Goal: Task Accomplishment & Management: Complete application form

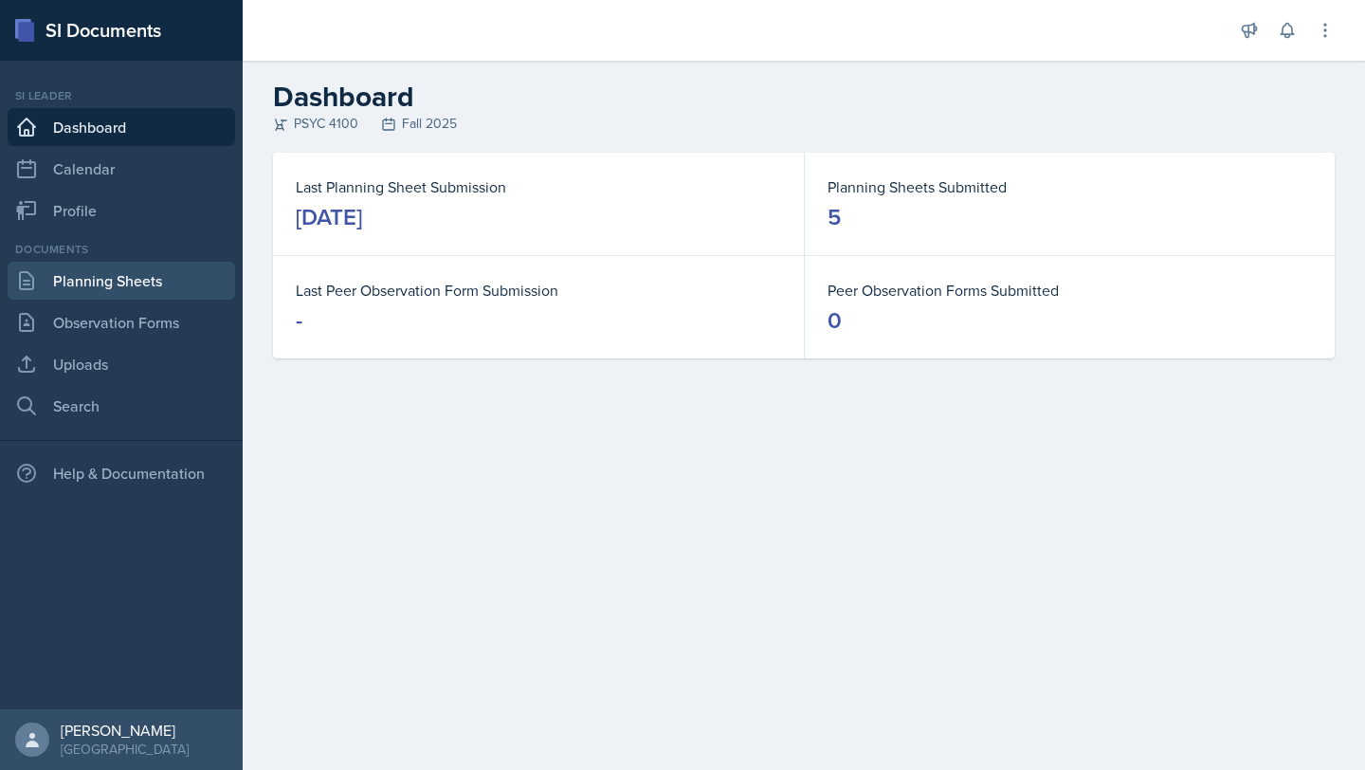
click at [148, 292] on link "Planning Sheets" at bounding box center [122, 281] width 228 height 38
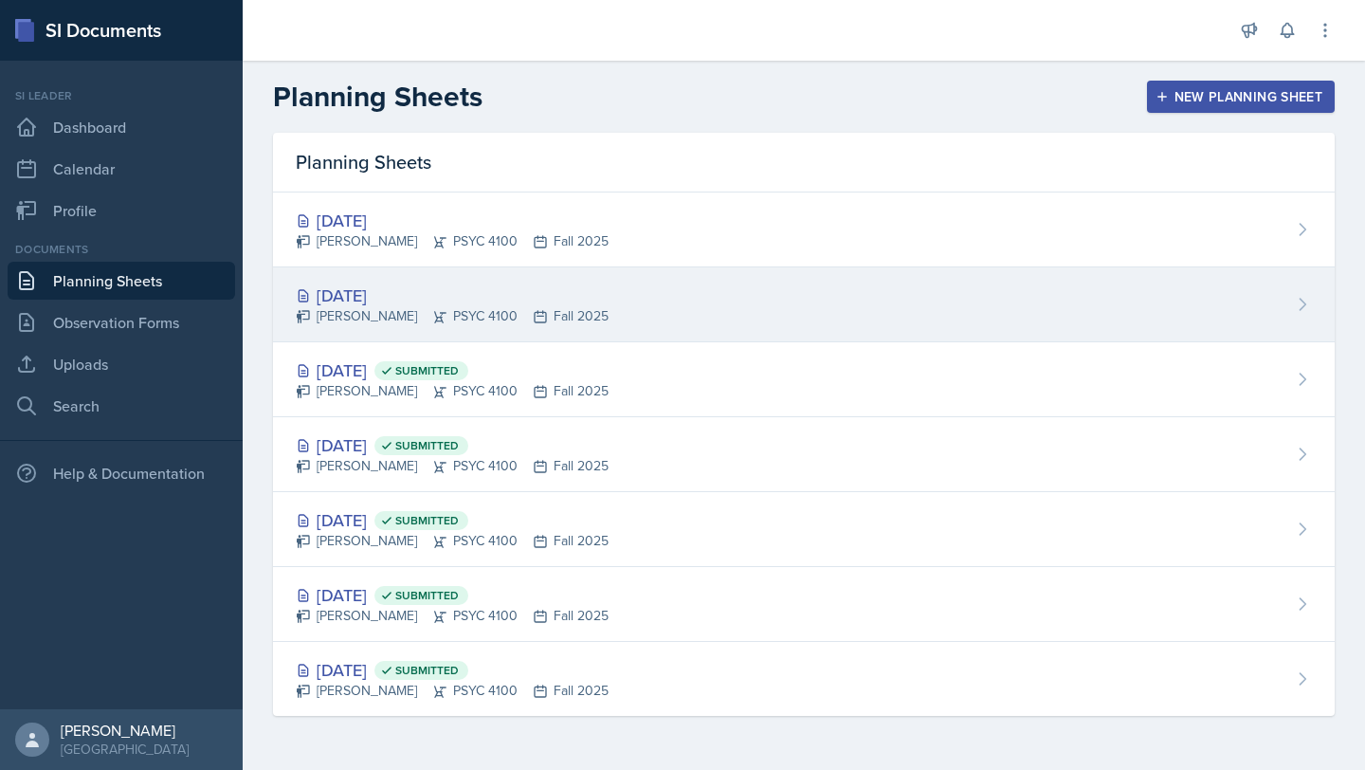
click at [383, 292] on div "[DATE]" at bounding box center [452, 295] width 313 height 26
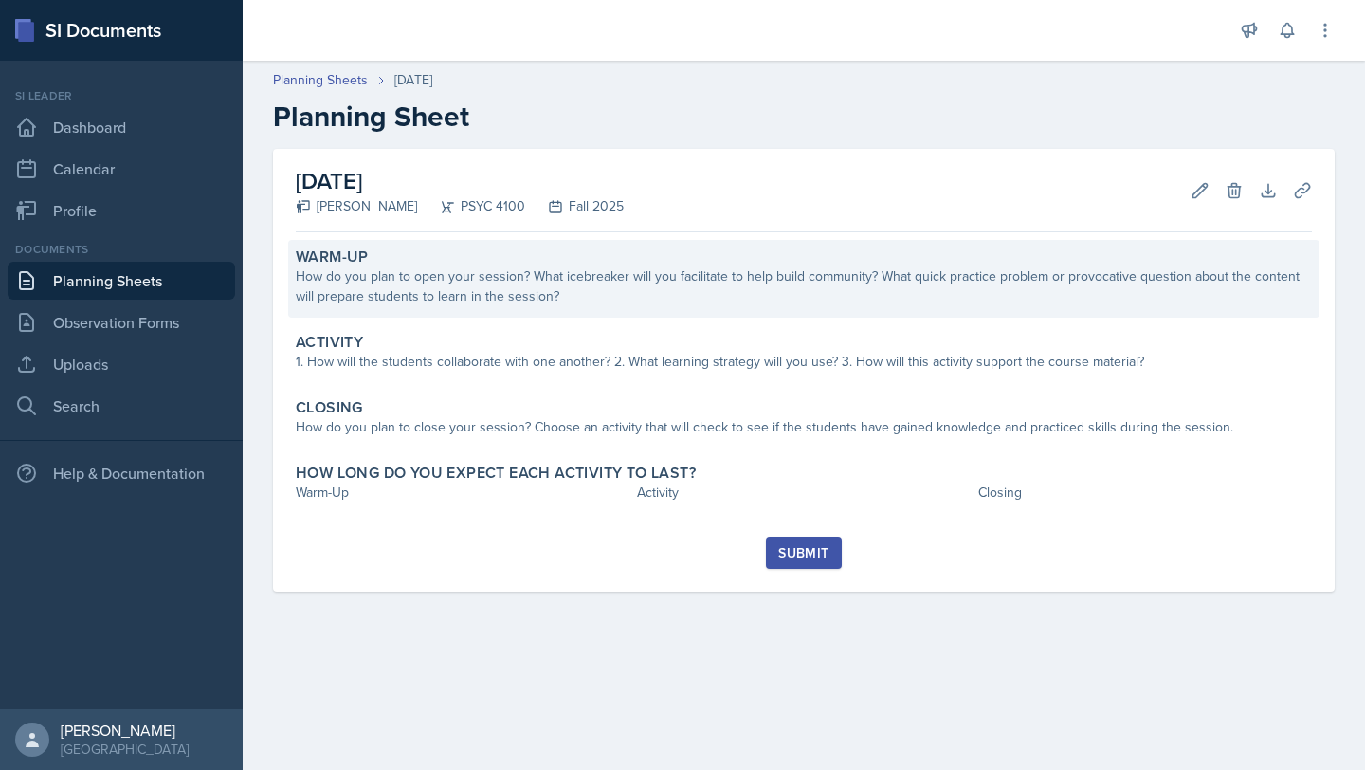
click at [688, 262] on div "Warm-Up" at bounding box center [804, 256] width 1016 height 19
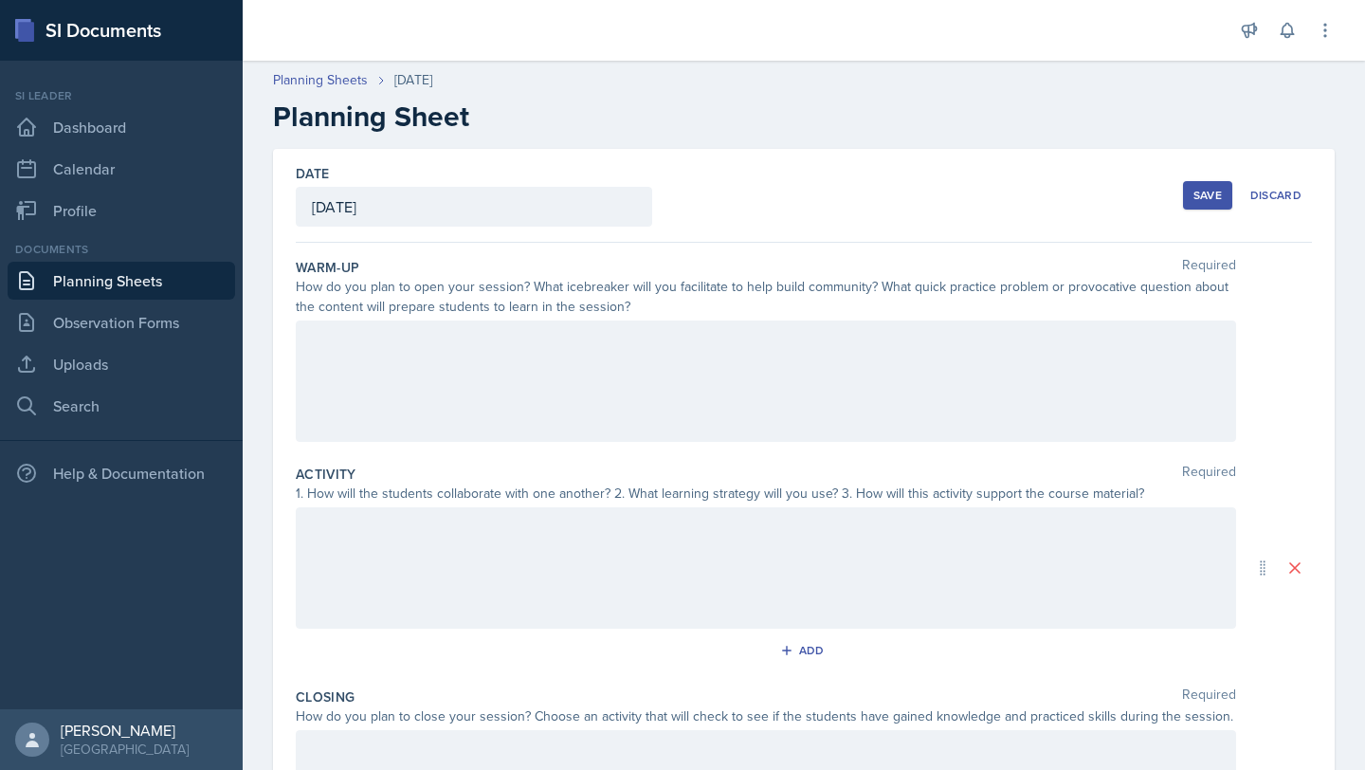
click at [516, 365] on div at bounding box center [766, 380] width 940 height 121
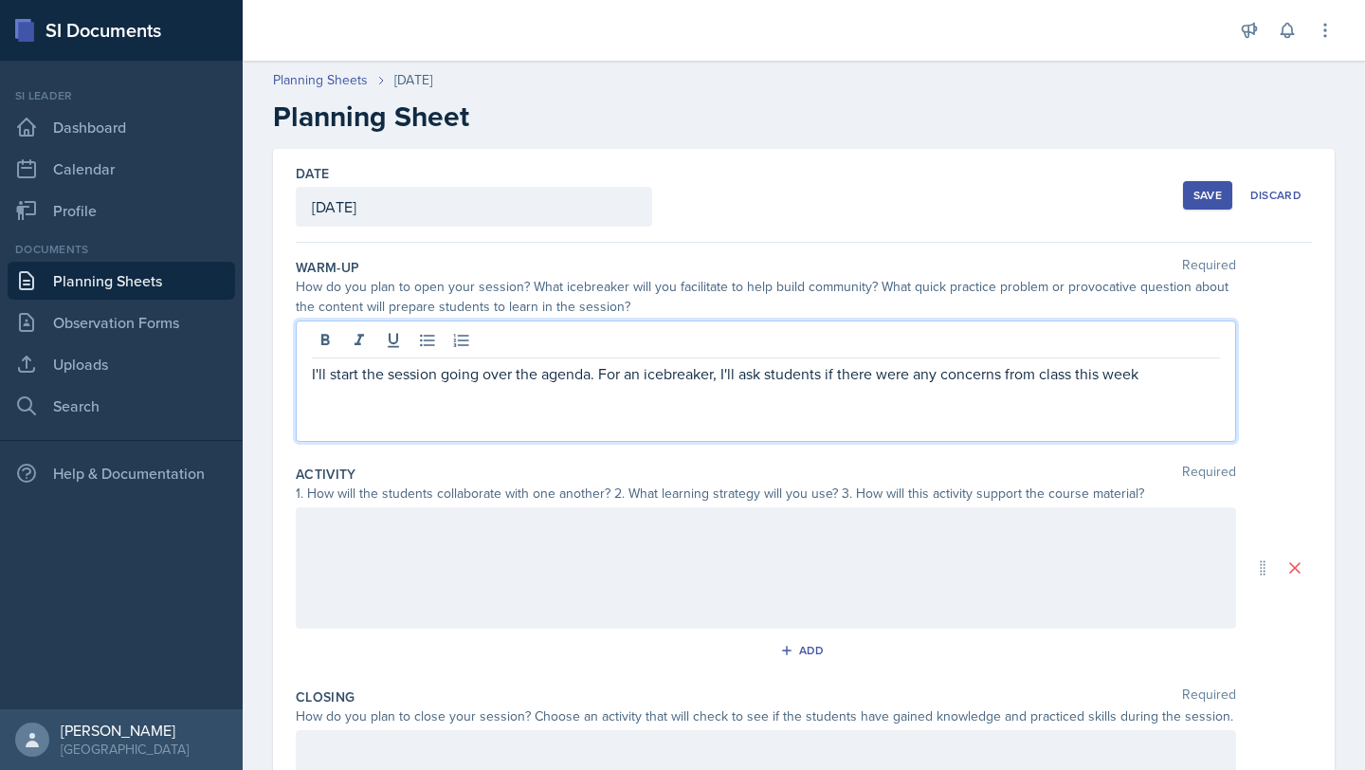
click at [992, 373] on p "I'll start the session going over the agenda. For an icebreaker, I'll ask stude…" at bounding box center [766, 373] width 908 height 23
click at [1001, 385] on div "I'll start the session going over the agenda. For an icebreaker, I'll ask stude…" at bounding box center [766, 380] width 940 height 121
click at [1007, 373] on p "I'll start the session going over the agenda. For an icebreaker, I'll ask stude…" at bounding box center [766, 373] width 908 height 23
click at [1184, 375] on p "I'll start the session going over the agenda. For an icebreaker, I'll ask stude…" at bounding box center [766, 373] width 908 height 23
click at [1173, 377] on p "I'll start the session going over the agenda. For an icebreaker, I'll ask stude…" at bounding box center [766, 385] width 908 height 46
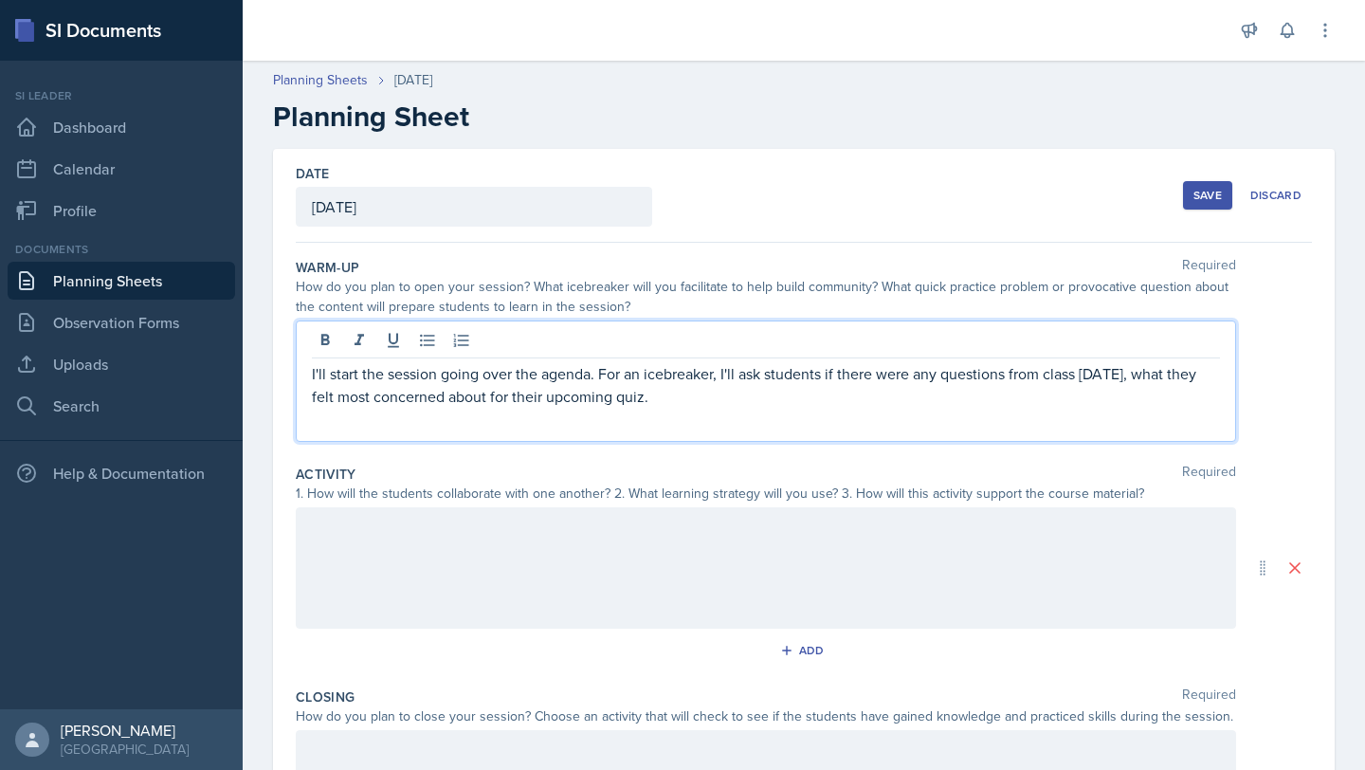
click at [972, 419] on div "I'll start the session going over the agenda. For an icebreaker, I'll ask stude…" at bounding box center [766, 380] width 940 height 121
click at [937, 407] on p "I'll start the session going over the agenda. For an icebreaker, I'll ask stude…" at bounding box center [766, 385] width 908 height 46
click at [530, 567] on div at bounding box center [766, 567] width 940 height 121
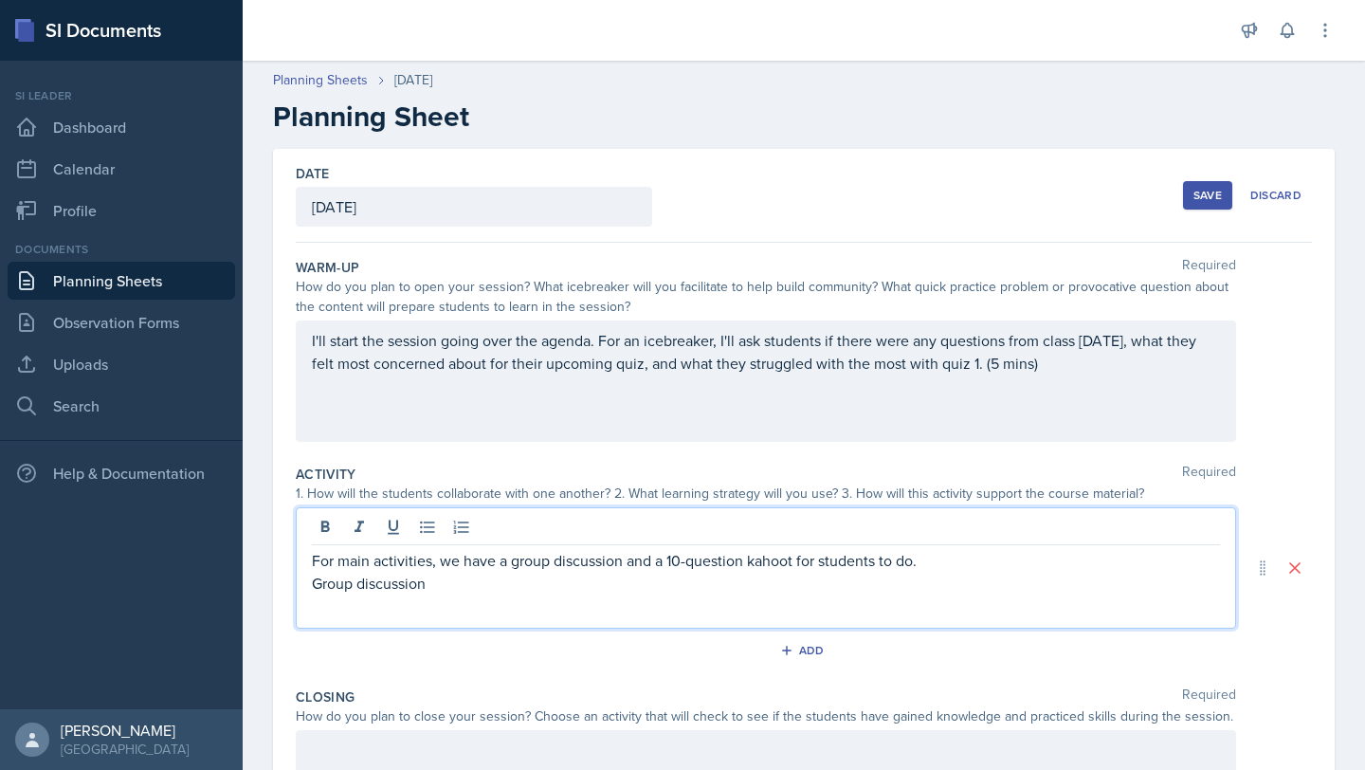
click at [1103, 540] on div at bounding box center [766, 529] width 908 height 31
click at [1045, 562] on p "For main activities, we have a group discussion and a 10-question kahoot for st…" at bounding box center [766, 560] width 908 height 23
click at [427, 583] on p "For main activities, we have a group discussion and a 10-question kahoot for st…" at bounding box center [766, 572] width 908 height 46
click at [429, 583] on p "For main activities, we have a group discussion and a 10-question kahoot for st…" at bounding box center [766, 572] width 908 height 46
click at [481, 613] on p "Group discussion" at bounding box center [766, 605] width 908 height 23
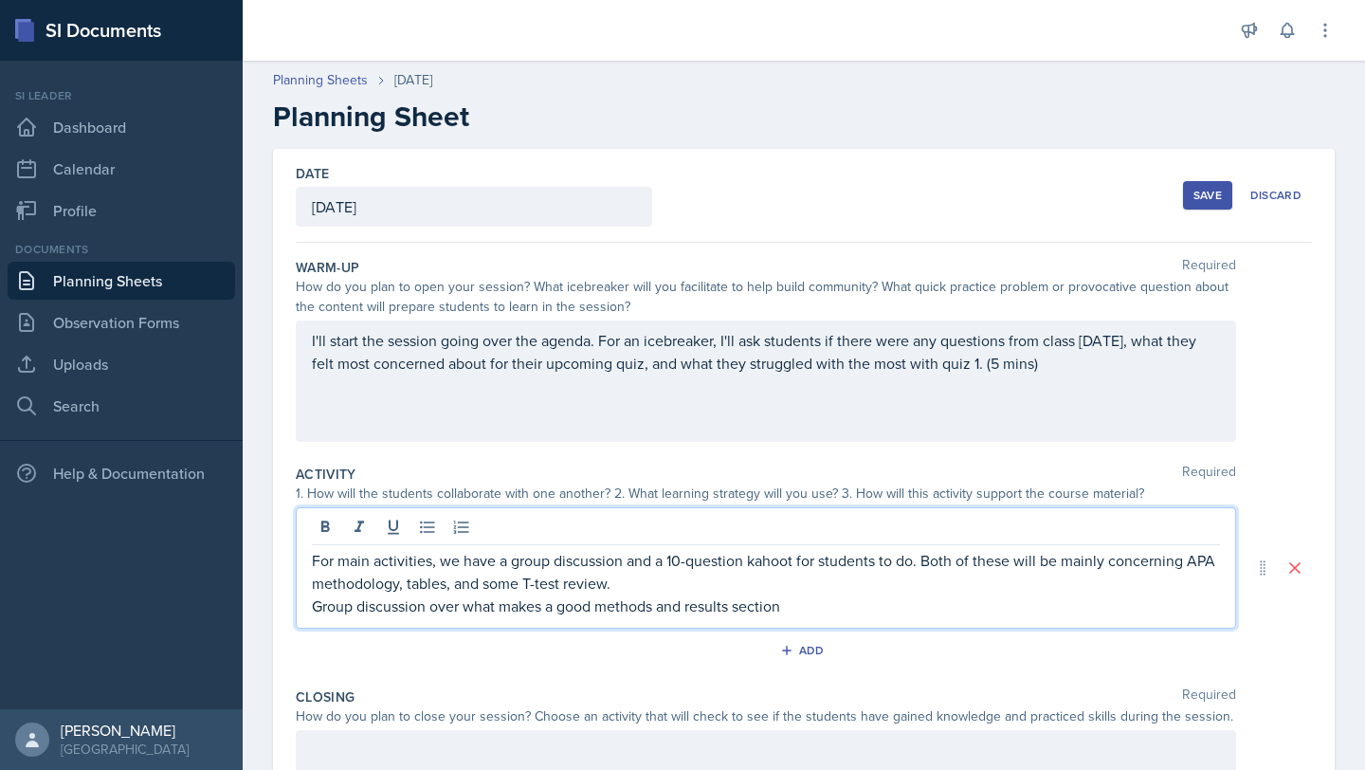
click at [312, 606] on p "Group discussion over what makes a good methods and results section" at bounding box center [766, 605] width 908 height 23
click at [577, 607] on p "To prepare for the Kahoot, there will be Group discussion over what makes a goo…" at bounding box center [766, 605] width 908 height 23
click at [576, 597] on p "To prepare for the Kahoot, there will be Group discussion over what makes a goo…" at bounding box center [766, 605] width 908 height 23
click at [584, 609] on p "To prepare for the Kahoot, there will be Group discussion over what makes a goo…" at bounding box center [766, 605] width 908 height 23
click at [1047, 607] on p "To prepare for the Kahoot, there will be group discussion over what makes a goo…" at bounding box center [766, 605] width 908 height 23
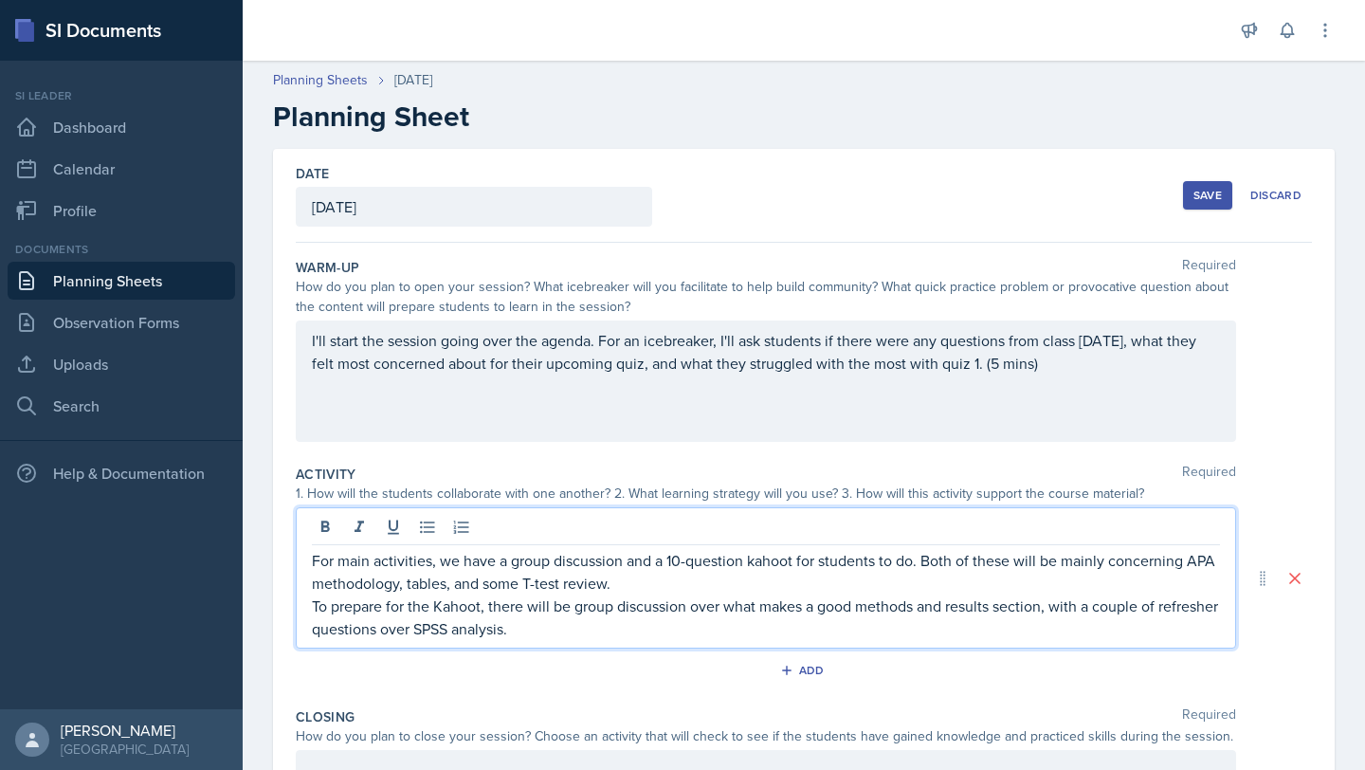
click at [321, 608] on p "To prepare for the Kahoot, there will be group discussion over what makes a goo…" at bounding box center [766, 617] width 908 height 46
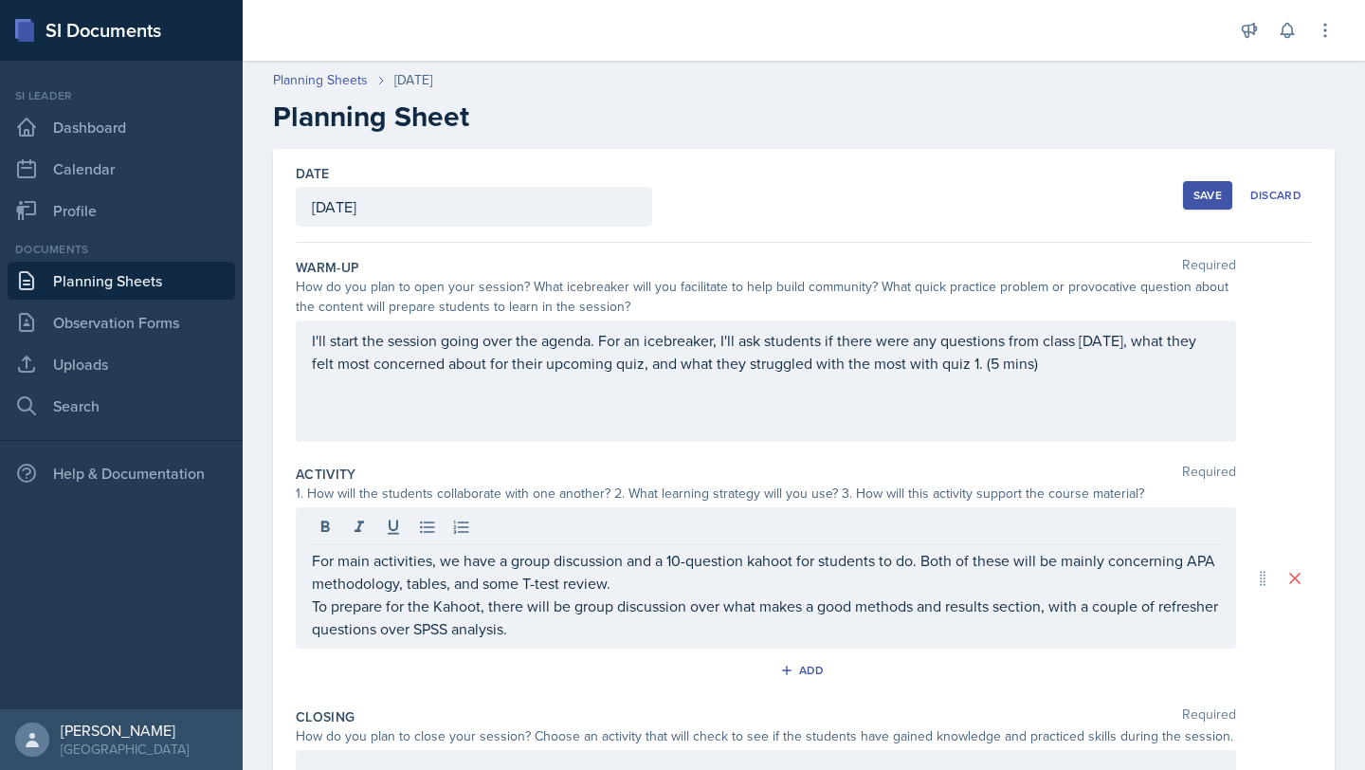
click at [308, 606] on div "For main activities, we have a group discussion and a 10-question kahoot for st…" at bounding box center [766, 577] width 940 height 141
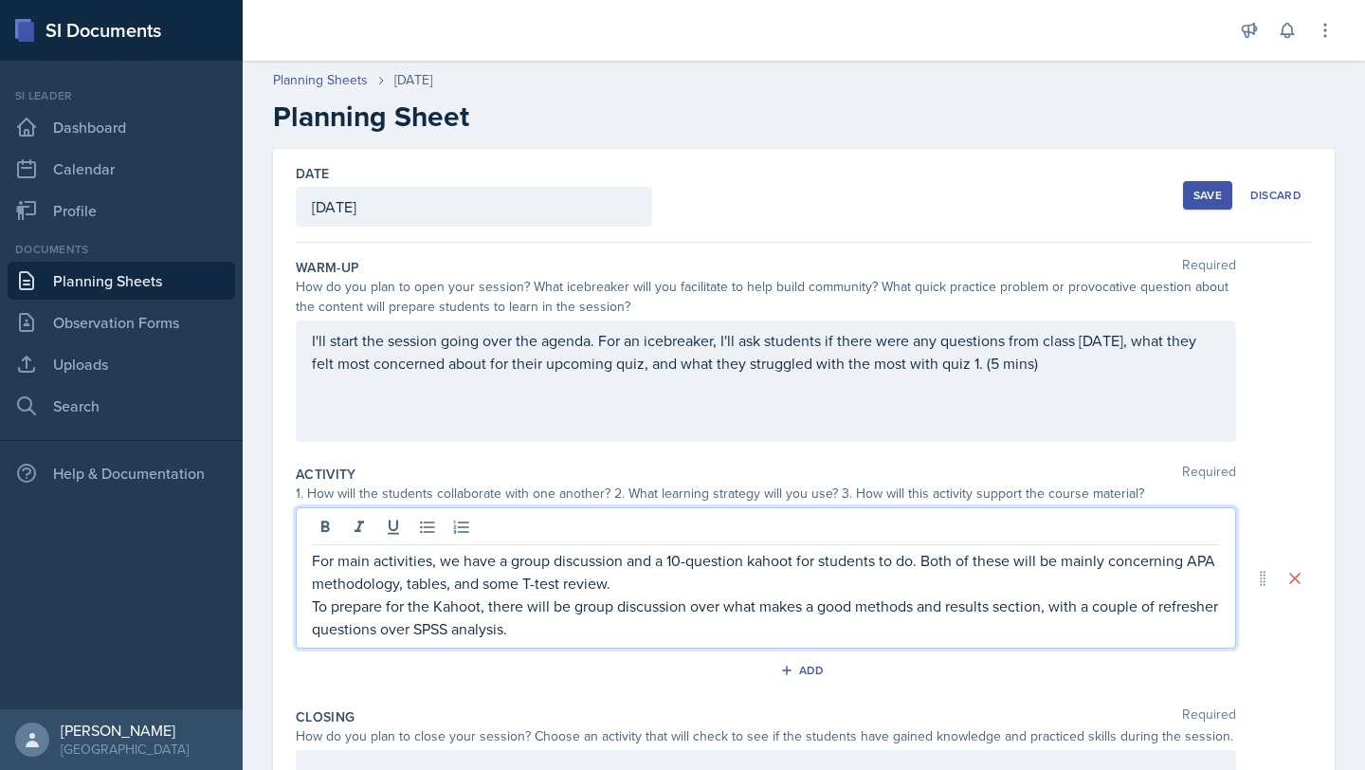
click at [307, 603] on div "For main activities, we have a group discussion and a 10-question kahoot for st…" at bounding box center [766, 577] width 940 height 141
click at [423, 530] on icon at bounding box center [427, 527] width 19 height 19
click at [618, 628] on p "To prepare for the Kahoot, there will be group discussion over what makes a goo…" at bounding box center [773, 617] width 893 height 46
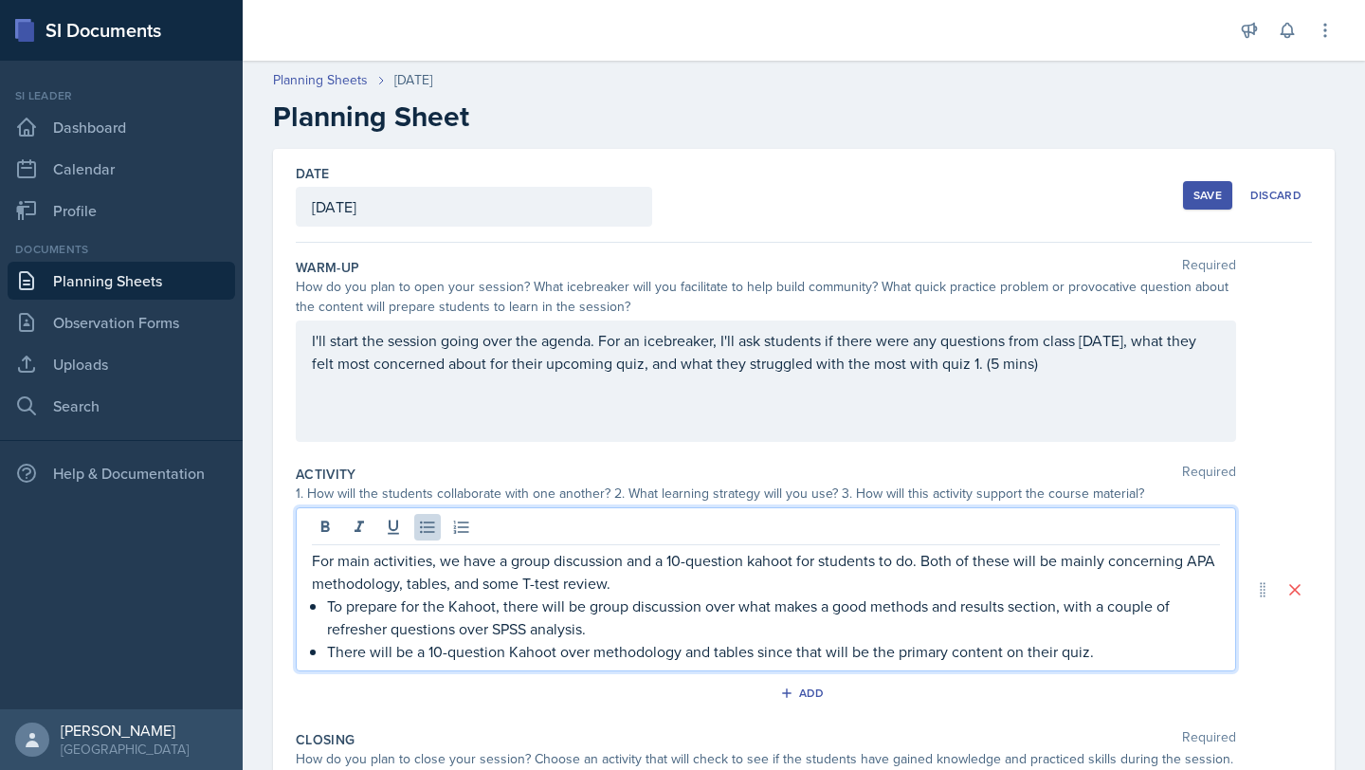
click at [662, 628] on p "To prepare for the Kahoot, there will be group discussion over what makes a goo…" at bounding box center [773, 617] width 893 height 46
click at [1112, 655] on p "There will be a 10-question Kahoot over methodology and tables since that will …" at bounding box center [773, 651] width 893 height 23
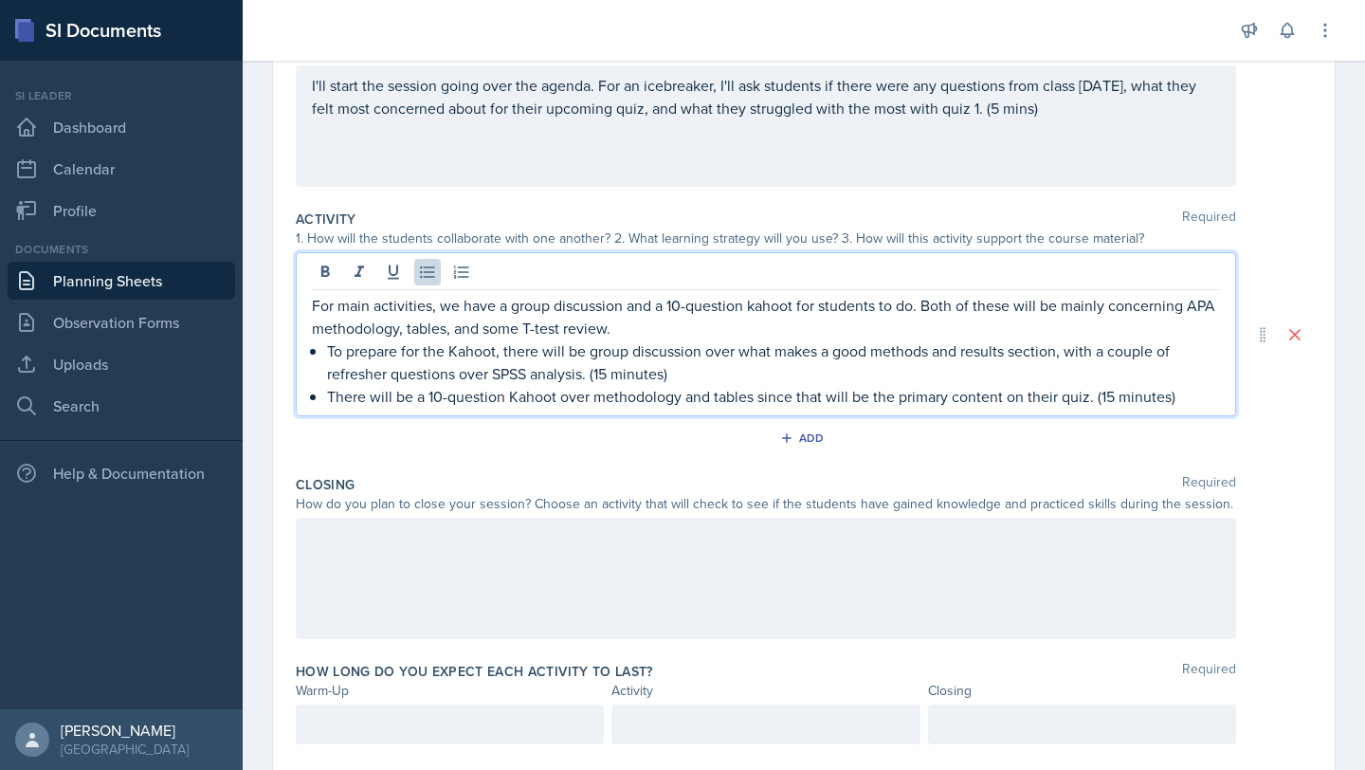
click at [488, 537] on p at bounding box center [766, 537] width 908 height 23
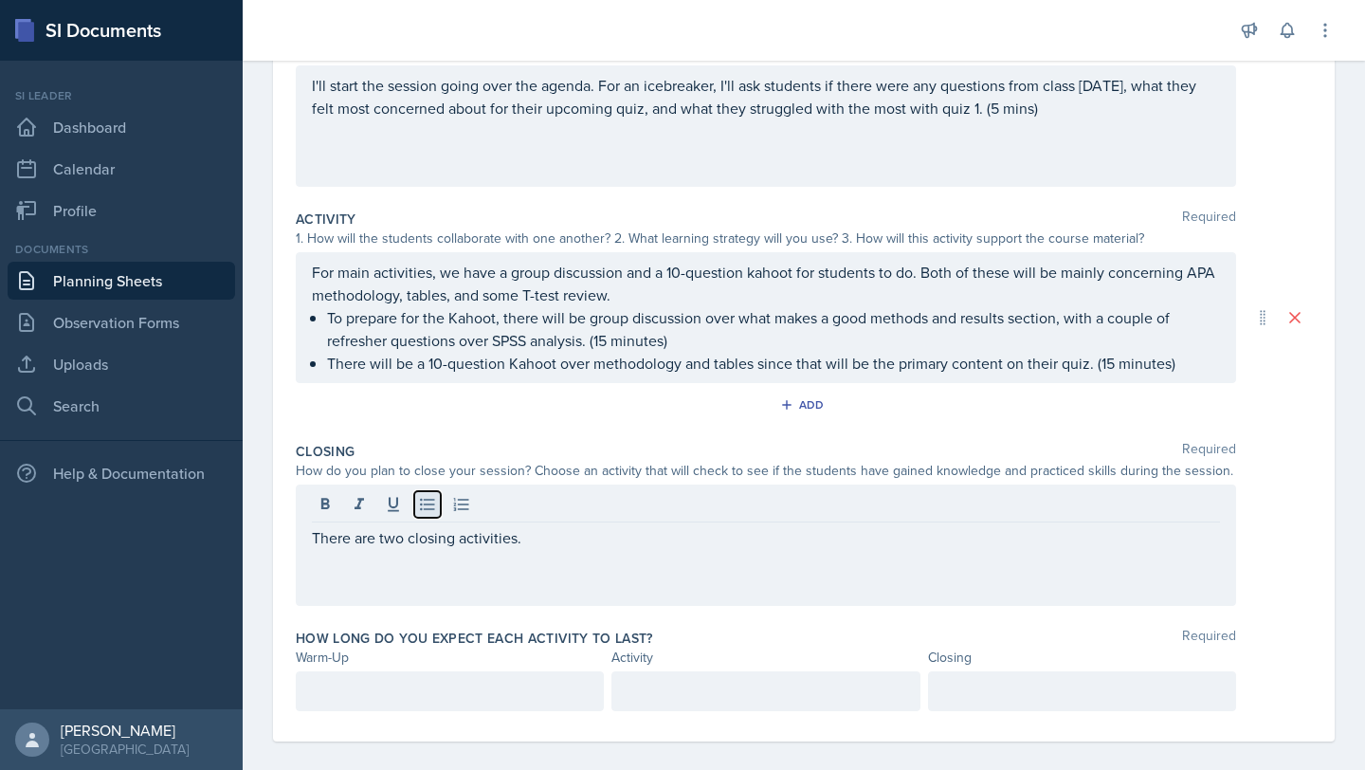
click at [431, 512] on icon at bounding box center [427, 504] width 19 height 19
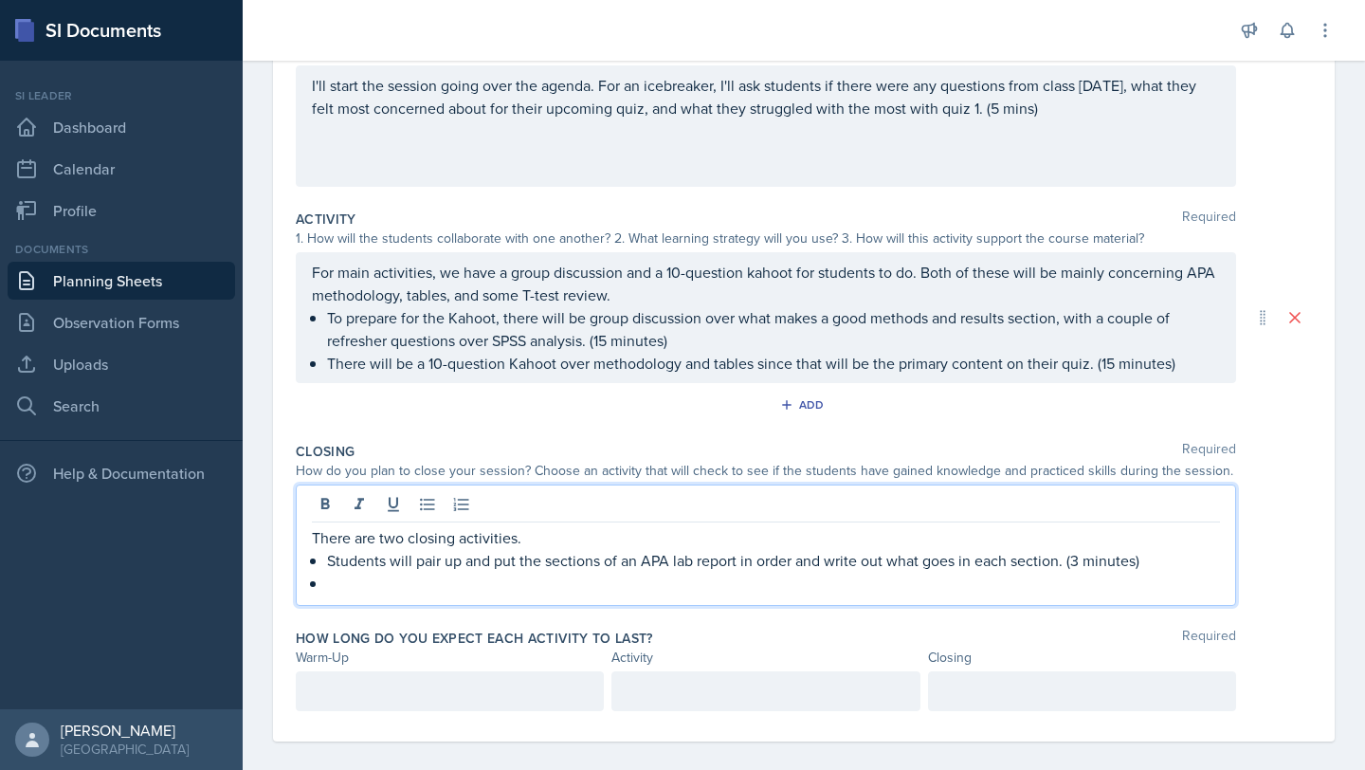
click at [541, 526] on p "There are two closing activities." at bounding box center [766, 537] width 908 height 23
click at [455, 576] on p at bounding box center [773, 583] width 893 height 23
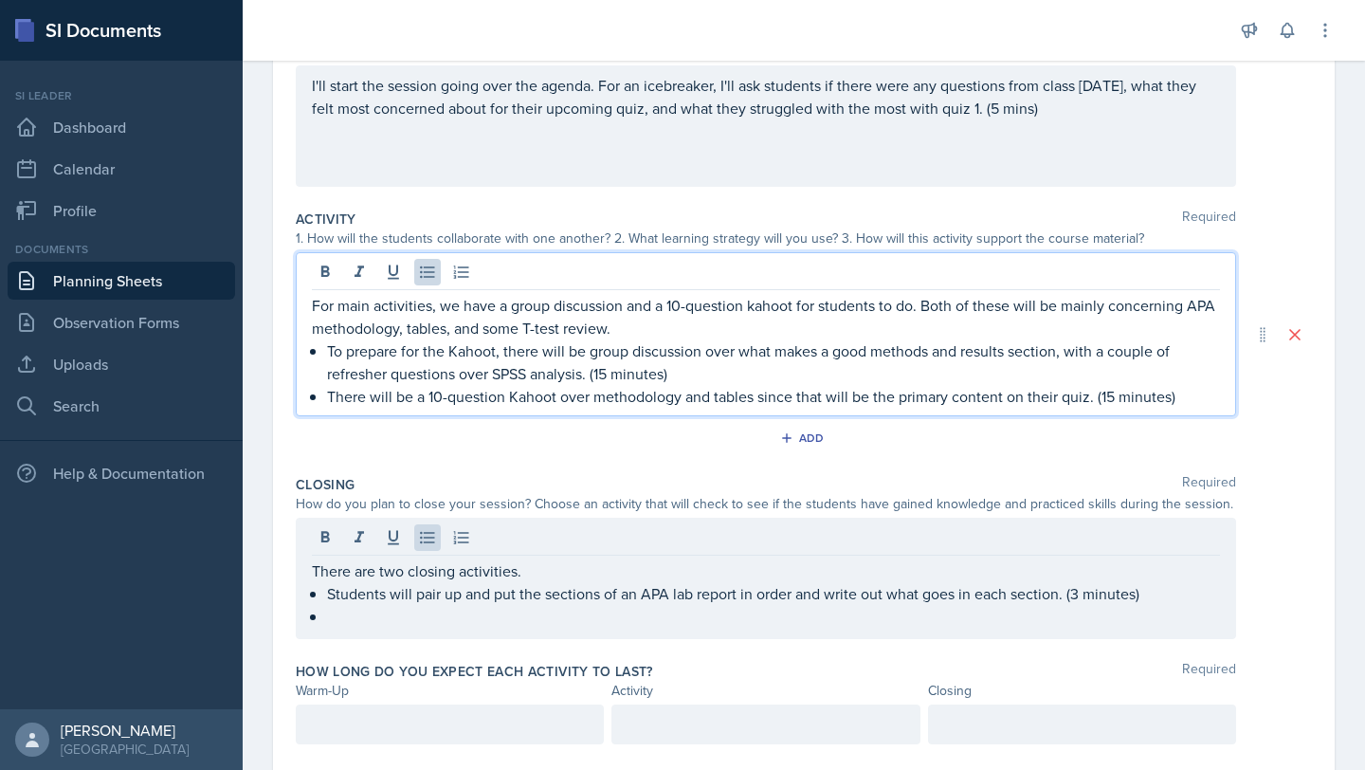
click at [588, 342] on p "To prepare for the Kahoot, there will be group discussion over what makes a goo…" at bounding box center [773, 362] width 893 height 46
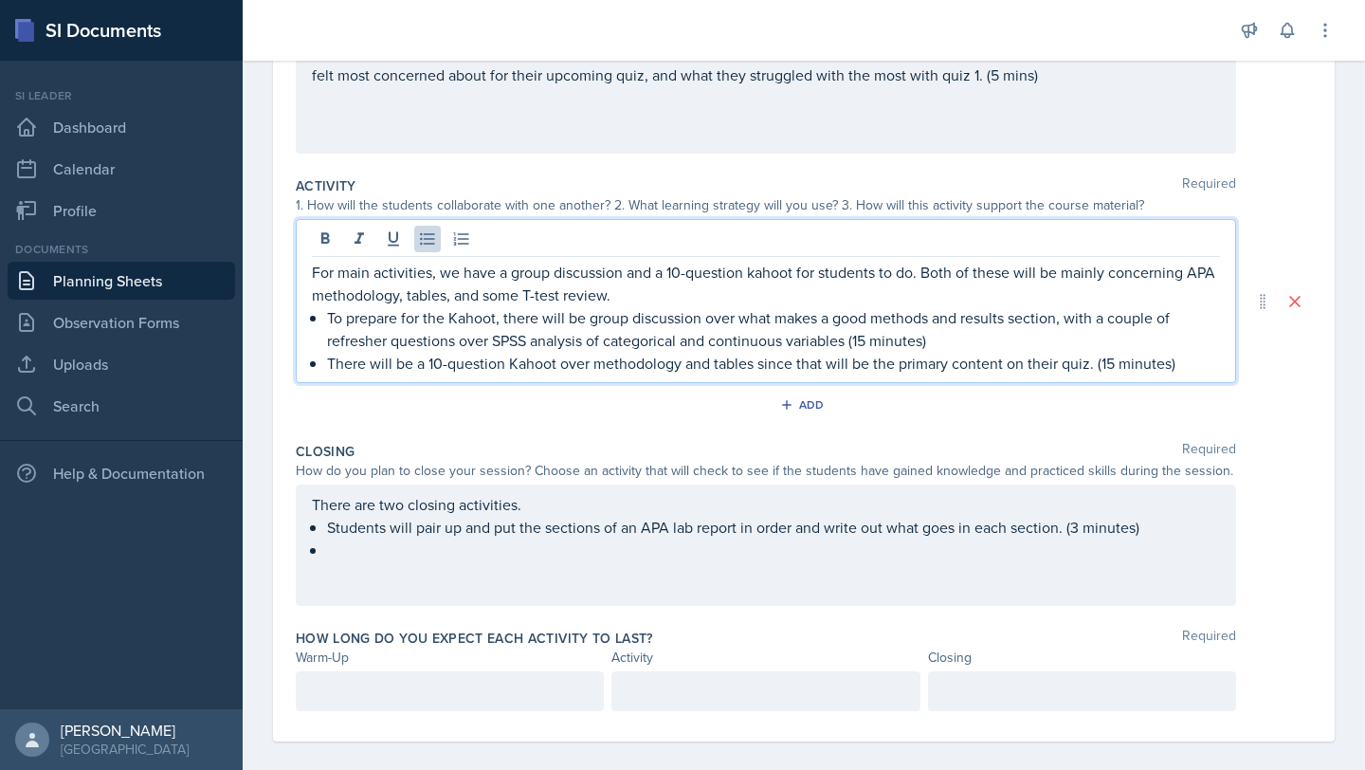
click at [934, 319] on p "To prepare for the Kahoot, there will be group discussion over what makes a goo…" at bounding box center [773, 329] width 893 height 46
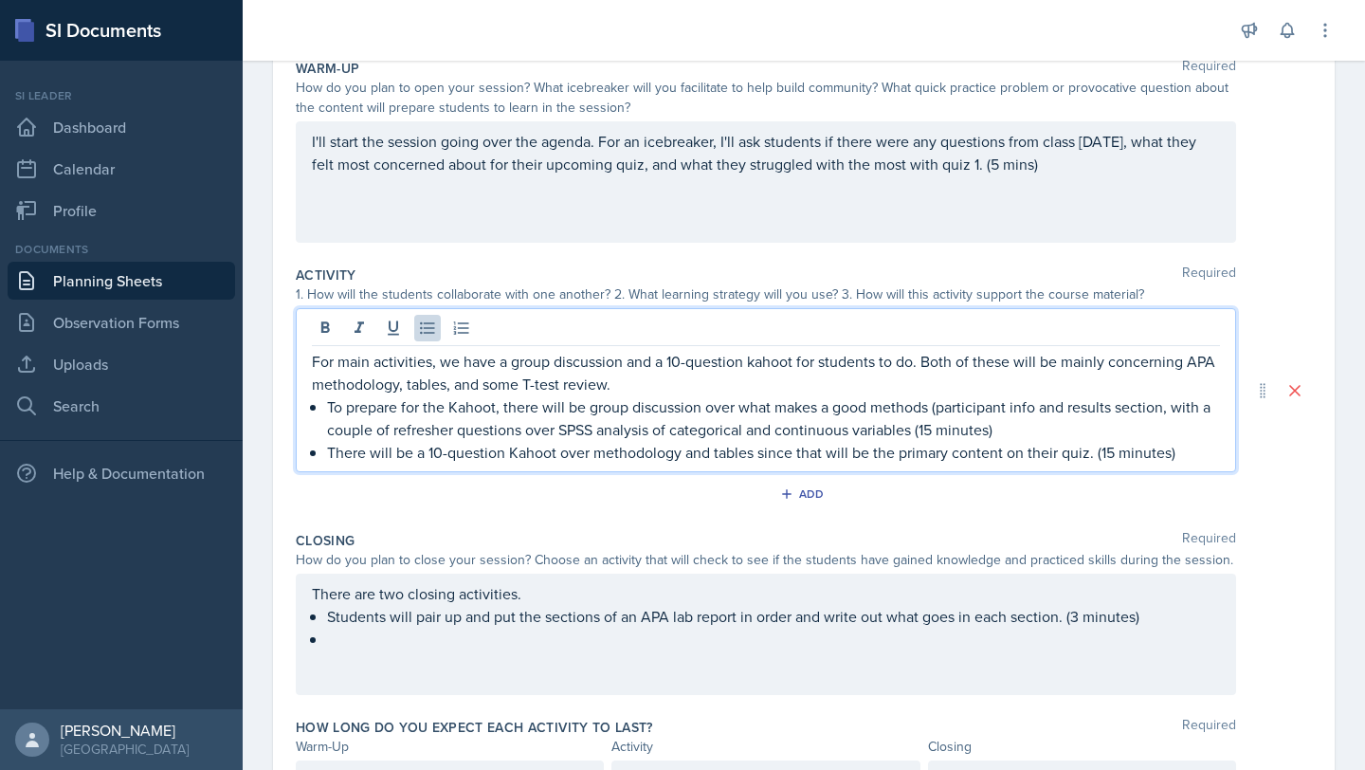
scroll to position [198, 0]
click at [677, 387] on p "For main activities, we have a group discussion and a 10-question kahoot for st…" at bounding box center [766, 374] width 908 height 46
click at [1038, 415] on p "To prepare for the Kahoot, there will be group discussion over what makes a goo…" at bounding box center [773, 419] width 893 height 46
click at [877, 383] on p "For main activities, we have a group discussion and a 10-question kahoot for st…" at bounding box center [766, 374] width 908 height 46
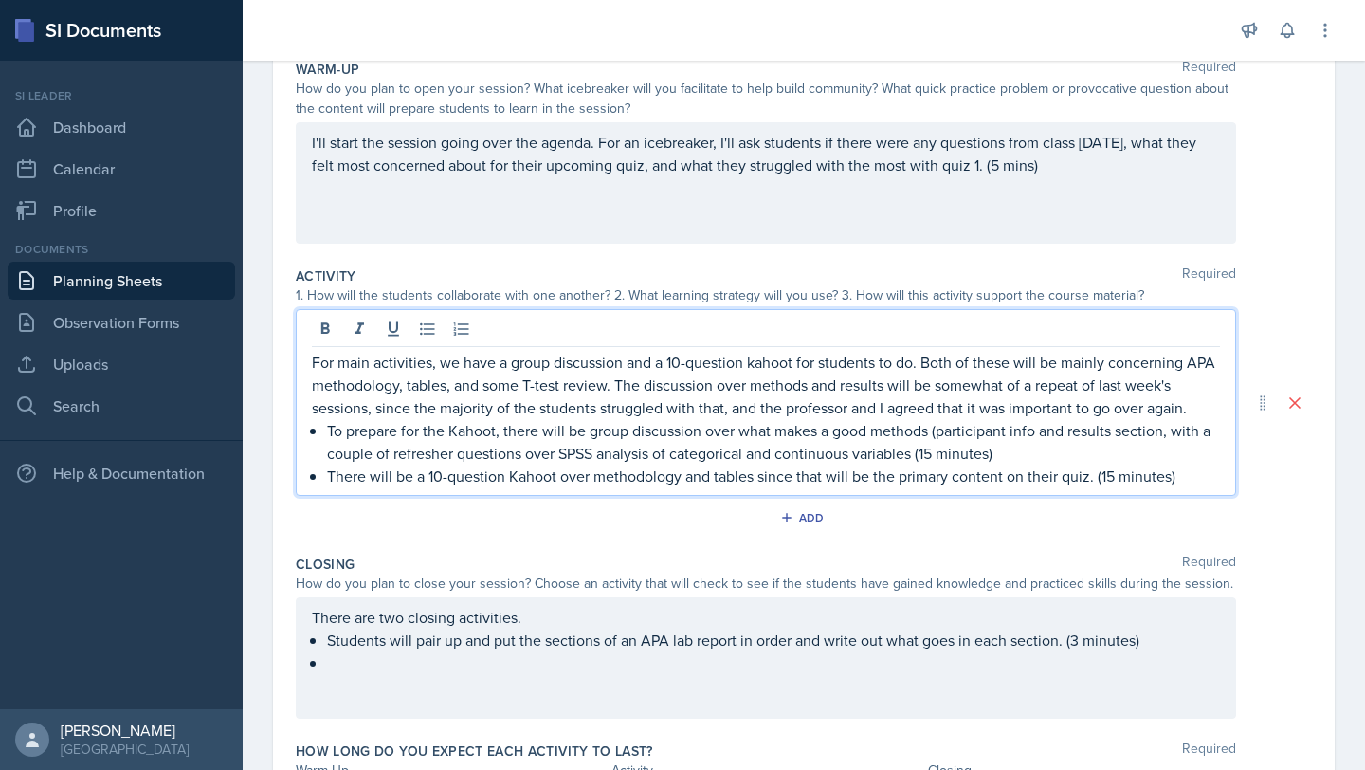
click at [719, 674] on div "There are two closing activities. Students will pair up and put the sections of…" at bounding box center [766, 640] width 908 height 68
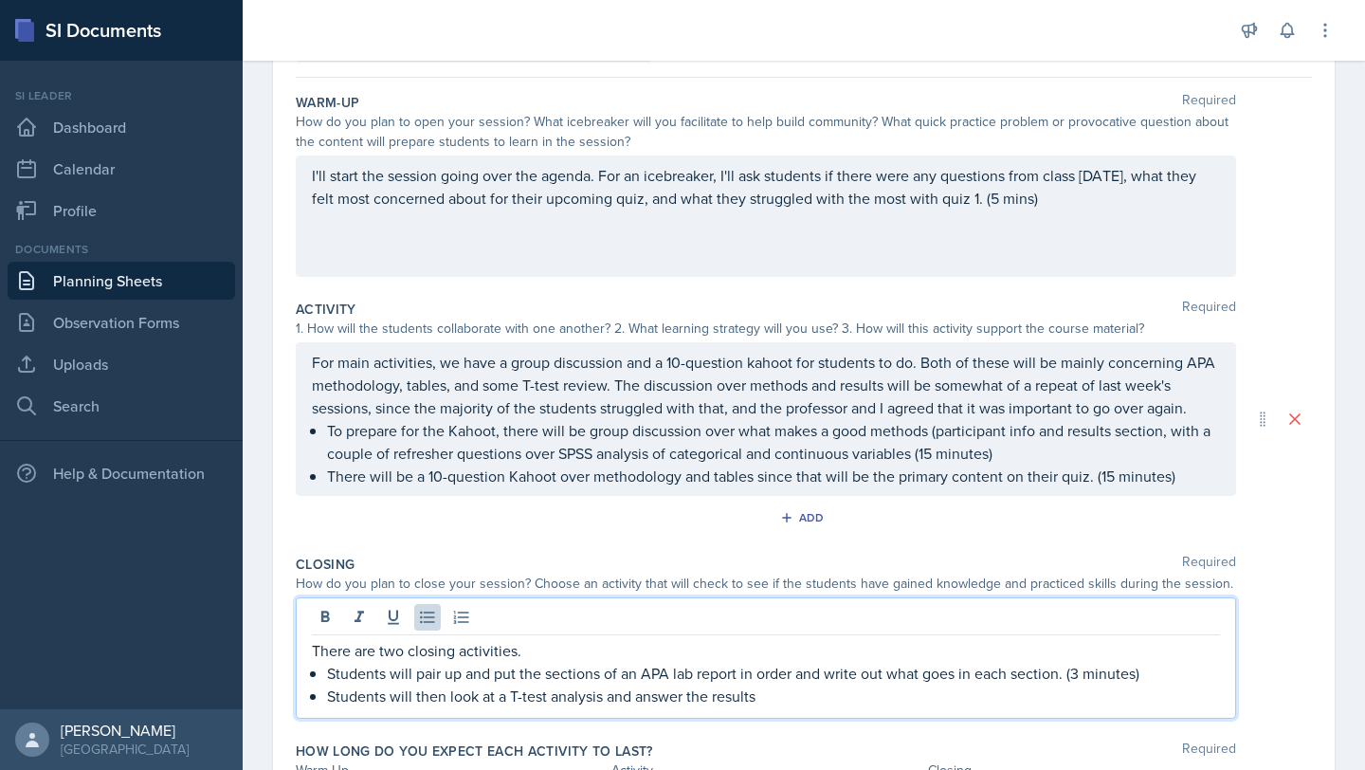
click at [686, 707] on p "Students will then look at a T-test analysis and answer the results" at bounding box center [773, 695] width 893 height 23
click at [848, 684] on p "Students will pair up and put the sections of an APA lab report in order and wr…" at bounding box center [773, 673] width 893 height 23
click at [814, 707] on p "Students will then look at a T-test analysis and answer if the results" at bounding box center [773, 695] width 893 height 23
click at [940, 707] on p "Students will then look at a T-test analysis and answer if the results supporte…" at bounding box center [773, 695] width 893 height 23
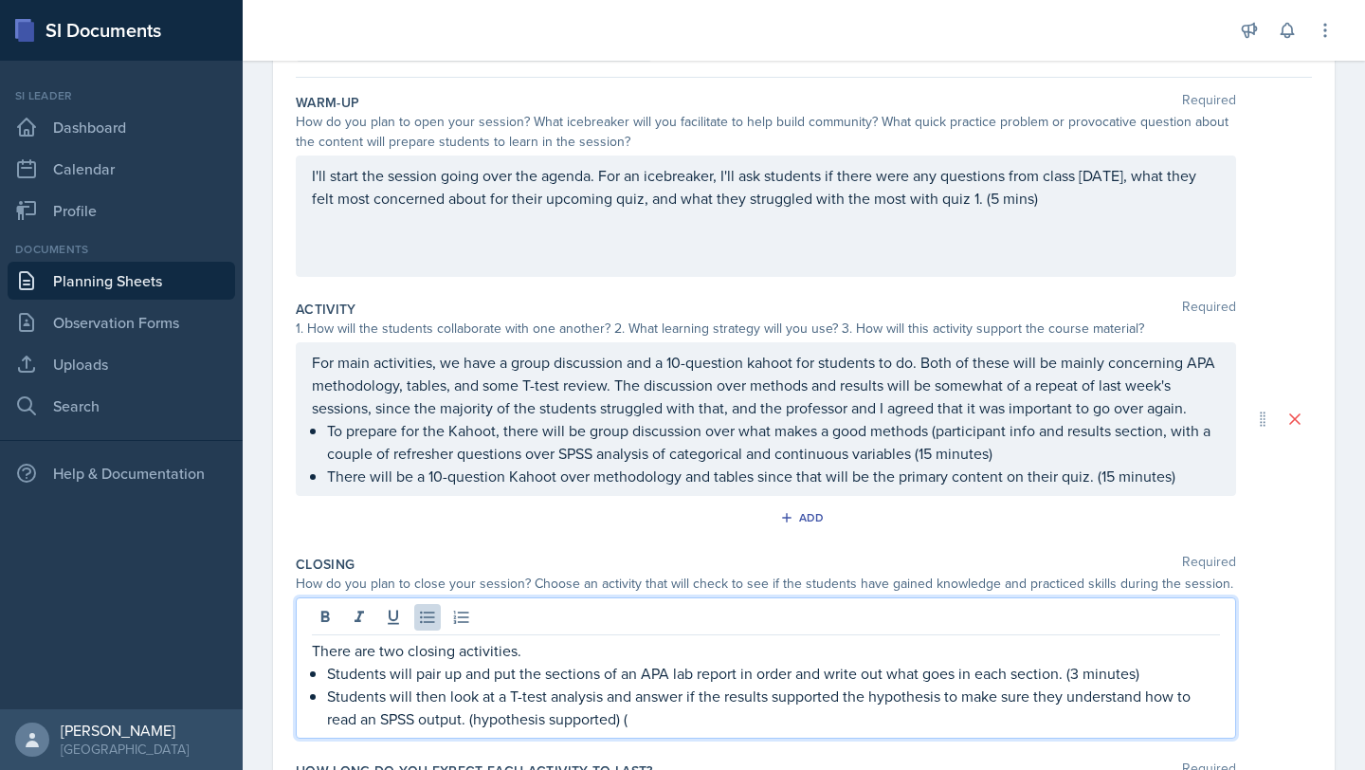
click at [849, 730] on p "Students will then look at a T-test analysis and answer if the results supporte…" at bounding box center [773, 707] width 893 height 46
click at [941, 721] on p "Students will then look at a T-test analysis and answer if the results supporte…" at bounding box center [773, 707] width 893 height 46
click at [698, 719] on p "Students will then look at a T-test analysis and answer if the results supporte…" at bounding box center [773, 707] width 893 height 46
click at [961, 720] on p "Students will then look at a T-test analysis and answer why the results support…" at bounding box center [773, 707] width 893 height 46
click at [781, 730] on p "Students will then look at a T-test analysis and answer why the results support…" at bounding box center [773, 707] width 893 height 46
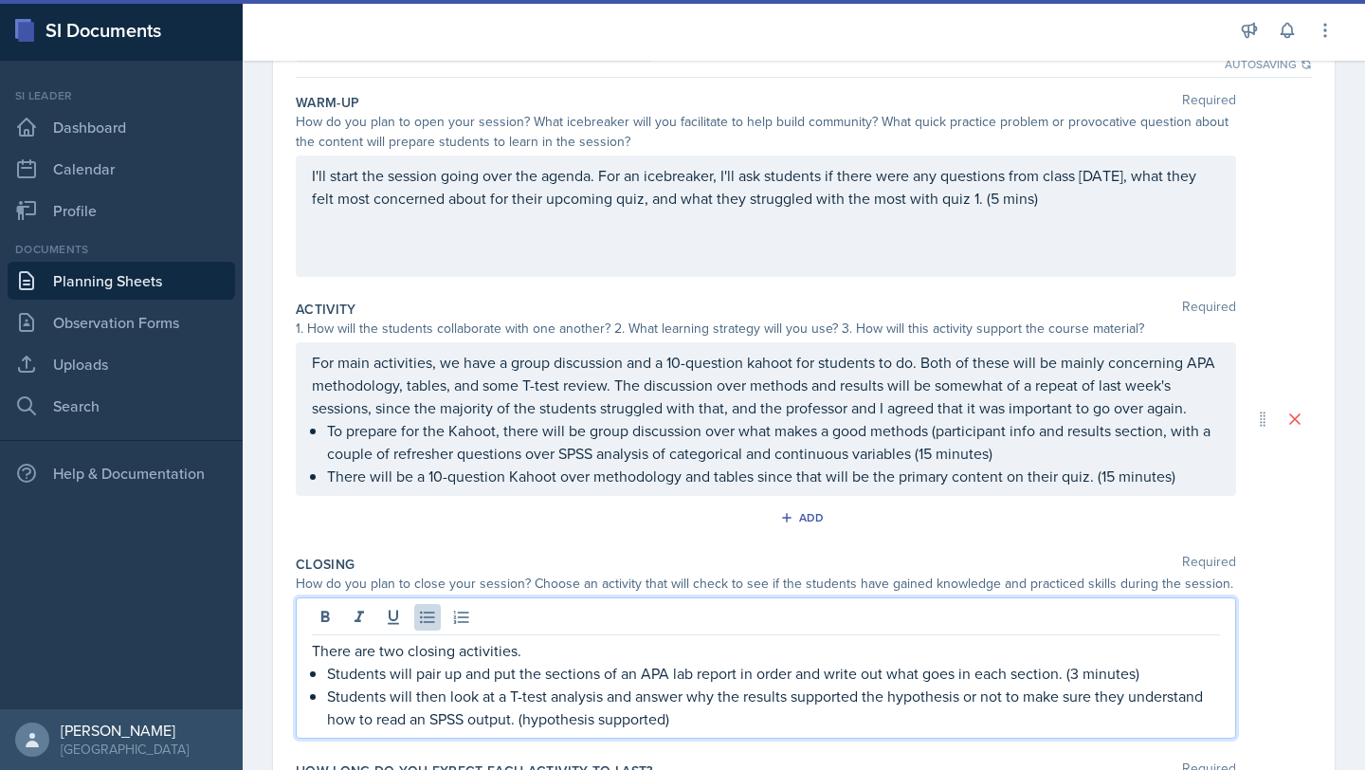
scroll to position [174, 0]
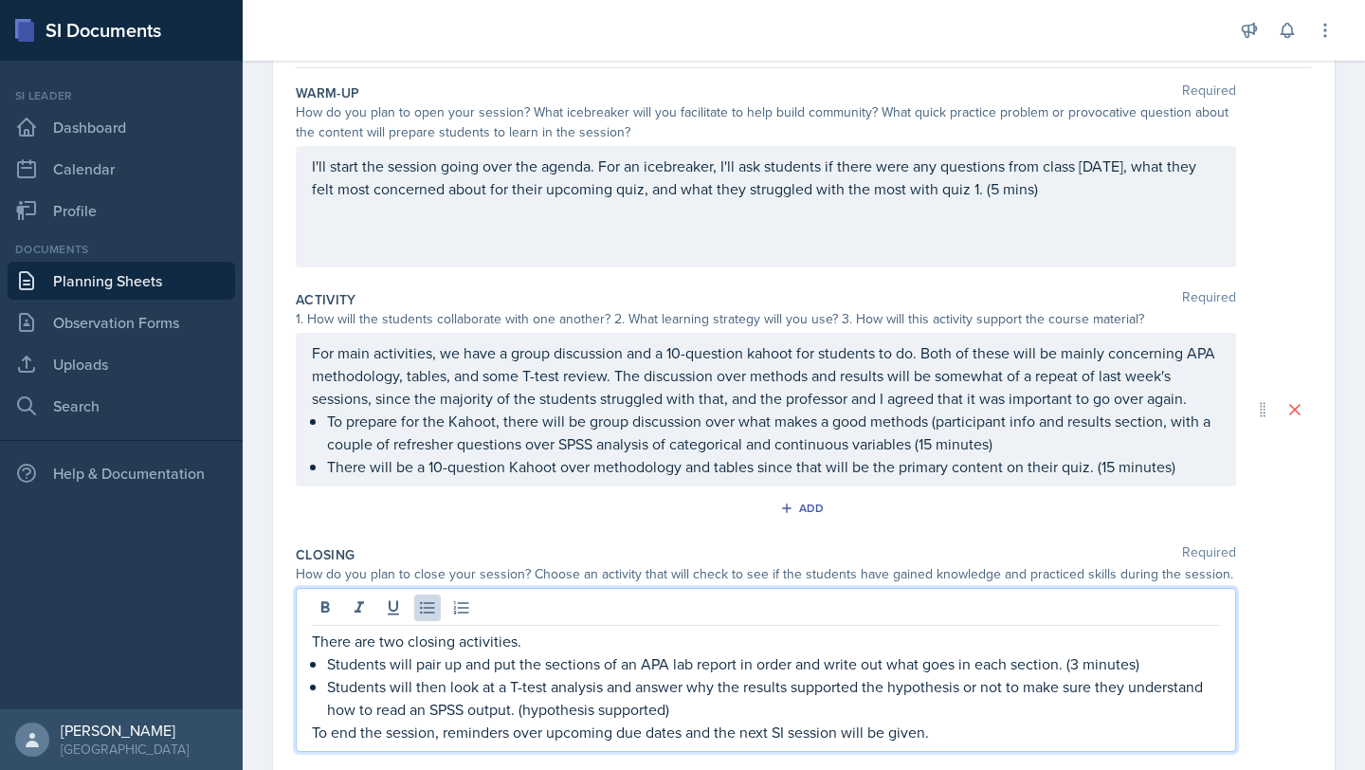
click at [1167, 675] on p "Students will pair up and put the sections of an APA lab report in order and wr…" at bounding box center [773, 663] width 893 height 23
click at [943, 720] on p "Students will then look at a T-test analysis and answer why the results support…" at bounding box center [773, 698] width 893 height 46
click at [1079, 743] on p "To end the session, reminders over upcoming due dates and the next SI session w…" at bounding box center [766, 731] width 908 height 23
click at [933, 743] on p "To end the session, reminders over upcoming due dates and the next SI session w…" at bounding box center [766, 731] width 908 height 23
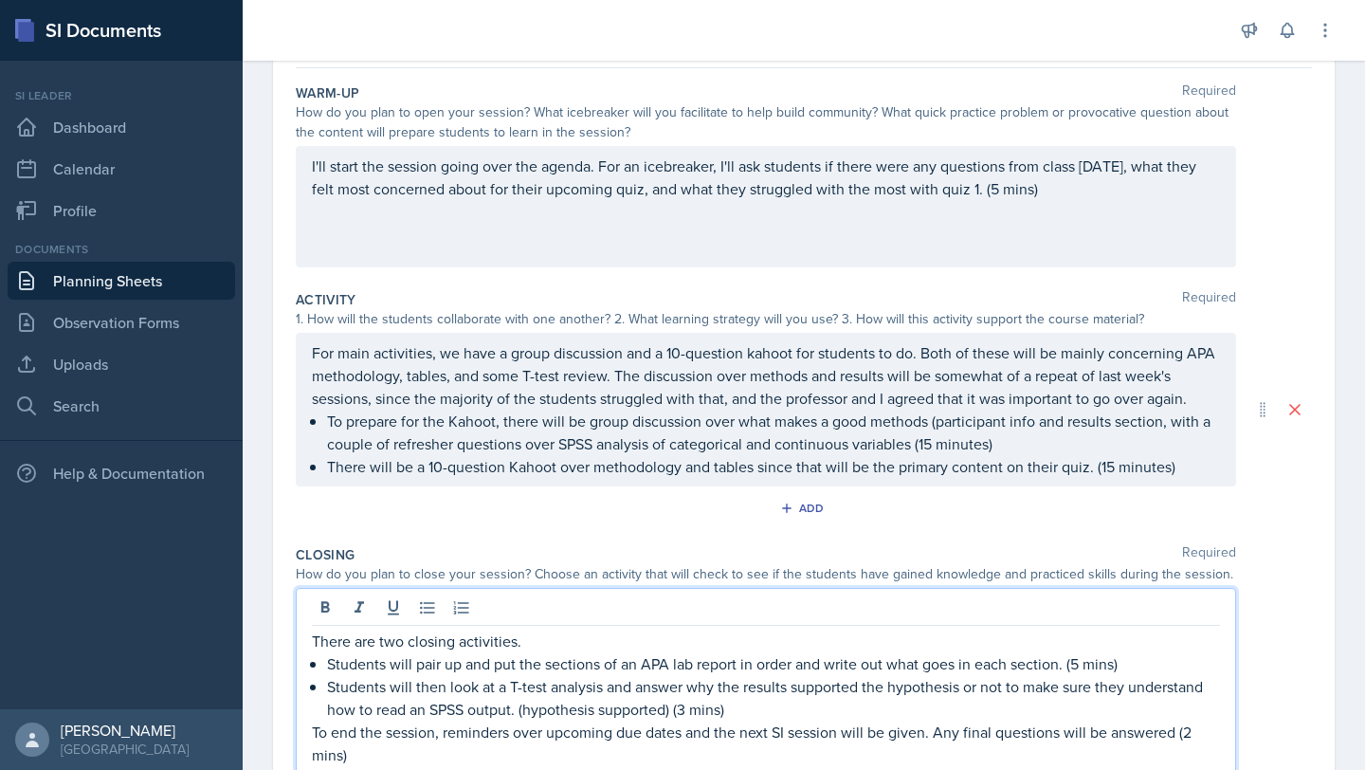
scroll to position [383, 0]
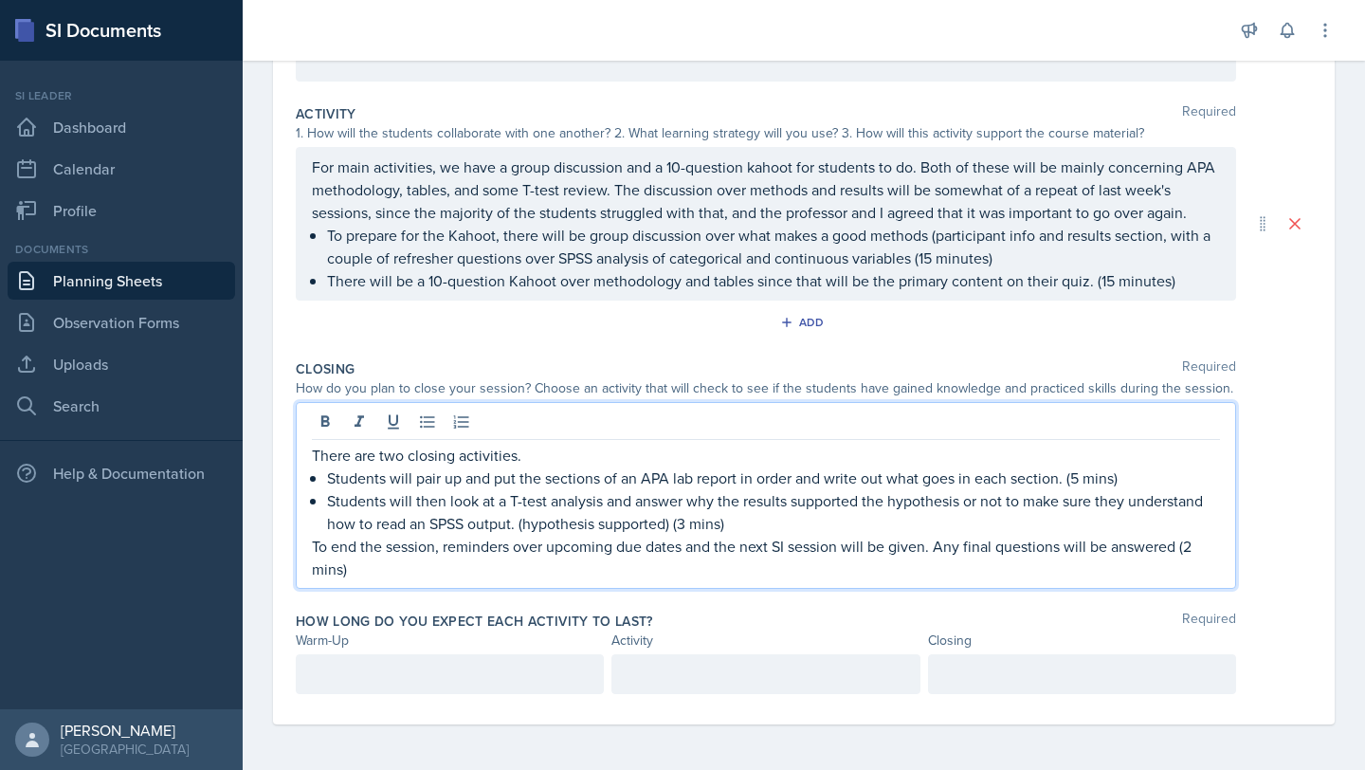
click at [428, 669] on p at bounding box center [450, 674] width 276 height 23
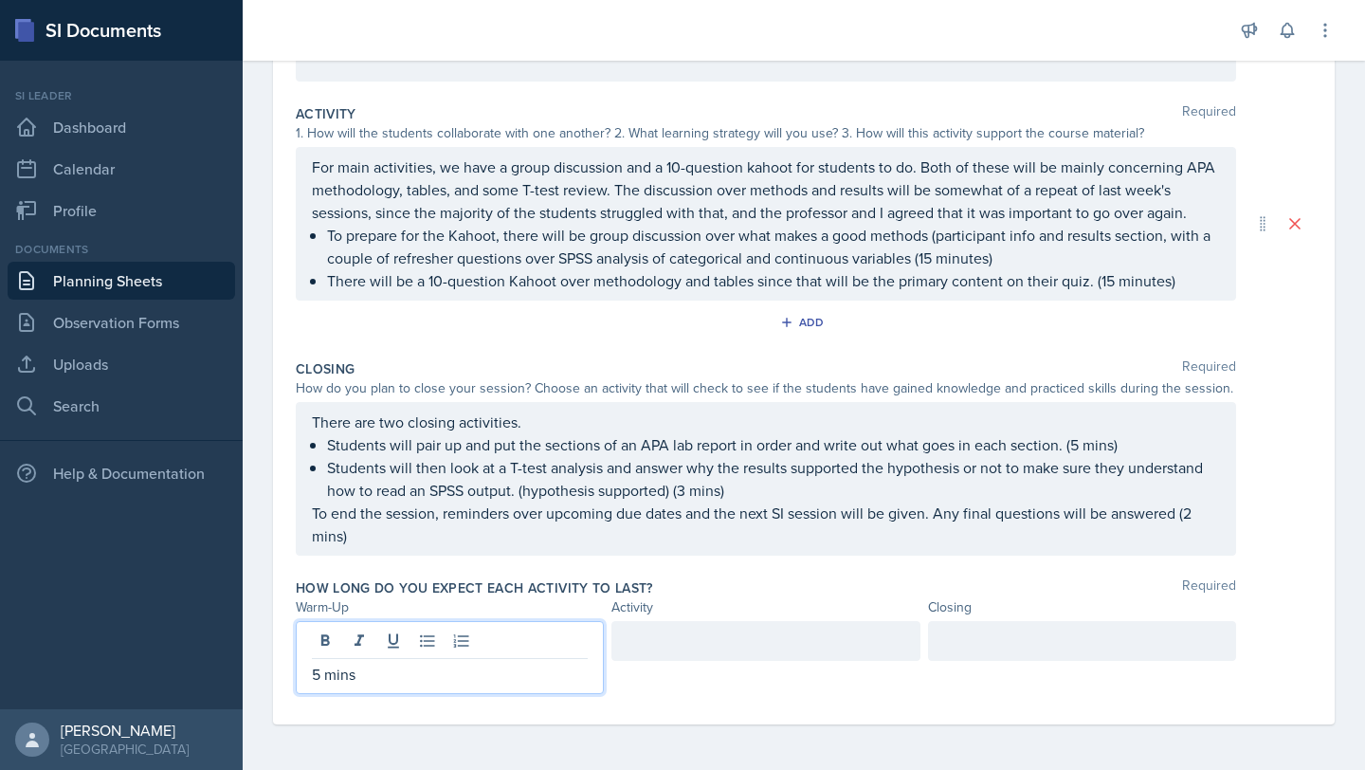
click at [642, 173] on p "For main activities, we have a group discussion and a 10-question kahoot for st…" at bounding box center [766, 189] width 908 height 68
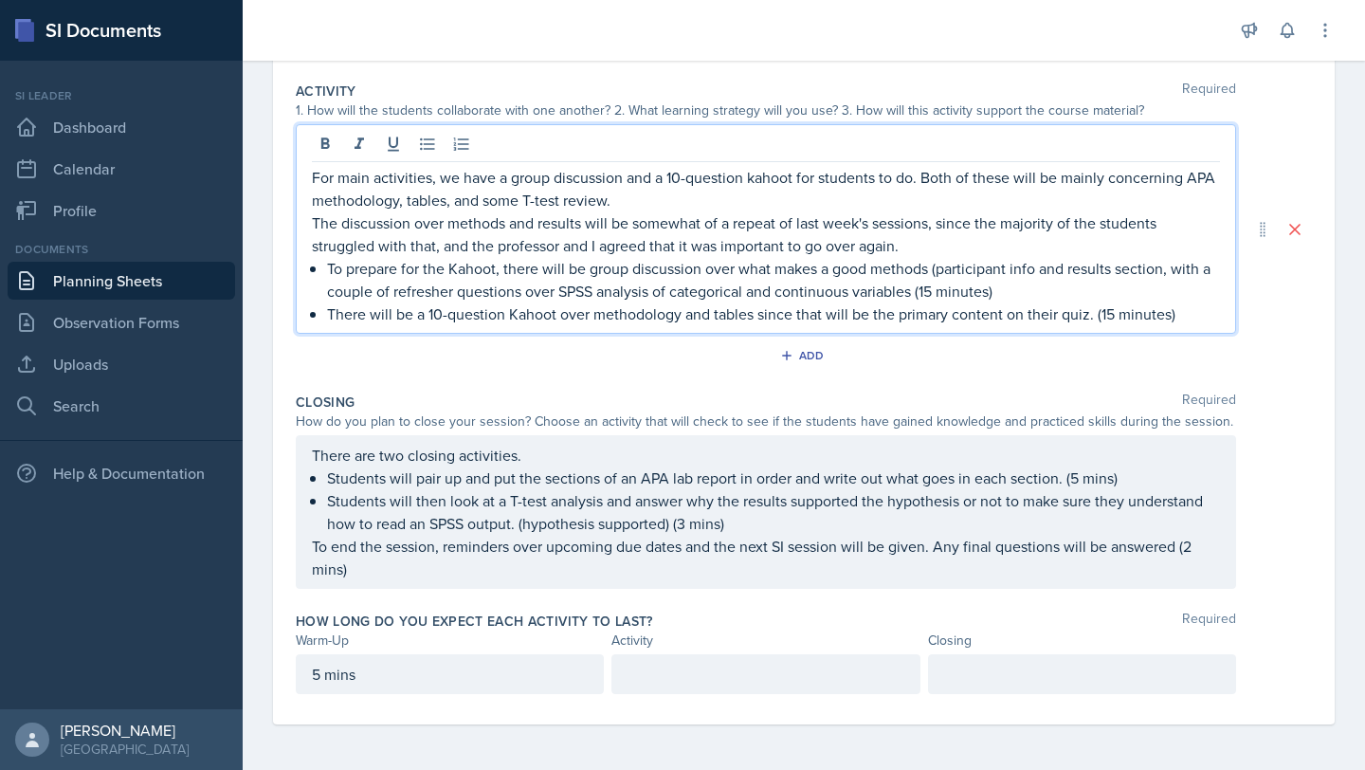
click at [747, 673] on p at bounding box center [766, 674] width 276 height 23
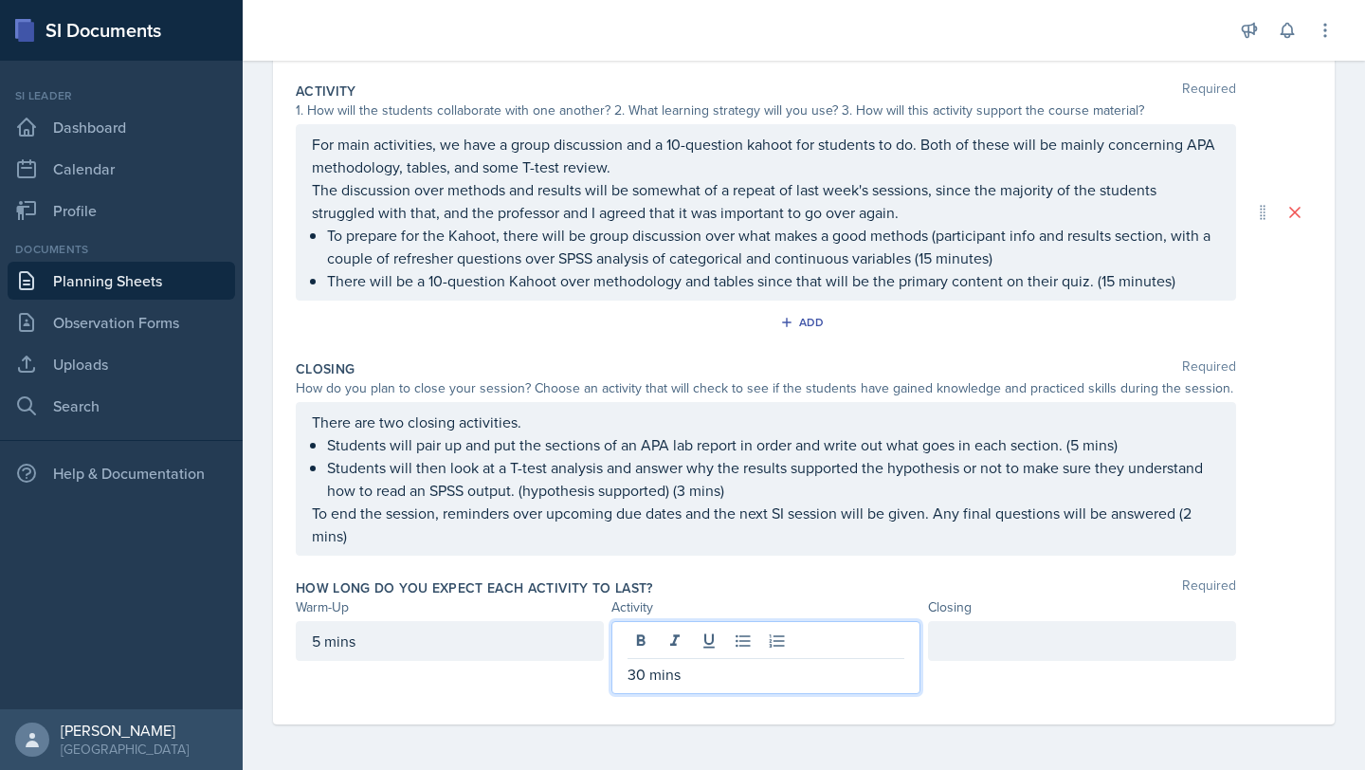
click at [1075, 625] on div at bounding box center [1082, 641] width 308 height 40
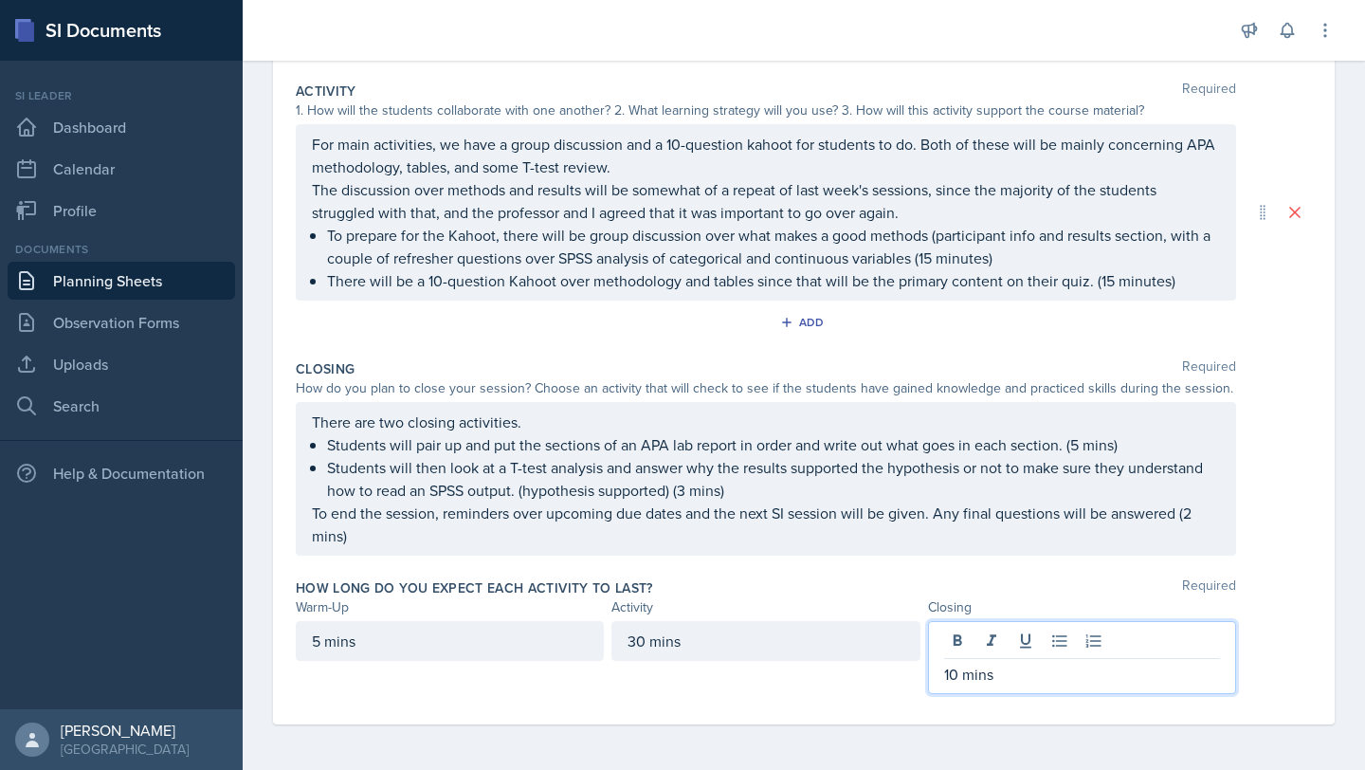
click at [1127, 448] on p "Students will pair up and put the sections of an APA lab report in order and wr…" at bounding box center [773, 444] width 893 height 23
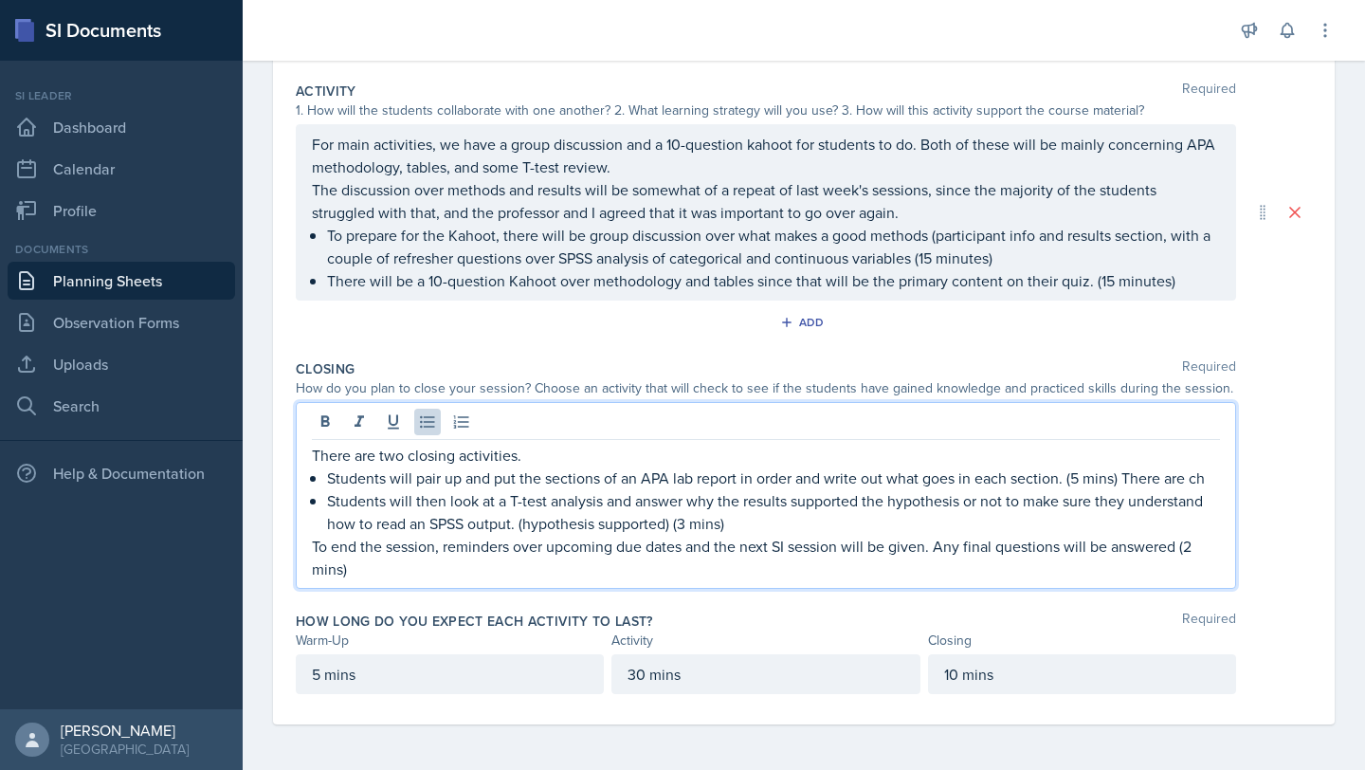
scroll to position [406, 0]
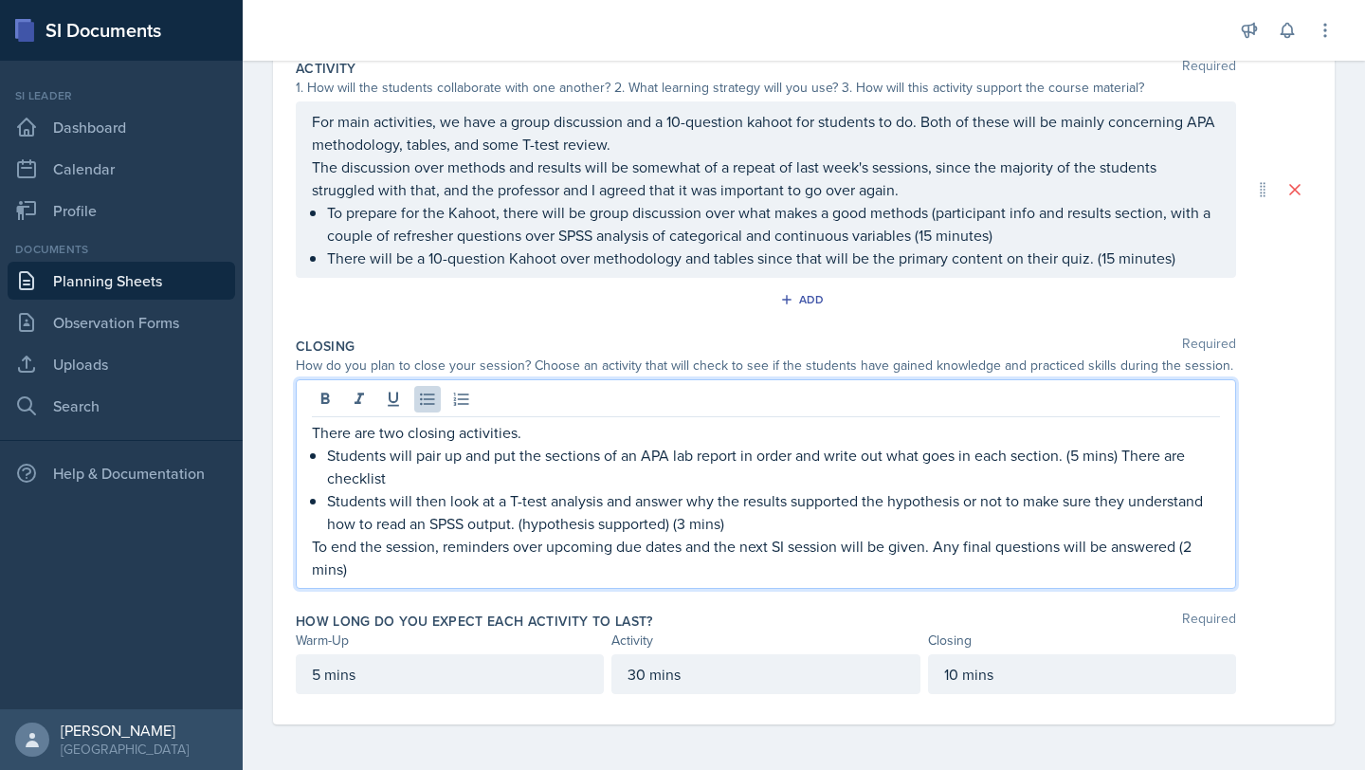
click at [665, 123] on p "For main activities, we have a group discussion and a 10-question kahoot for st…" at bounding box center [766, 133] width 908 height 46
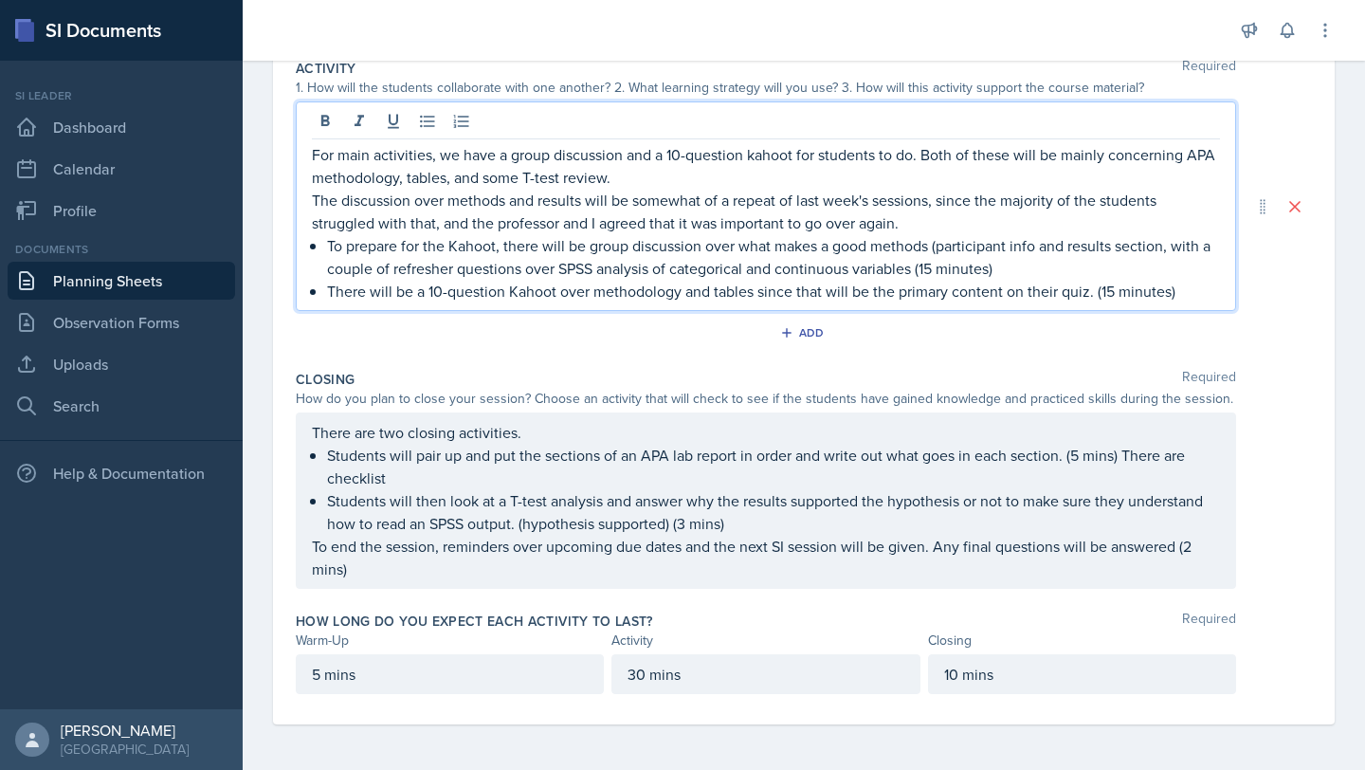
click at [657, 179] on p "For main activities, we have a group discussion and a 10-question kahoot for st…" at bounding box center [766, 166] width 908 height 46
click at [659, 158] on p "For main activities, we have a group discussion and a 10-question kahoot for st…" at bounding box center [766, 166] width 908 height 46
click at [1183, 292] on p "There will be a 10-question Kahoot over methodology and tables since that will …" at bounding box center [773, 291] width 893 height 23
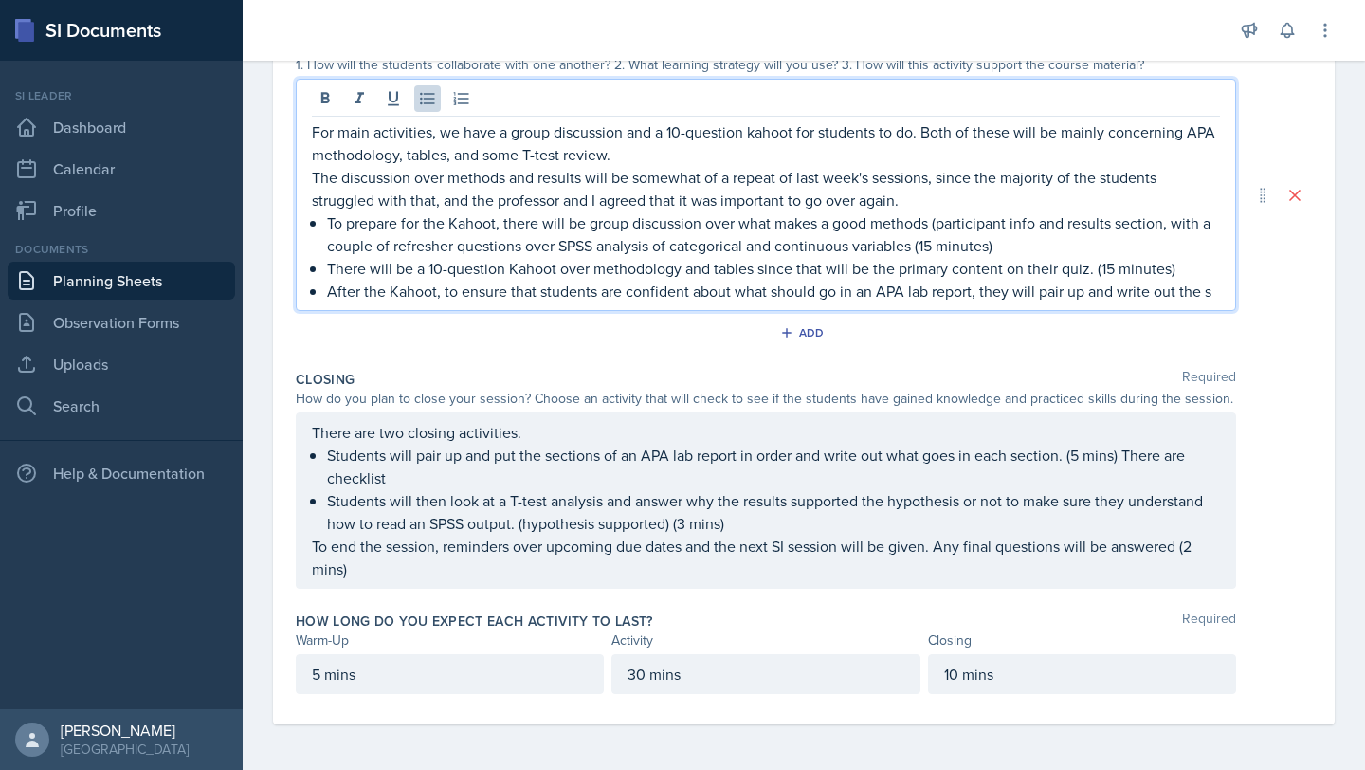
scroll to position [439, 0]
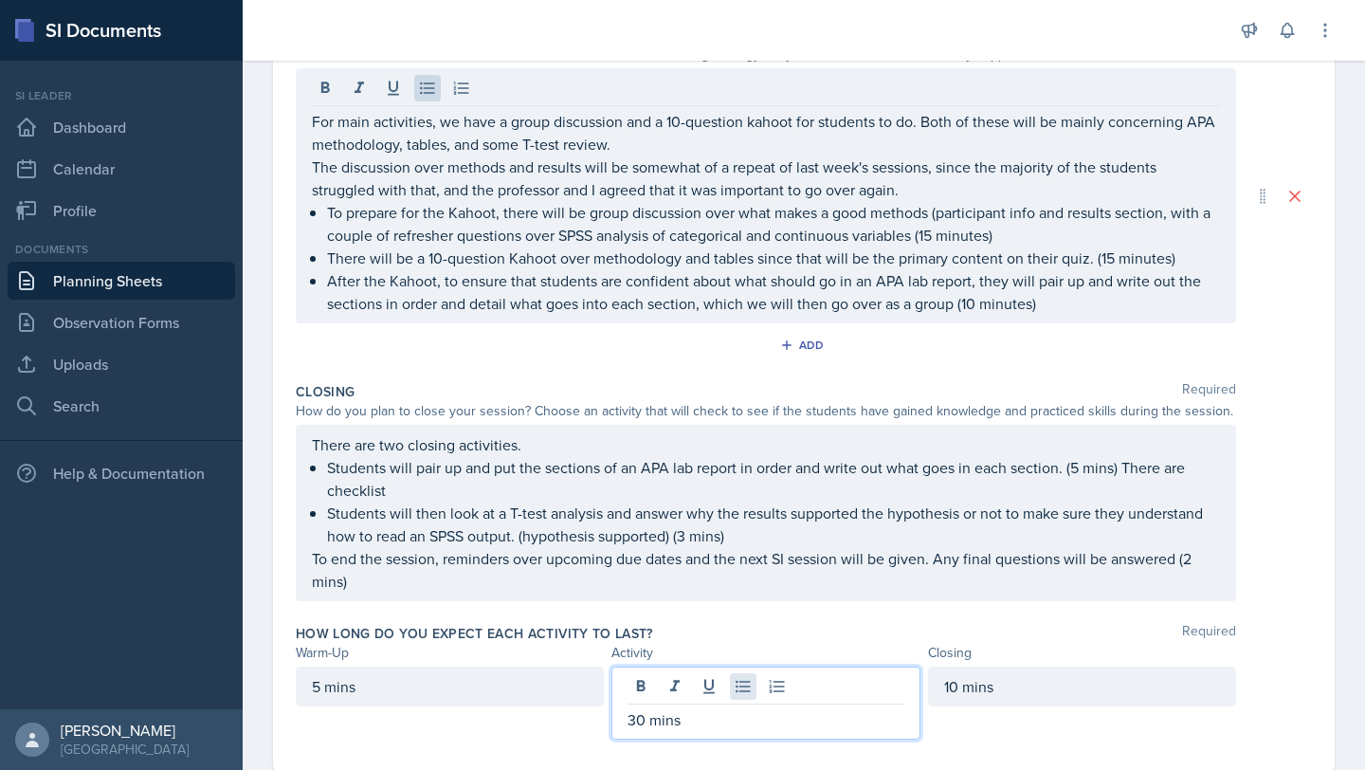
click at [739, 688] on div "30 mins" at bounding box center [765, 702] width 308 height 73
click at [641, 719] on p "30 mins" at bounding box center [766, 719] width 276 height 23
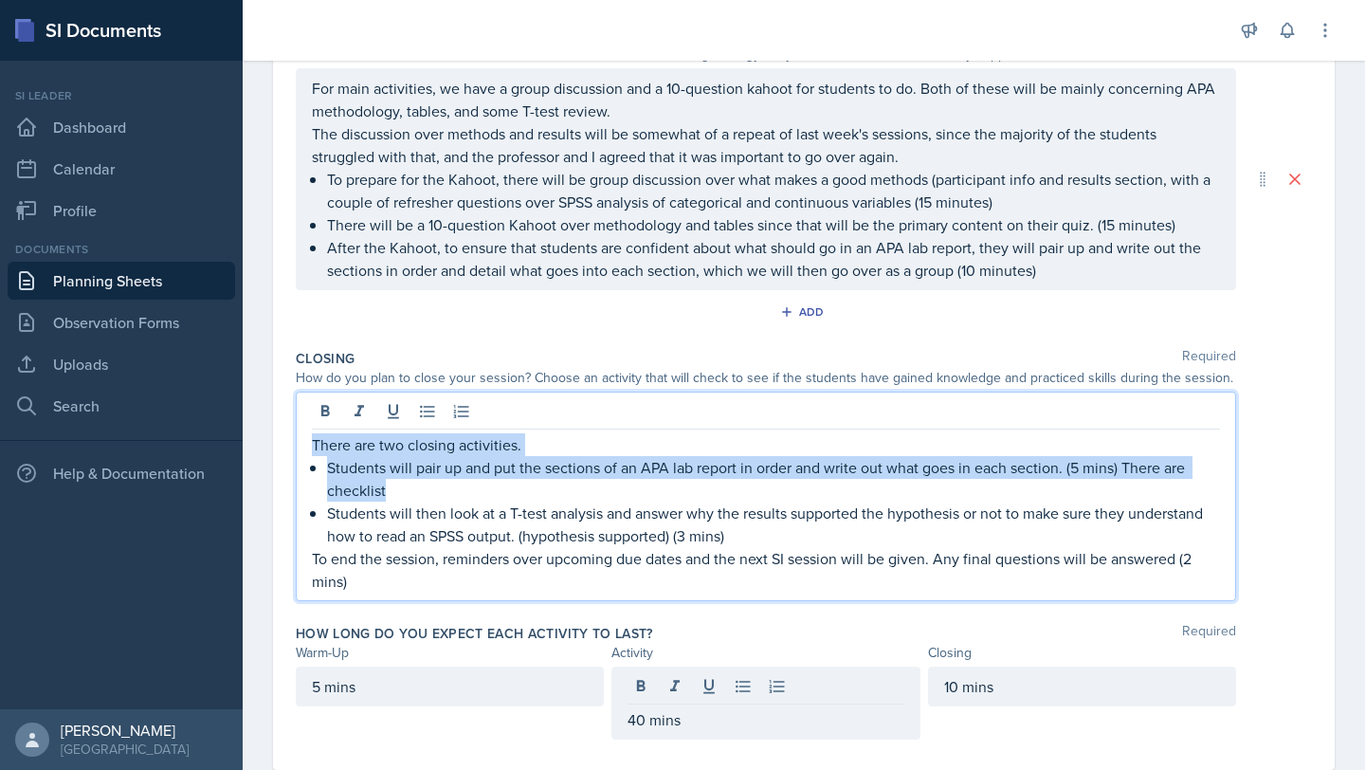
drag, startPoint x: 456, startPoint y: 498, endPoint x: 306, endPoint y: 445, distance: 158.9
click at [306, 445] on div "There are two closing activities. Students will pair up and put the sections of…" at bounding box center [766, 495] width 940 height 209
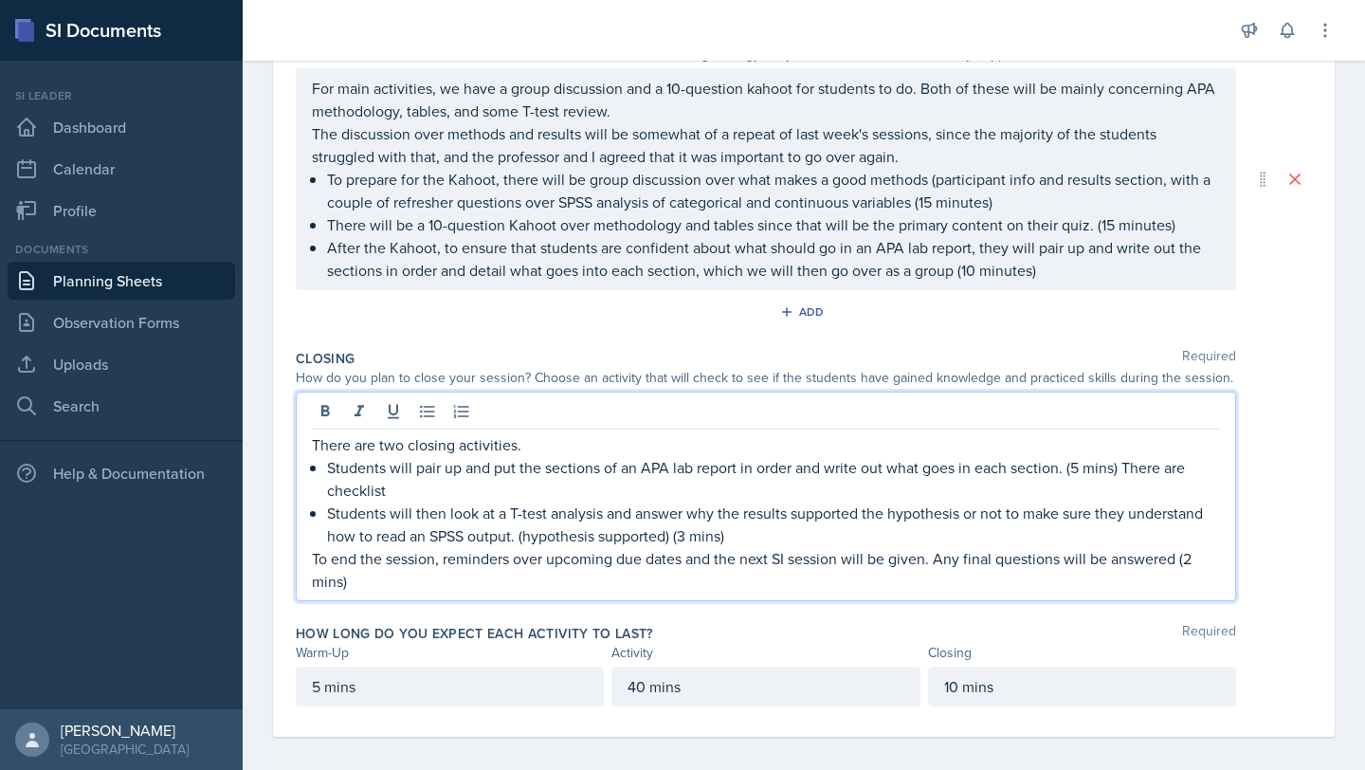
scroll to position [406, 0]
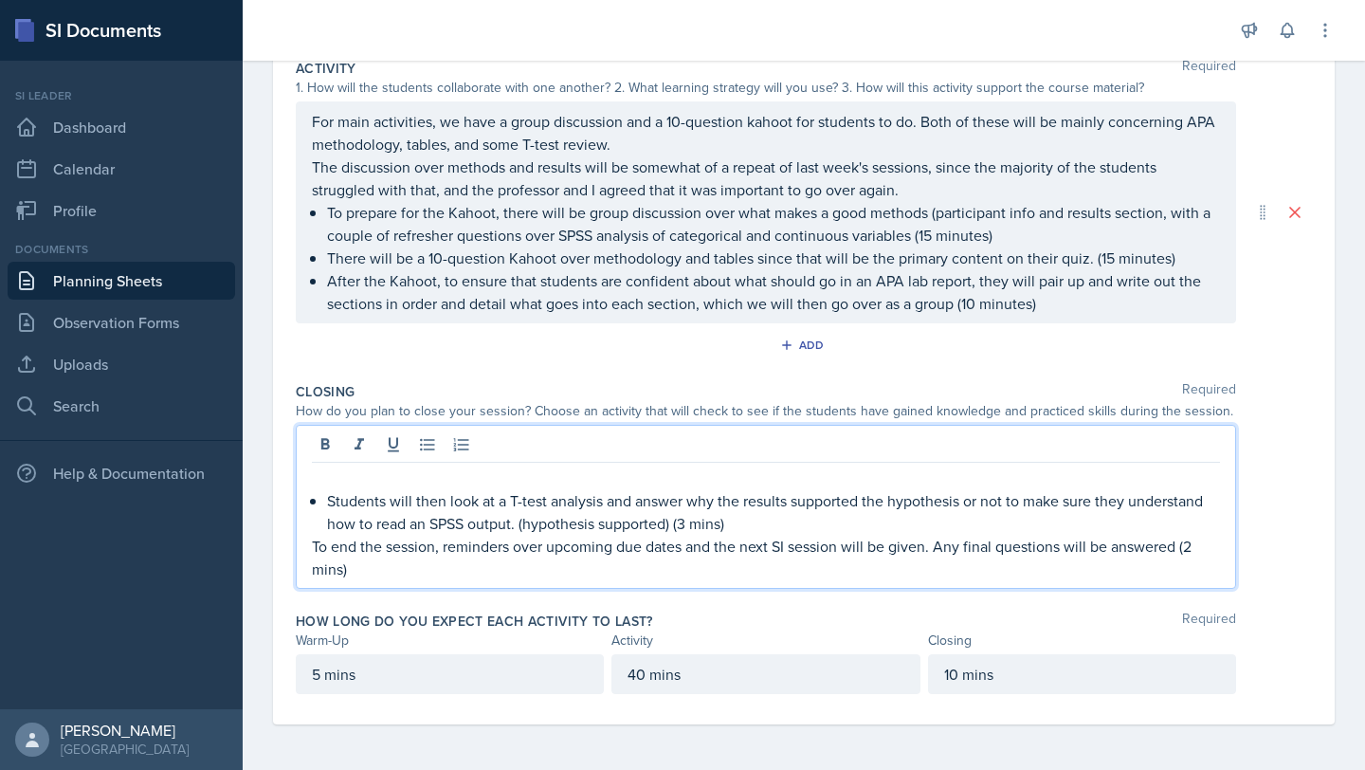
click at [327, 499] on p "Students will then look at a T-test analysis and answer why the results support…" at bounding box center [773, 512] width 893 height 46
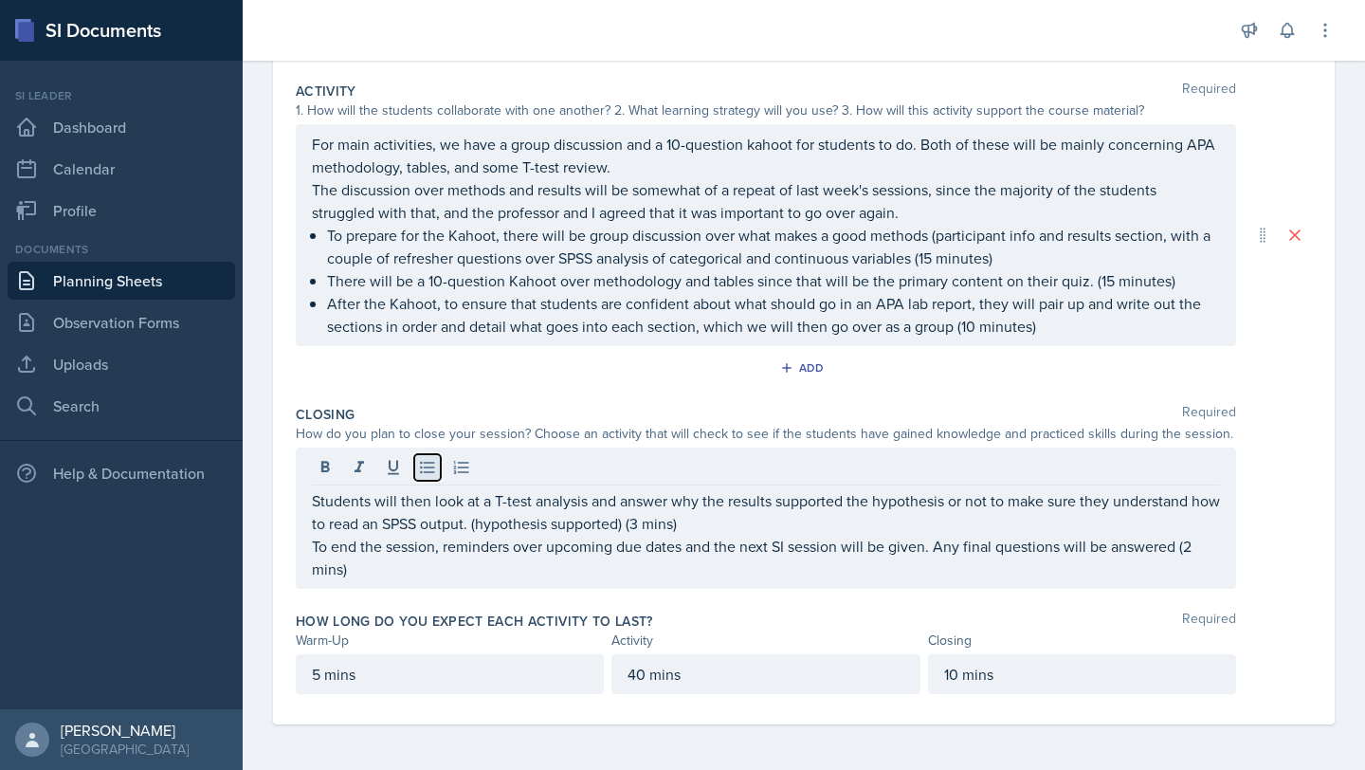
click at [429, 478] on button at bounding box center [427, 467] width 27 height 27
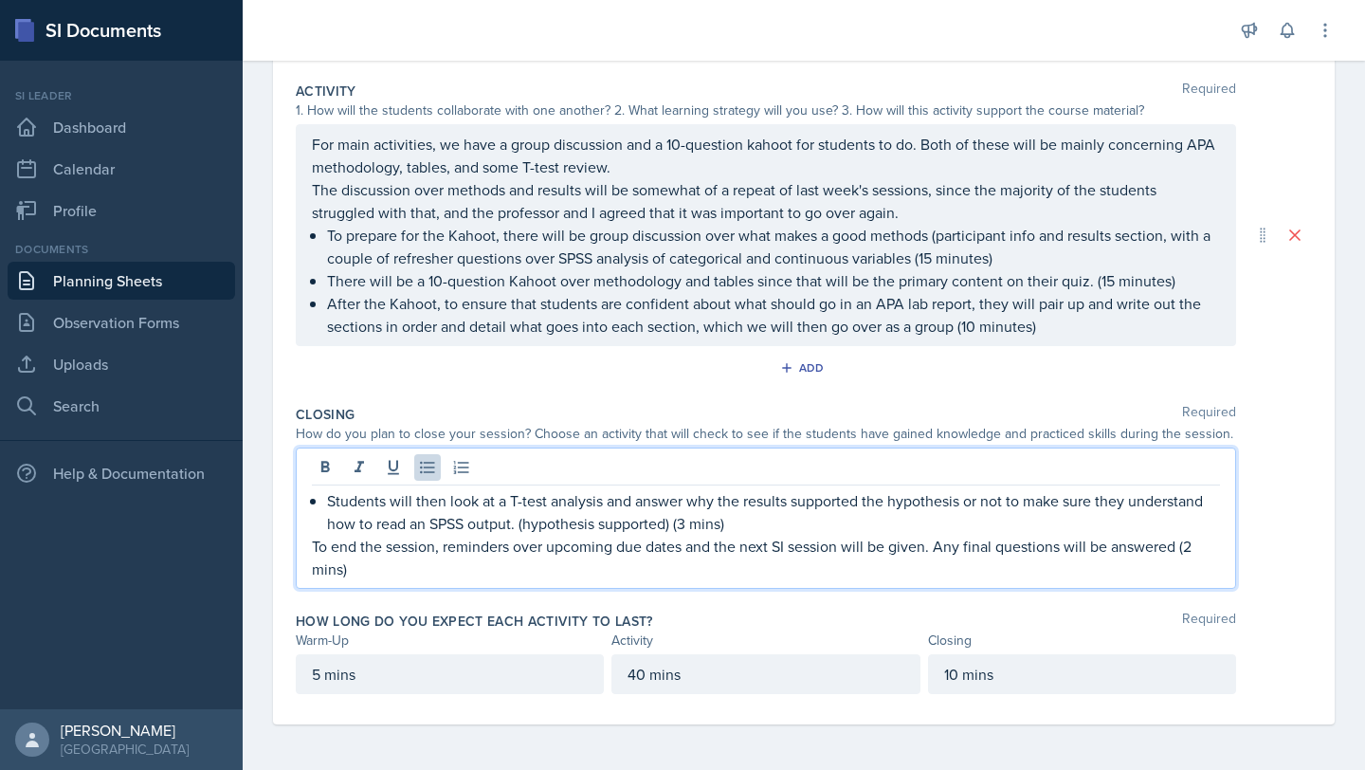
click at [953, 332] on p "After the Kahoot, to ensure that students are confident about what should go in…" at bounding box center [773, 315] width 893 height 46
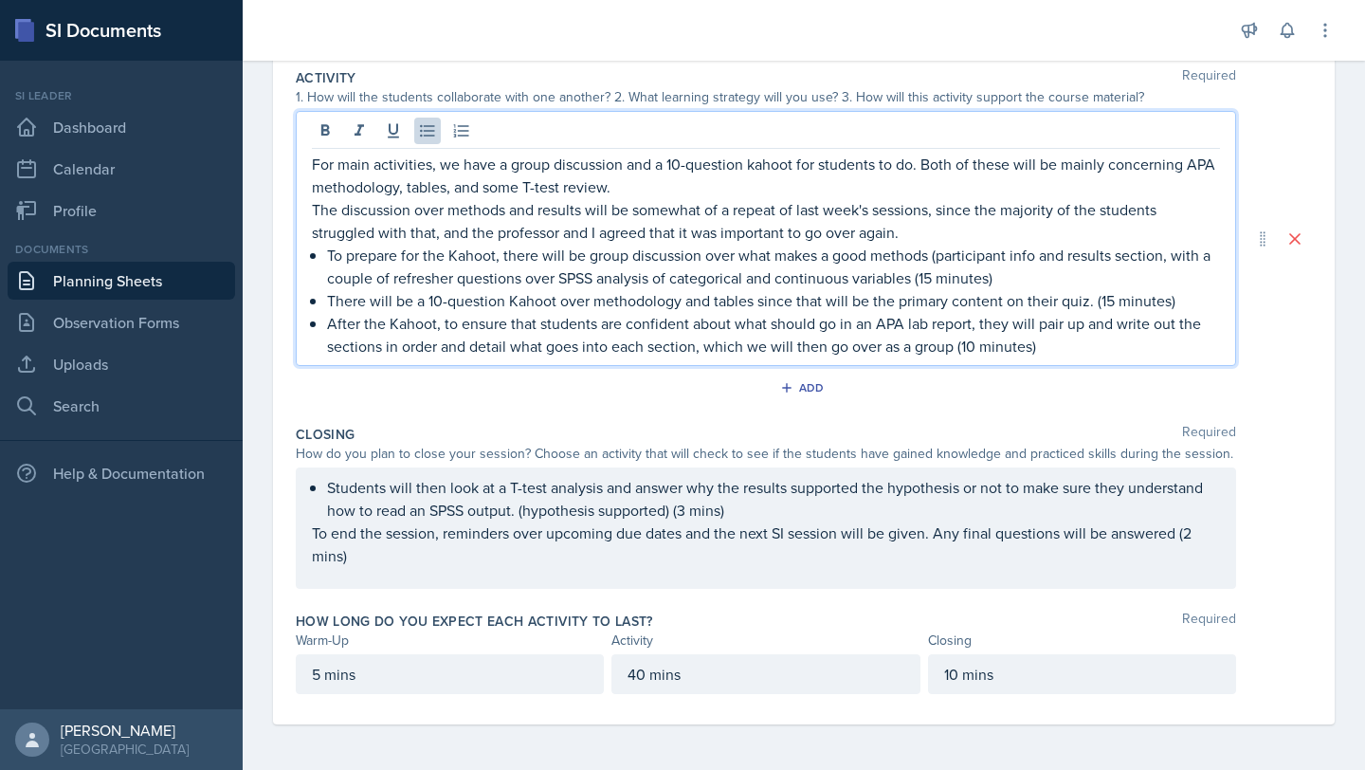
click at [1075, 349] on p "After the Kahoot, to ensure that students are confident about what should go in…" at bounding box center [773, 335] width 893 height 46
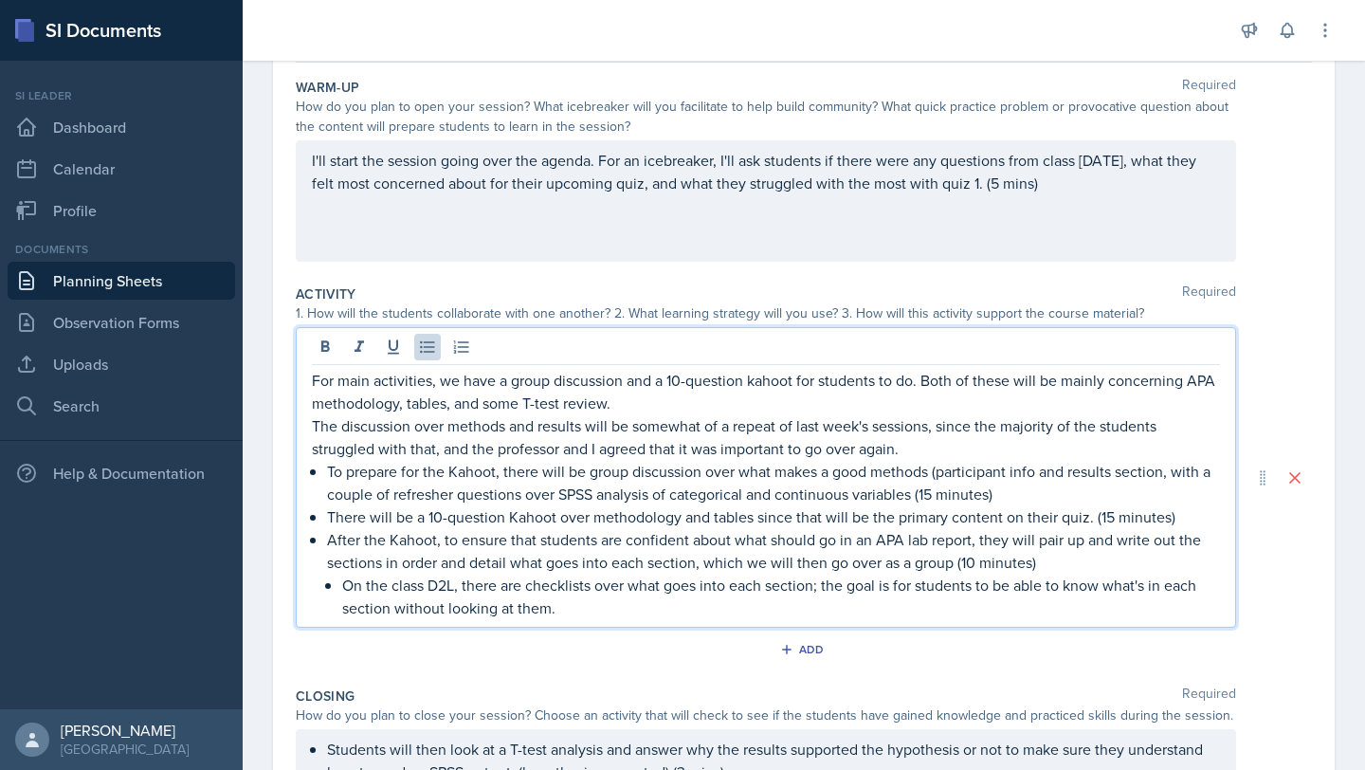
scroll to position [442, 0]
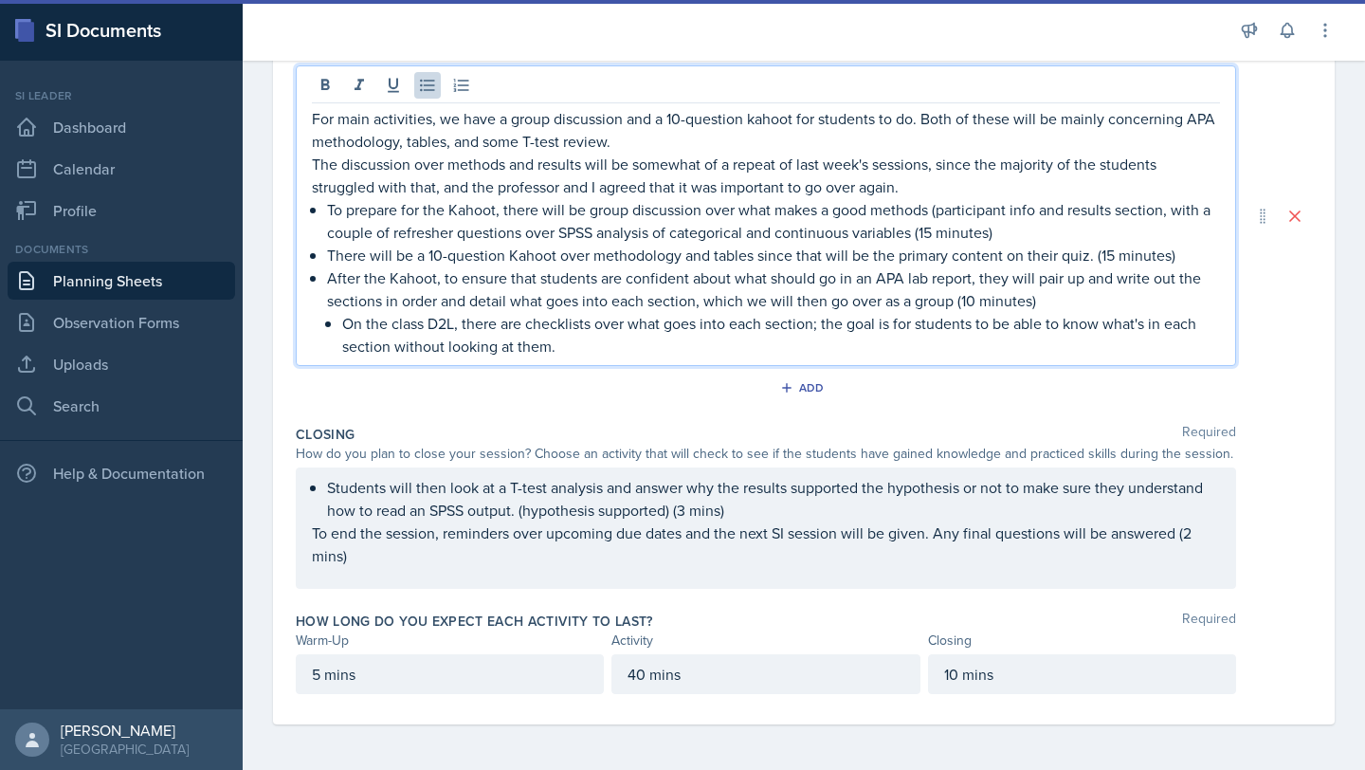
click at [947, 683] on div "10 mins" at bounding box center [1082, 674] width 308 height 40
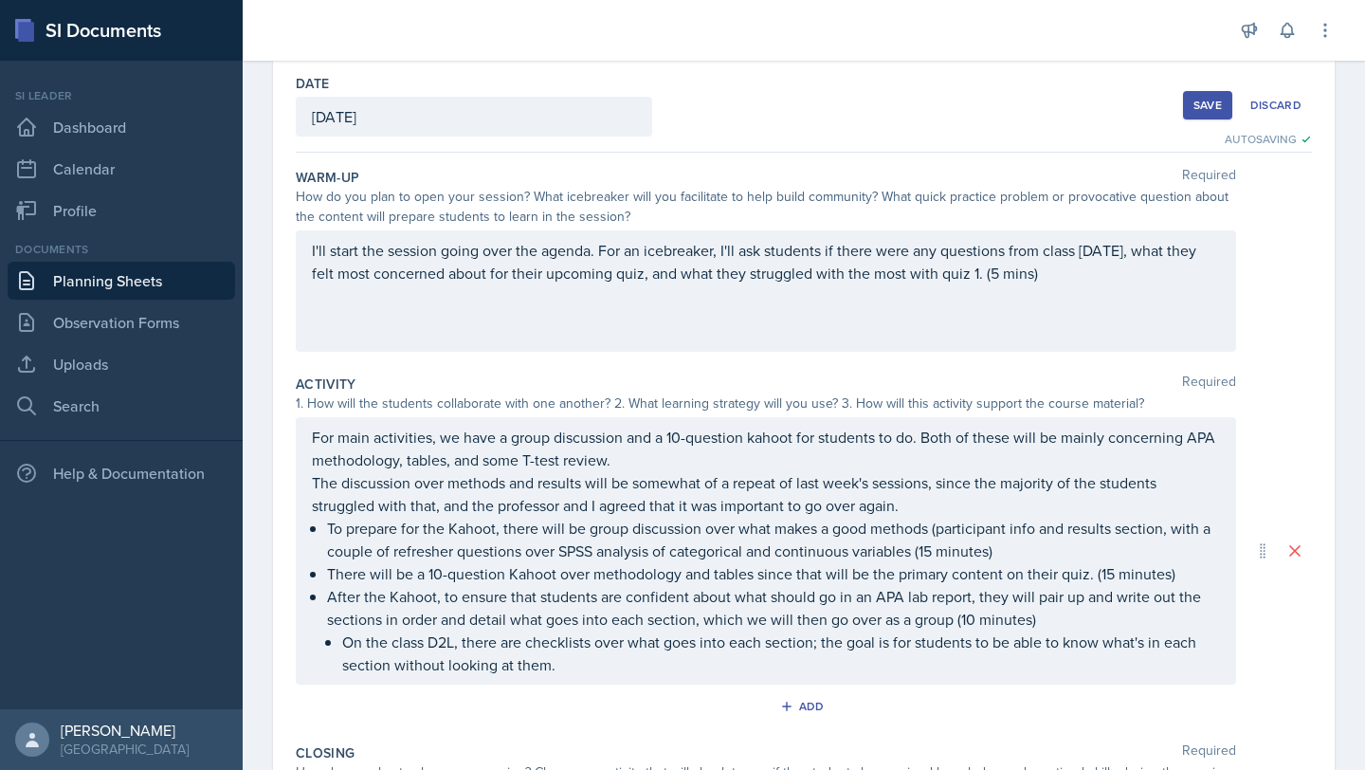
scroll to position [0, 0]
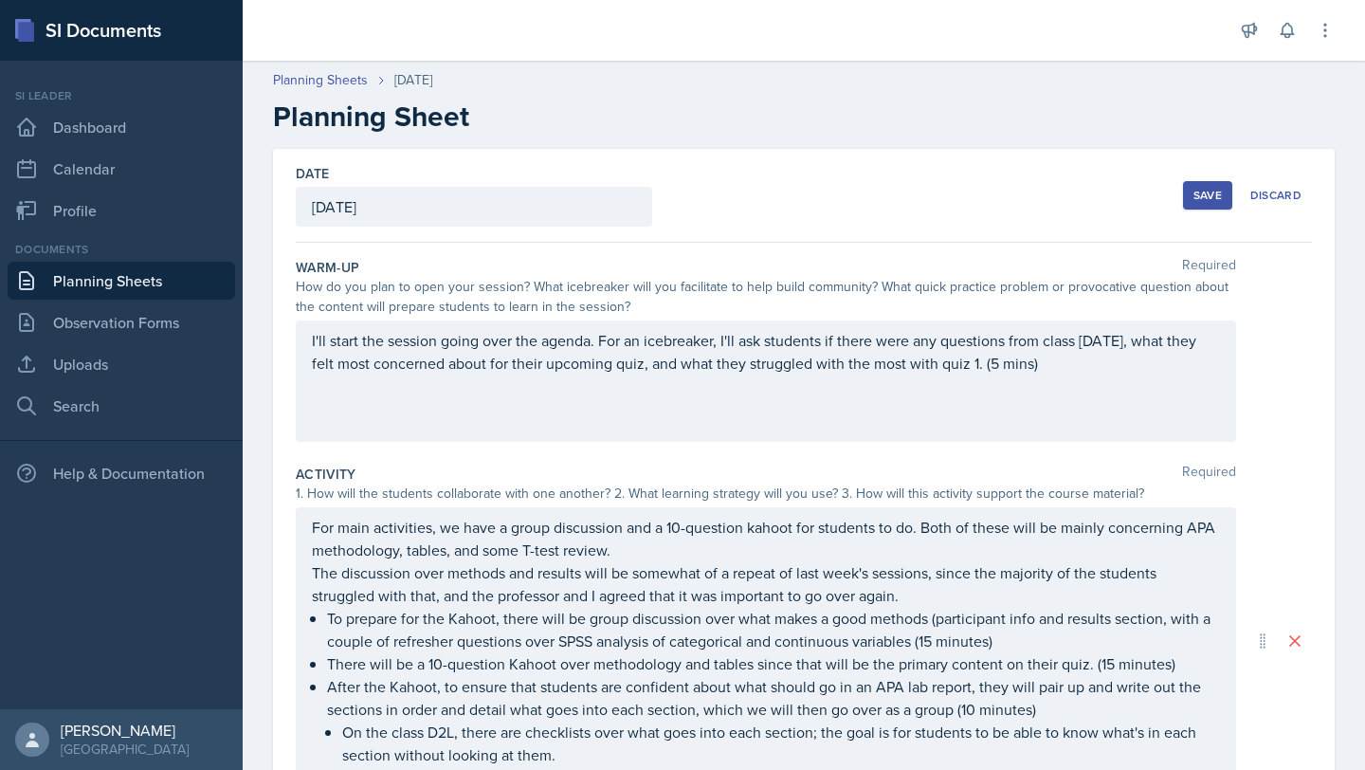
click at [1186, 207] on button "Save" at bounding box center [1207, 195] width 49 height 28
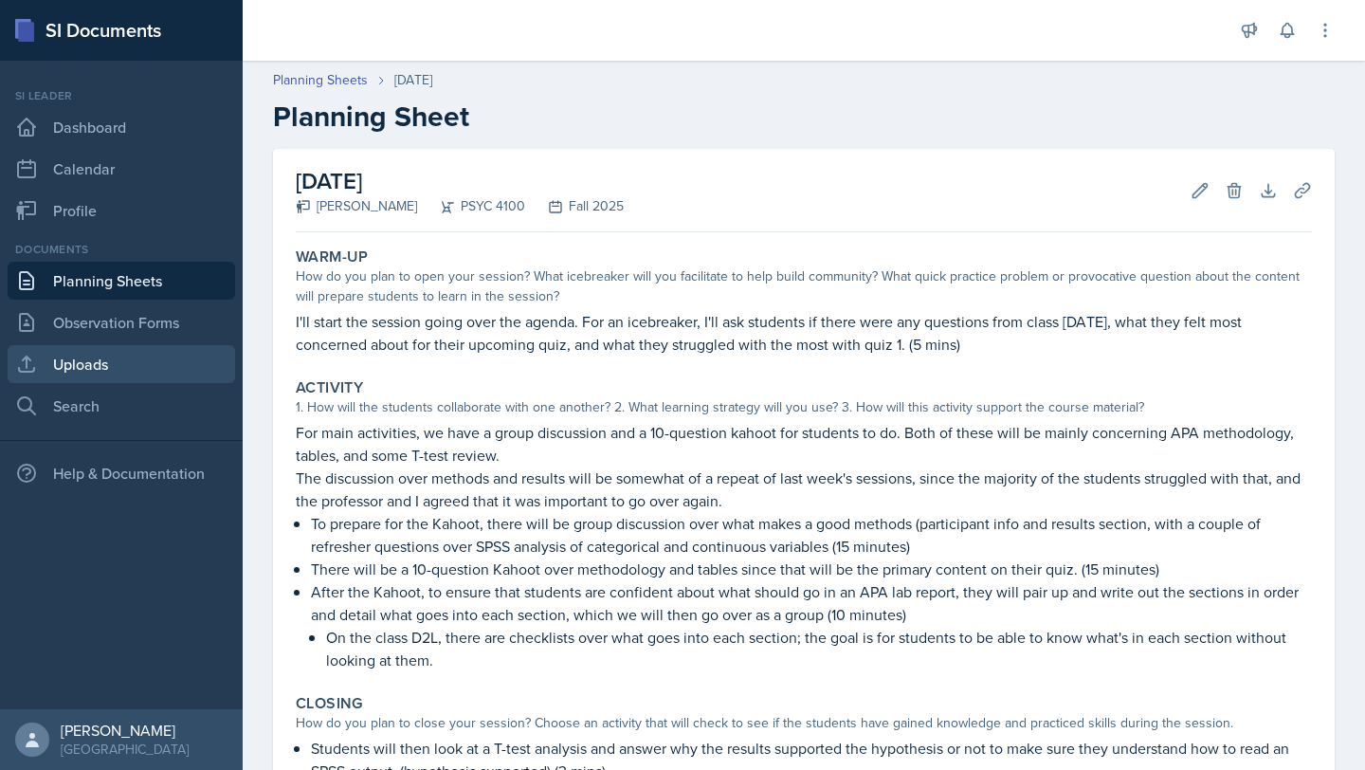
click at [96, 365] on link "Uploads" at bounding box center [122, 364] width 228 height 38
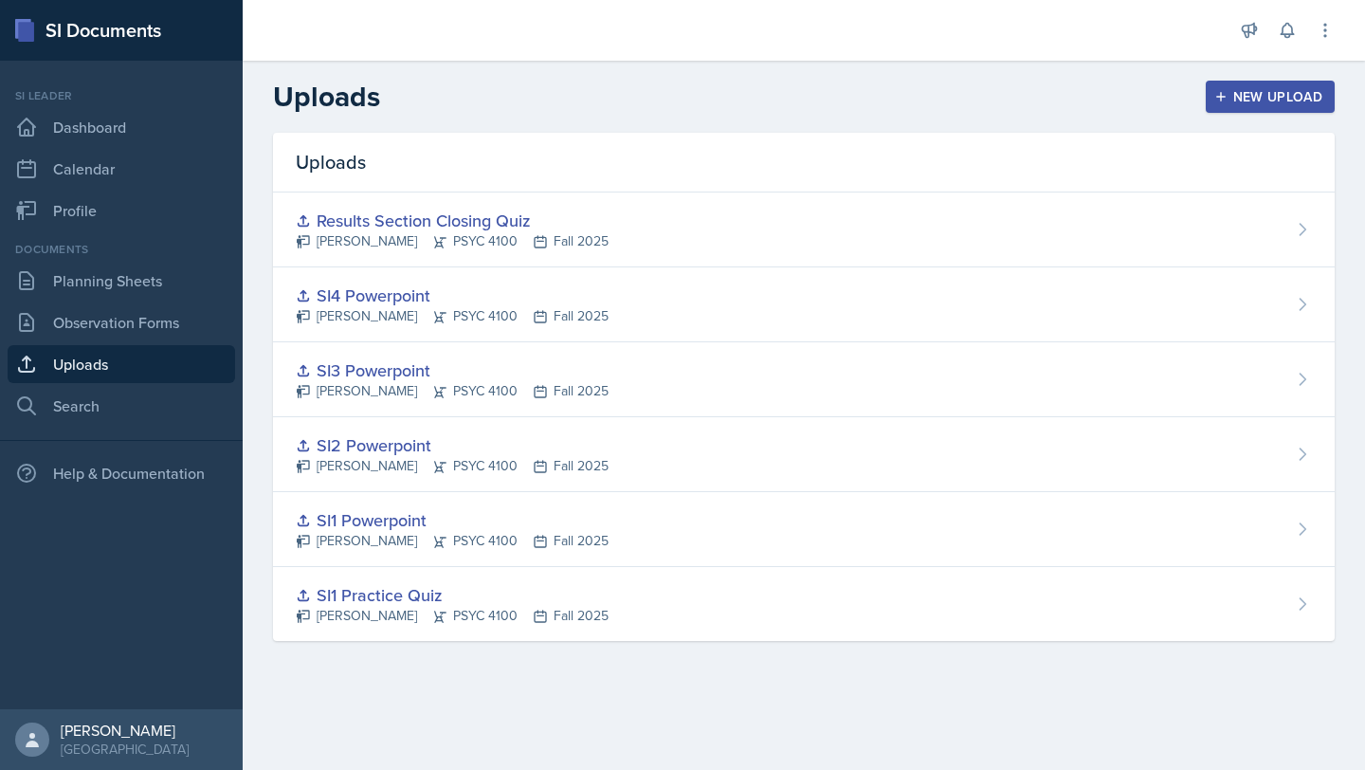
click at [1260, 100] on div "New Upload" at bounding box center [1270, 96] width 105 height 15
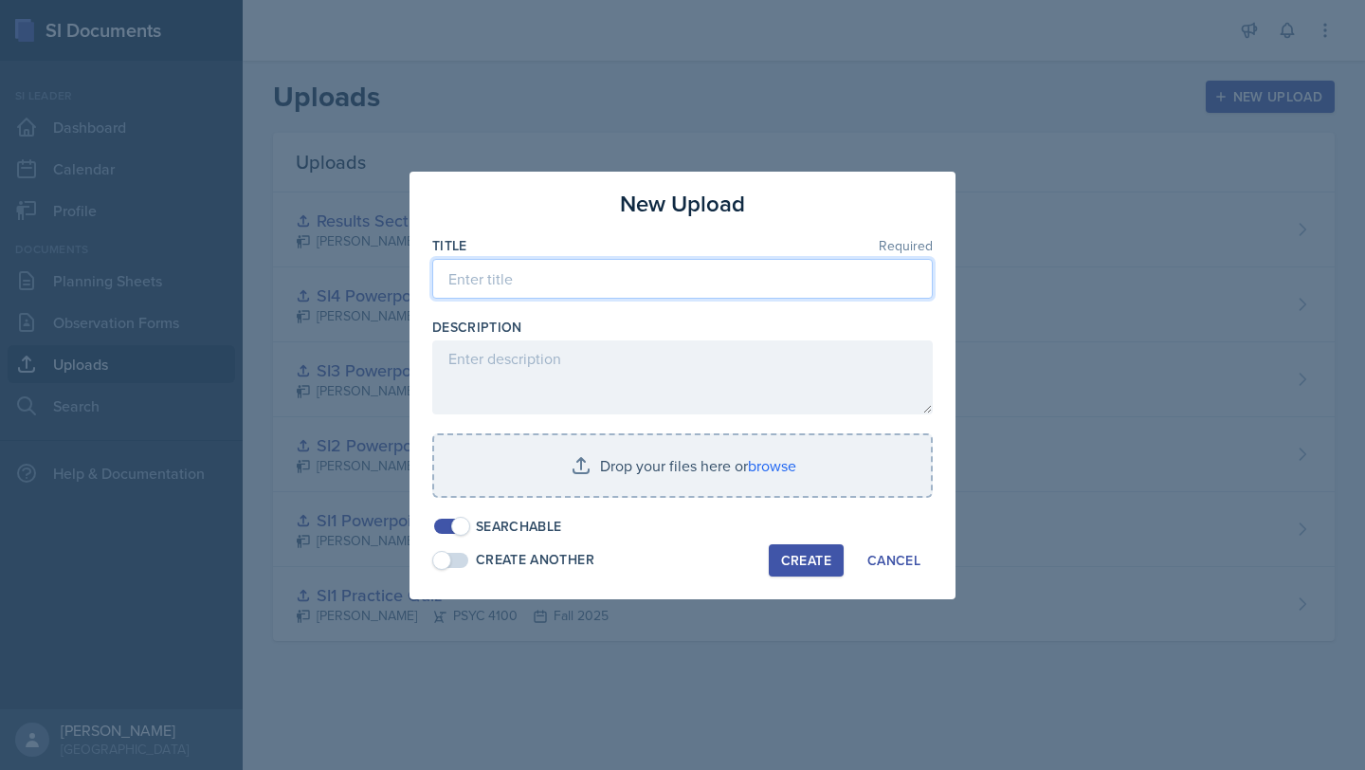
click at [526, 279] on input at bounding box center [682, 279] width 501 height 40
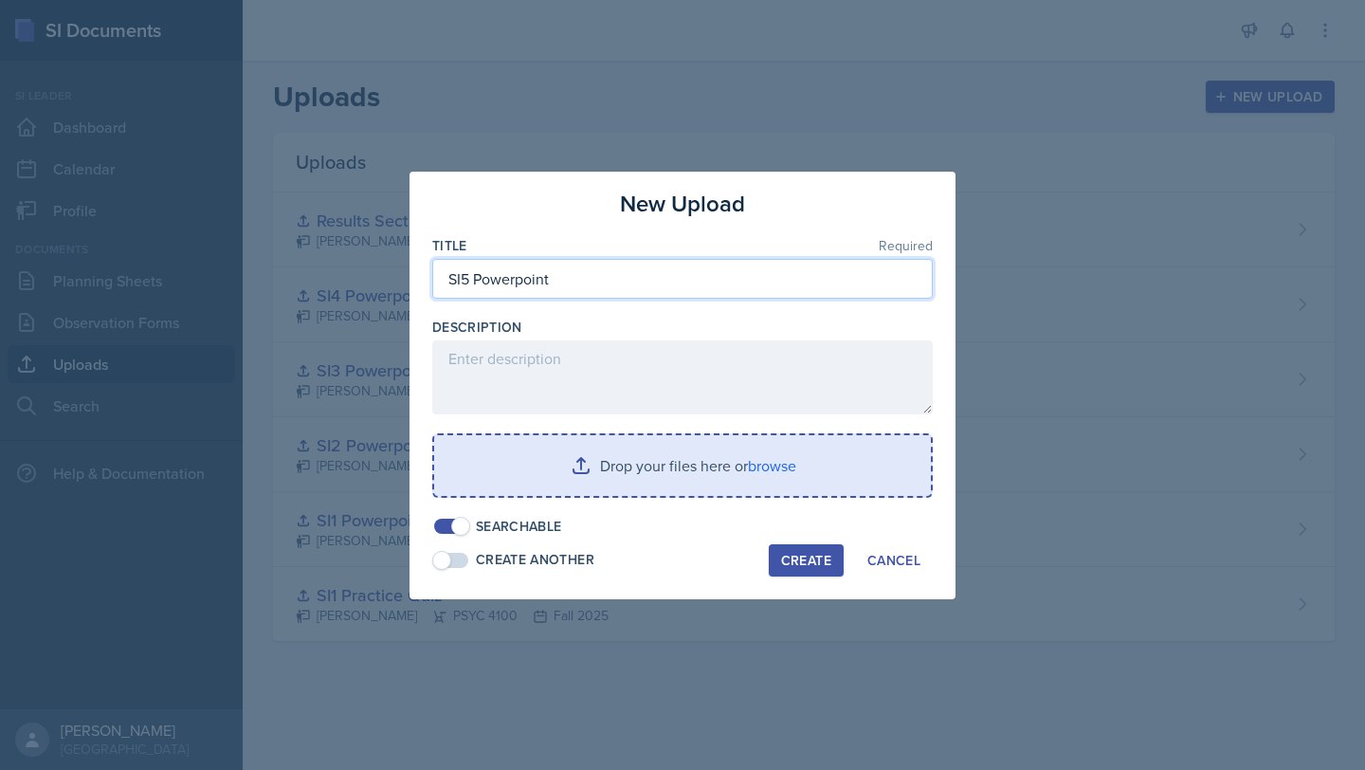
type input "SI5 Powerpoint"
click at [664, 466] on input "file" at bounding box center [682, 465] width 497 height 61
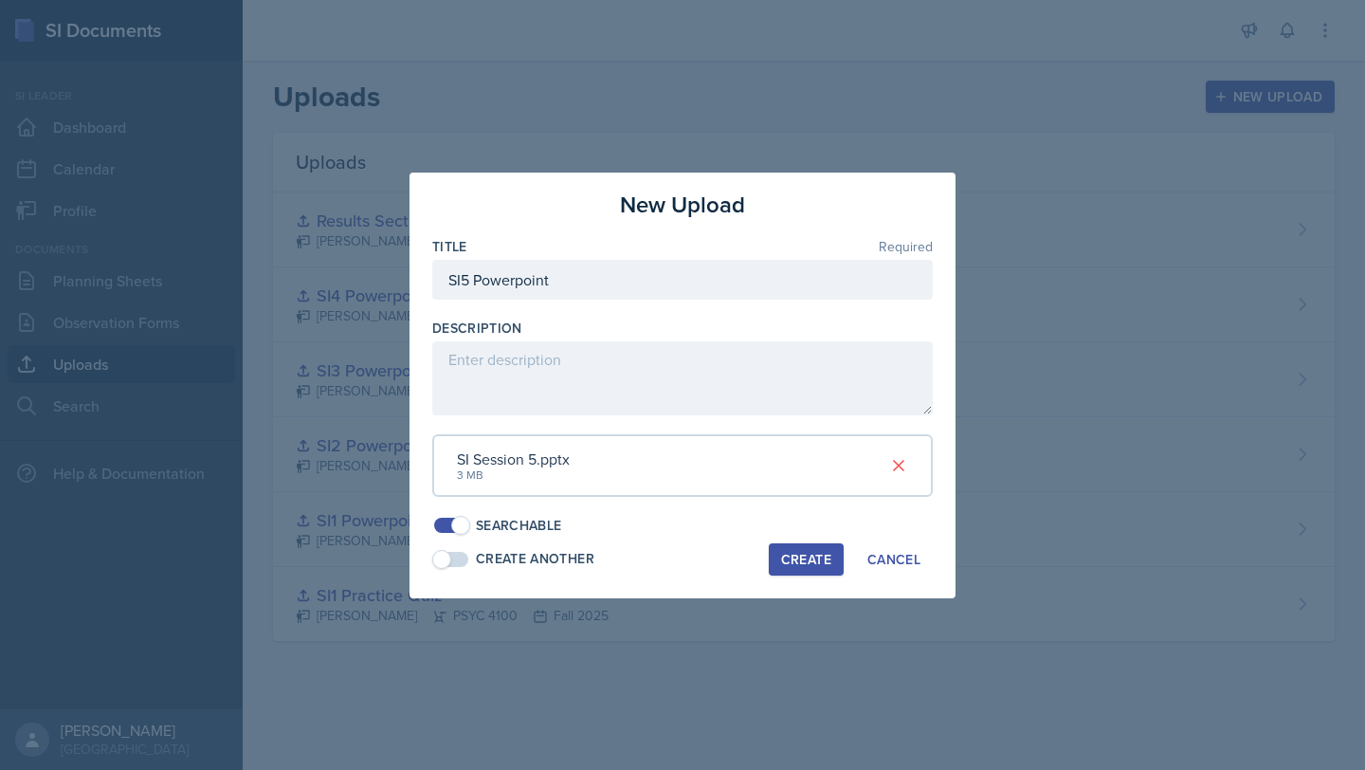
click at [794, 559] on div "Create" at bounding box center [806, 559] width 50 height 15
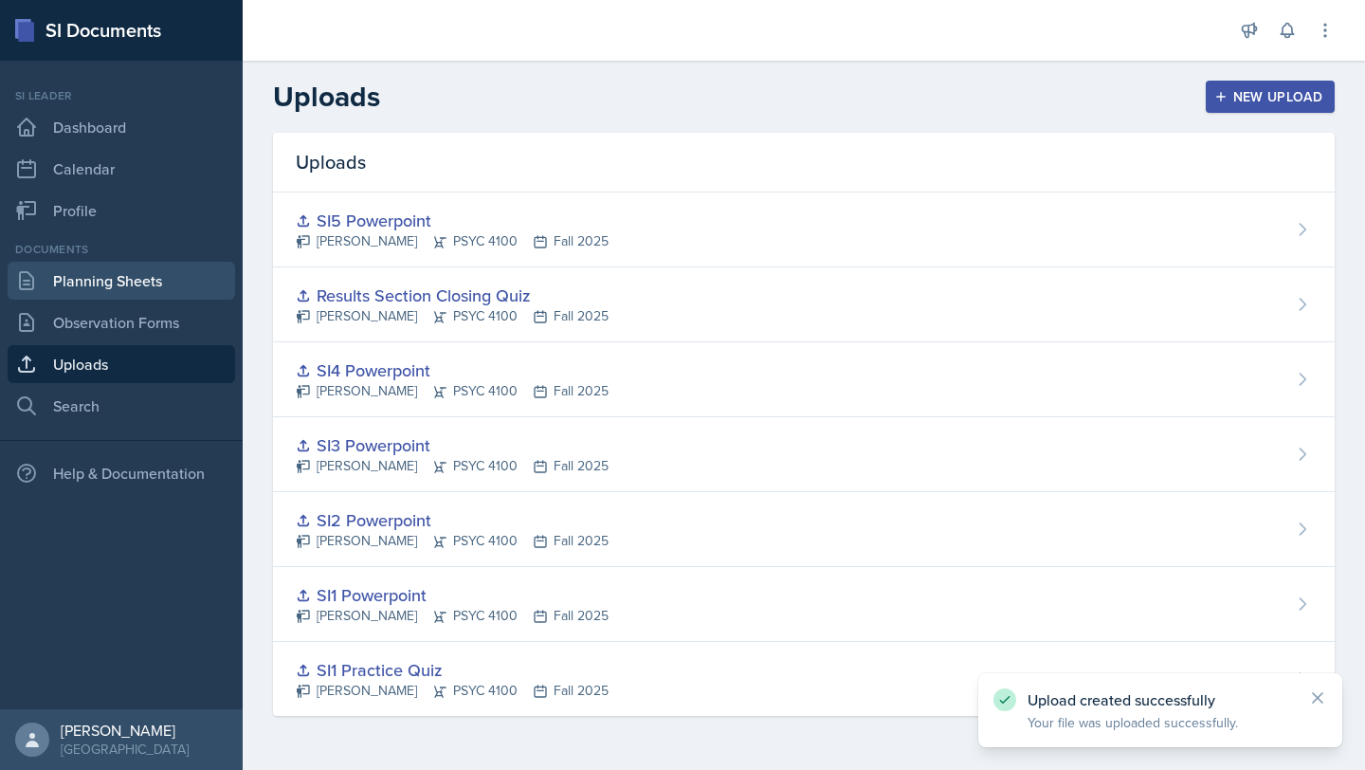
click at [137, 270] on link "Planning Sheets" at bounding box center [122, 281] width 228 height 38
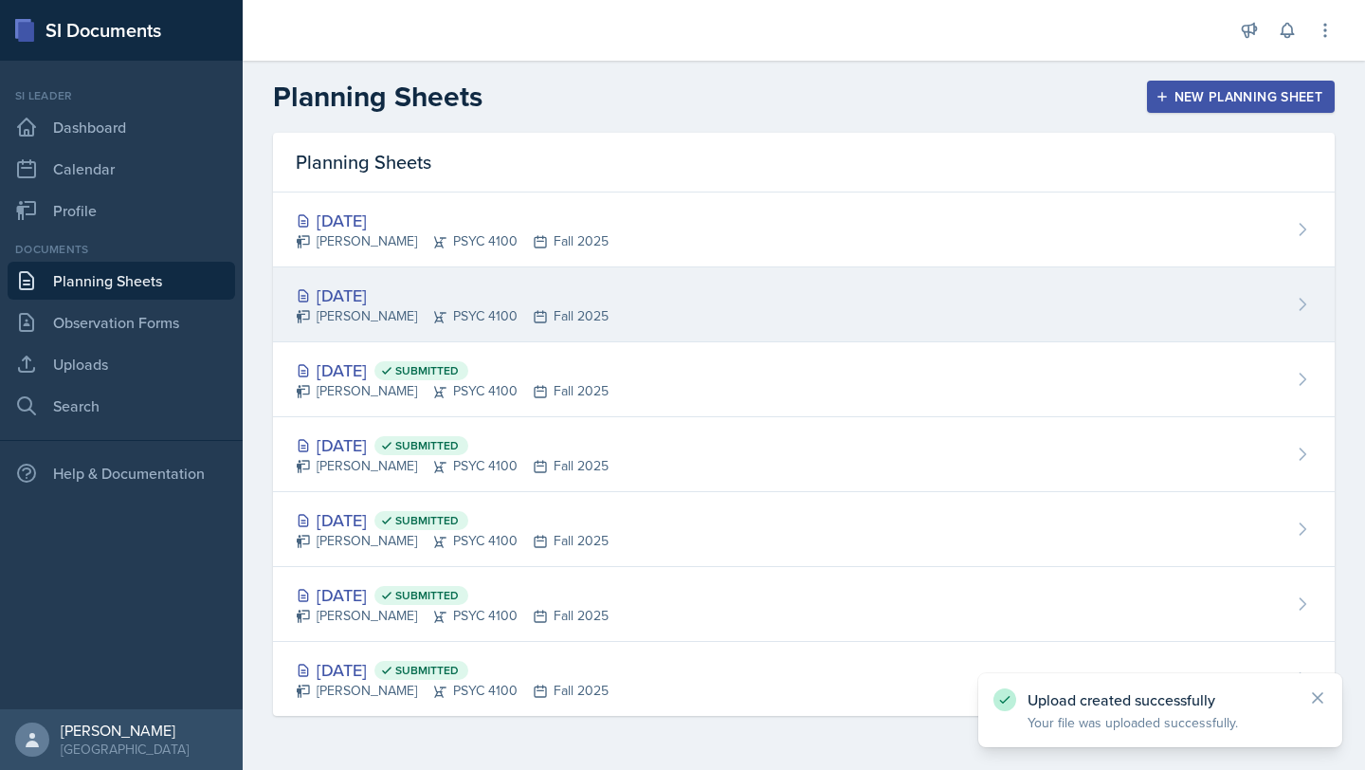
click at [481, 304] on div "[DATE]" at bounding box center [452, 295] width 313 height 26
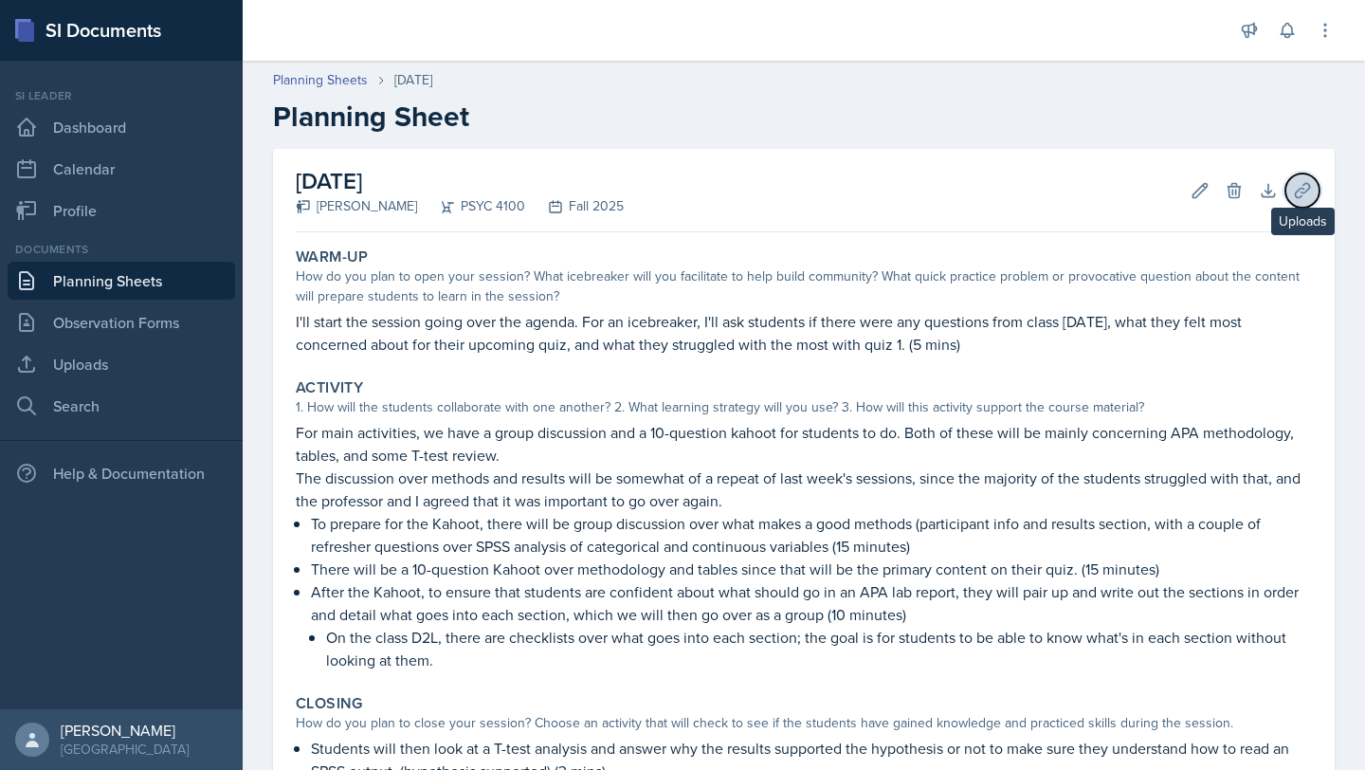
click at [1293, 191] on icon at bounding box center [1302, 190] width 19 height 19
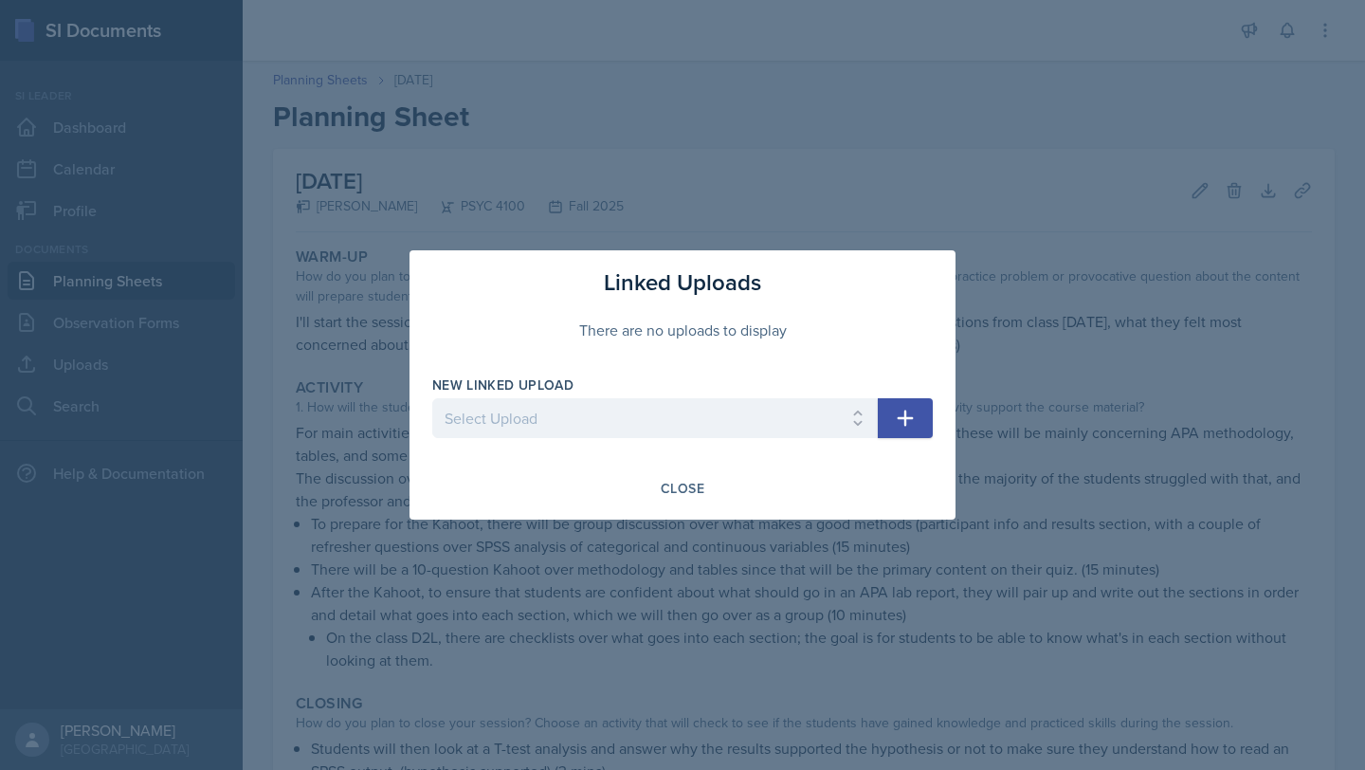
click at [896, 413] on icon "button" at bounding box center [905, 418] width 23 height 23
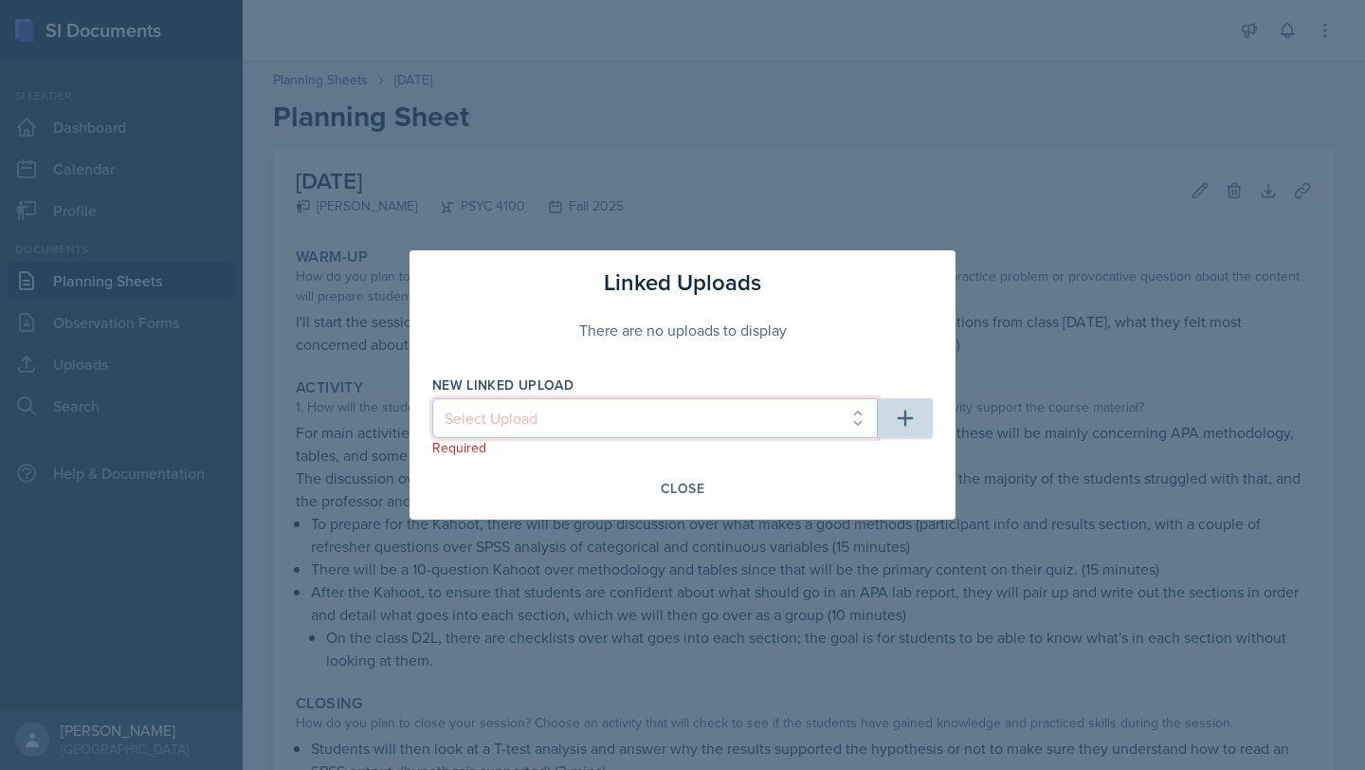
click at [687, 407] on select "Select Upload SI1 Practice Quiz SI1 Powerpoint SI2 Powerpoint SI3 Powerpoint SI…" at bounding box center [655, 418] width 446 height 40
select select "5fe8ec1b-4b68-4a8b-a635-a44411418ed3"
click at [432, 398] on select "Select Upload SI1 Practice Quiz SI1 Powerpoint SI2 Powerpoint SI3 Powerpoint SI…" at bounding box center [655, 418] width 446 height 40
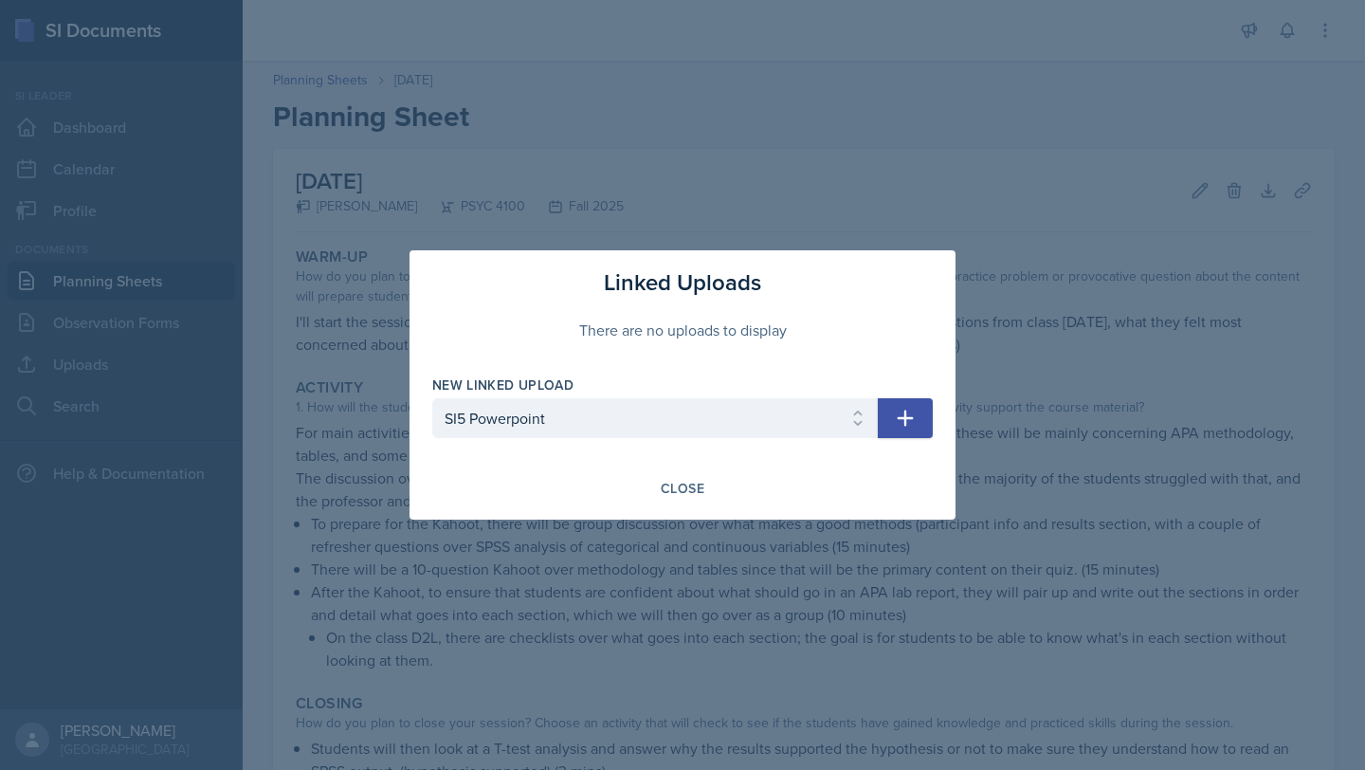
click at [909, 423] on icon "button" at bounding box center [905, 418] width 23 height 23
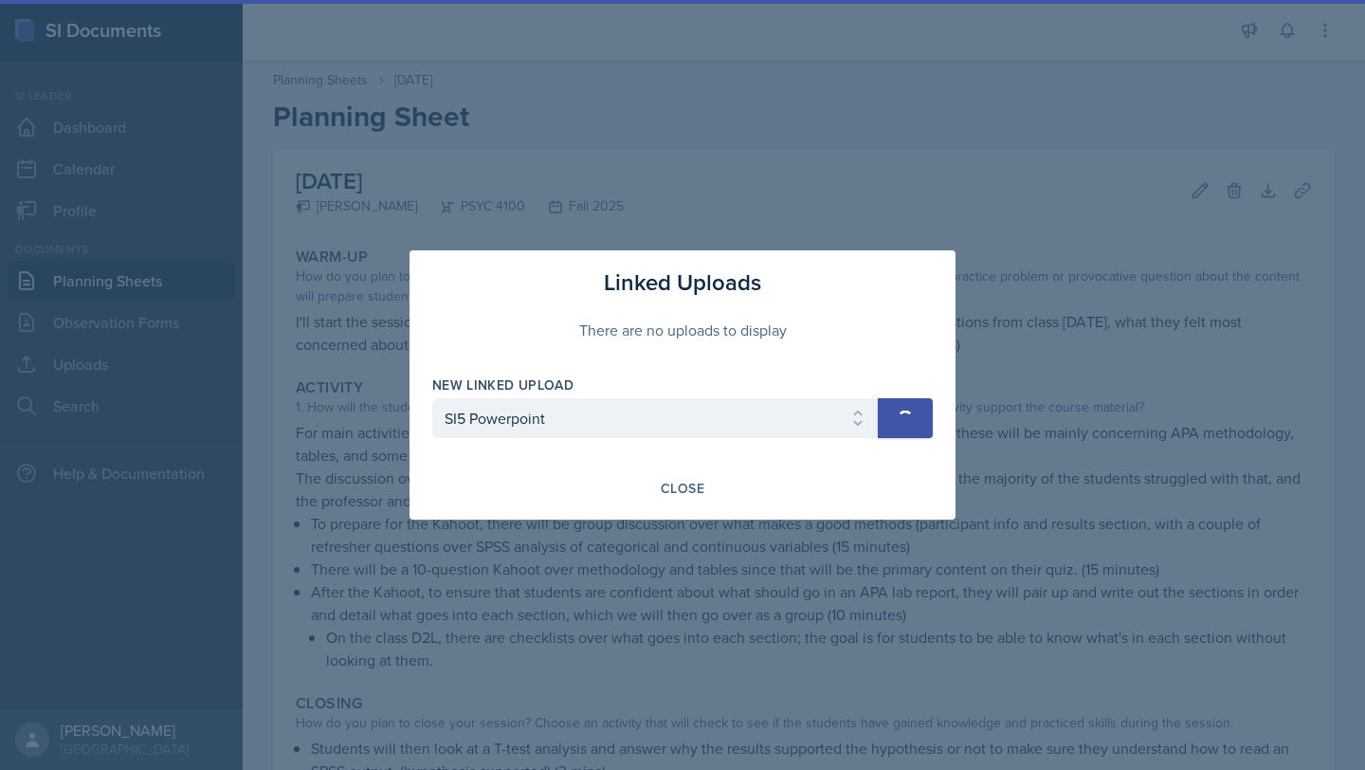
select select
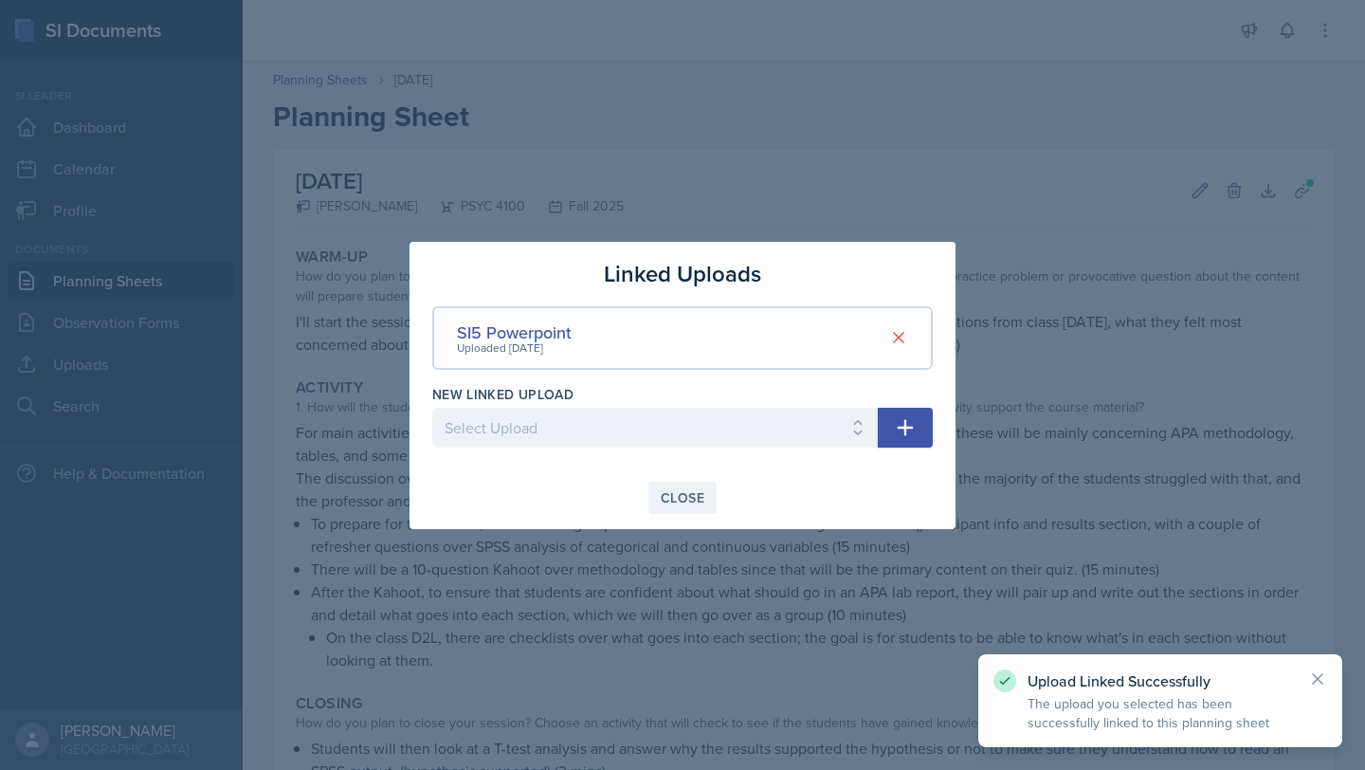
click at [674, 486] on button "Close" at bounding box center [682, 498] width 68 height 32
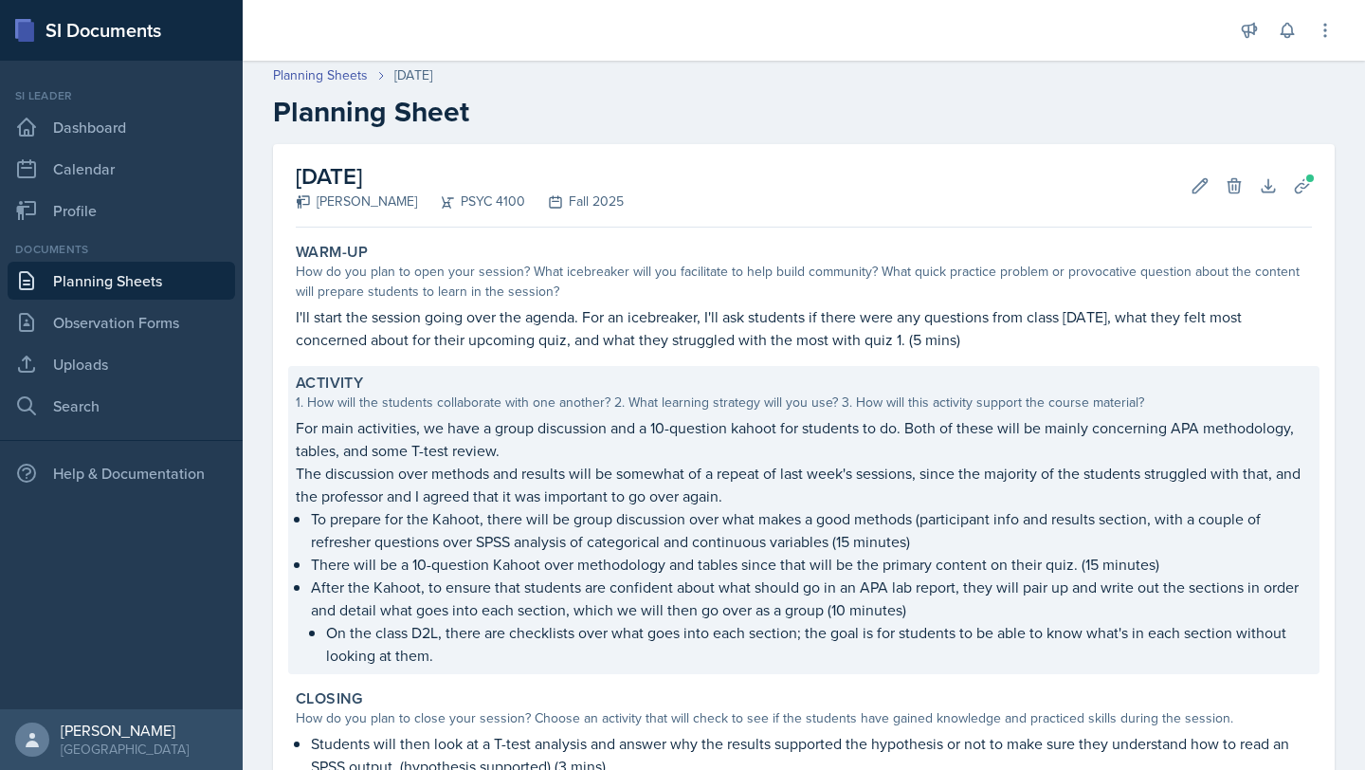
scroll to position [34, 0]
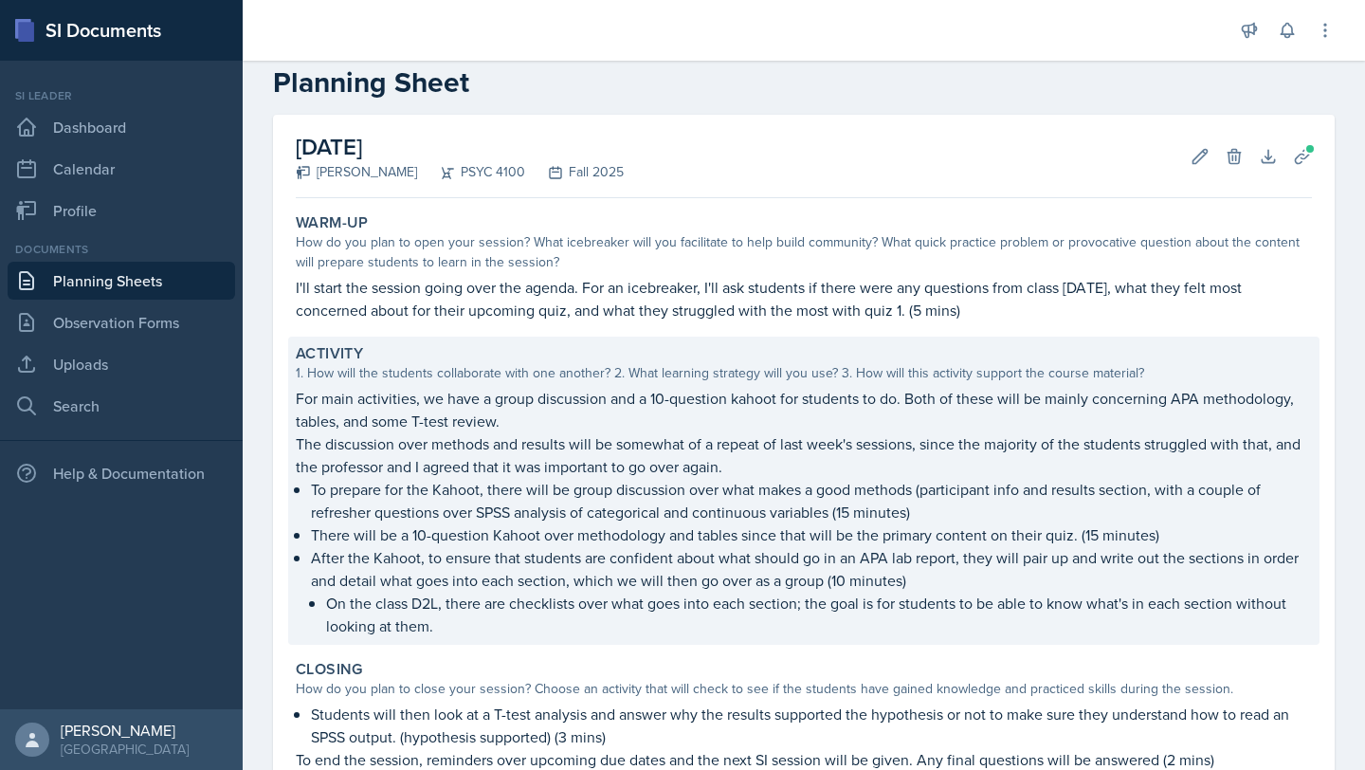
click at [730, 578] on p "After the Kahoot, to ensure that students are confident about what should go in…" at bounding box center [811, 569] width 1001 height 46
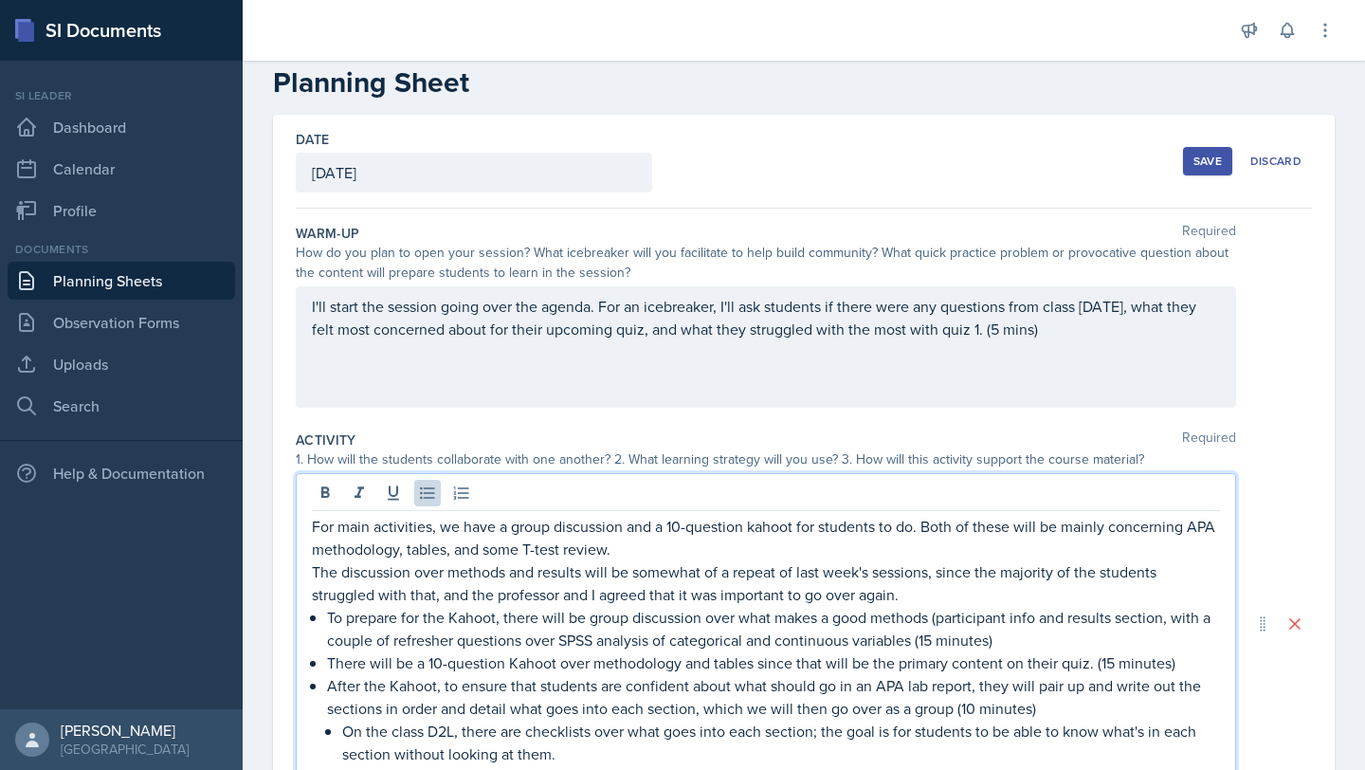
click at [562, 633] on ul "To prepare for the Kahoot, there will be group discussion over what makes a goo…" at bounding box center [773, 685] width 893 height 159
click at [556, 670] on p "There will be a 10-question Kahoot over methodology and tables since that will …" at bounding box center [773, 662] width 893 height 23
click at [755, 526] on p "For main activities, we have a group discussion and a 10-question kahoot for st…" at bounding box center [766, 538] width 908 height 46
click at [792, 522] on p "For main activities, we have a group discussion and a 10-question Kahoot for st…" at bounding box center [766, 538] width 908 height 46
click at [794, 527] on p "For main activities, we have a group discussion and a 10-question Kahoot for st…" at bounding box center [766, 538] width 908 height 46
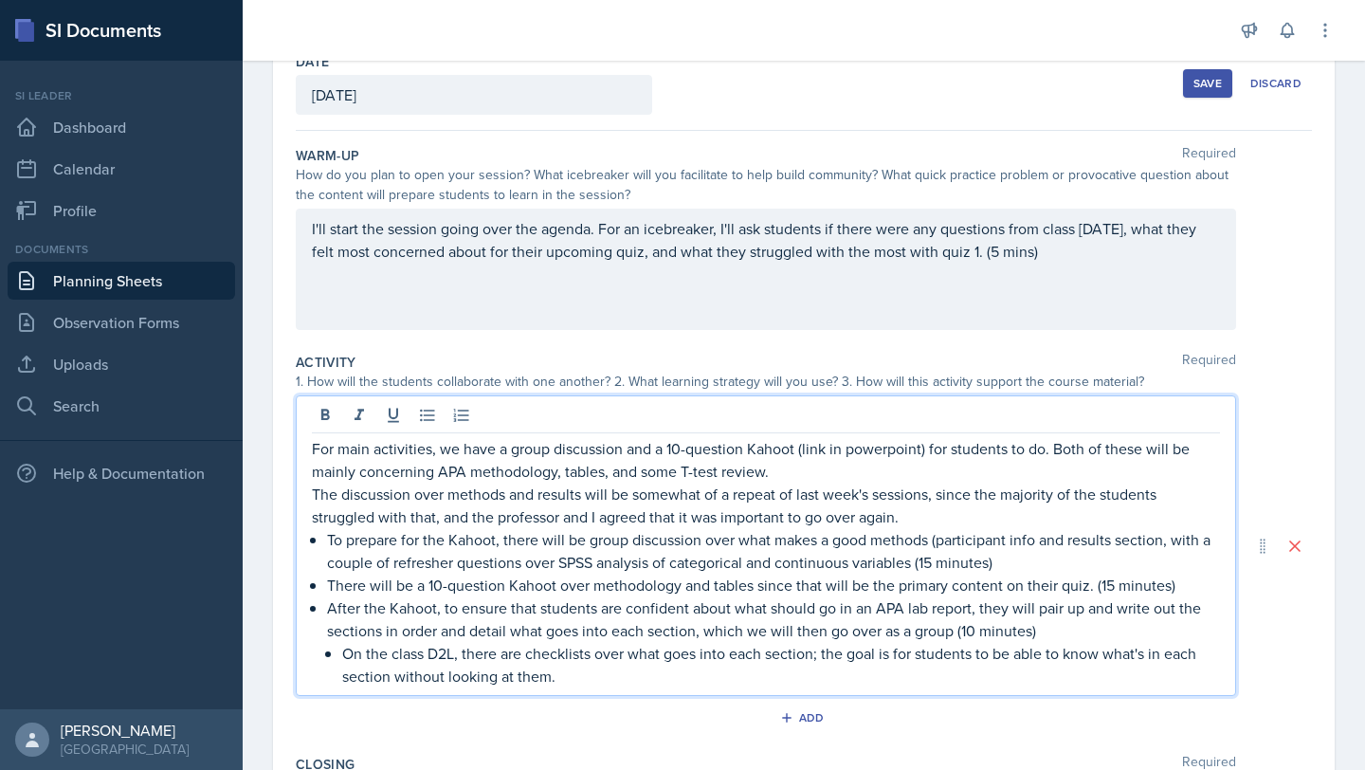
scroll to position [0, 0]
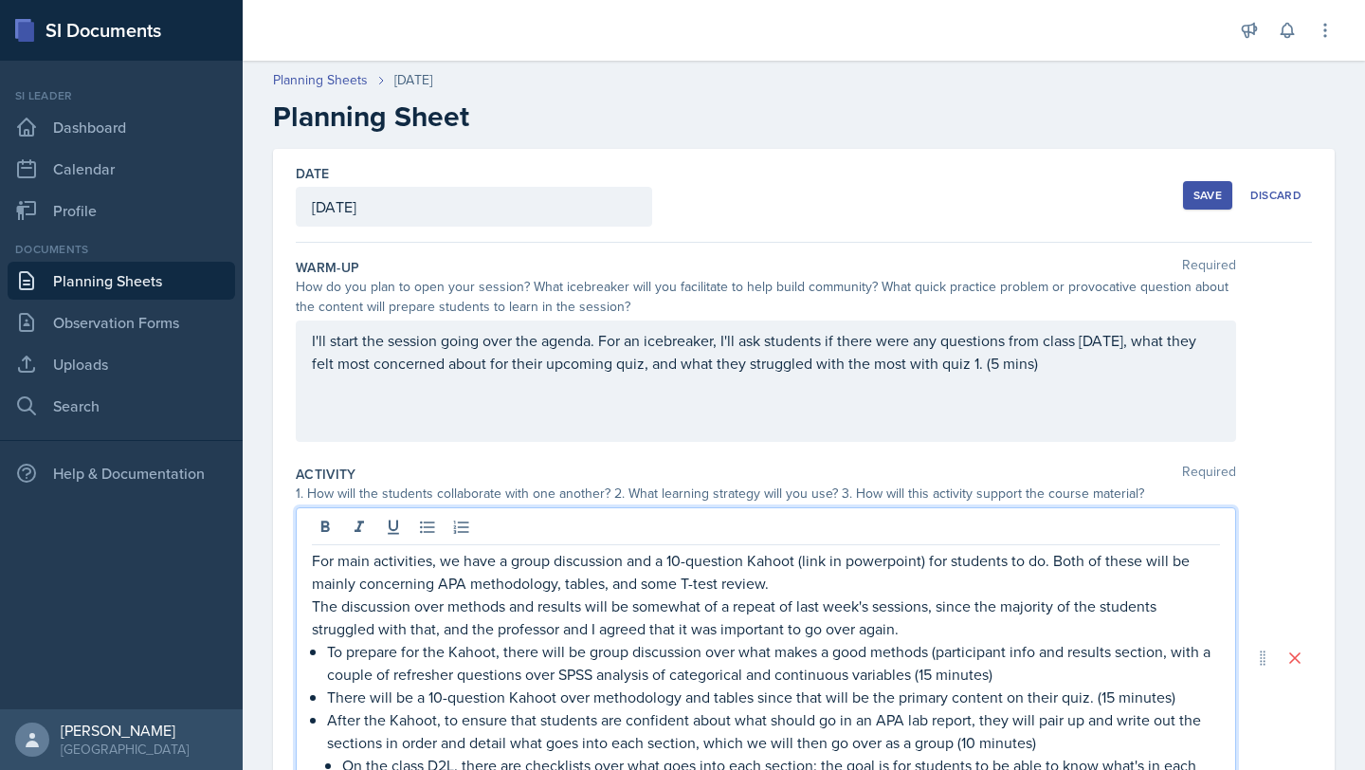
click at [1200, 199] on div "Save" at bounding box center [1207, 195] width 28 height 15
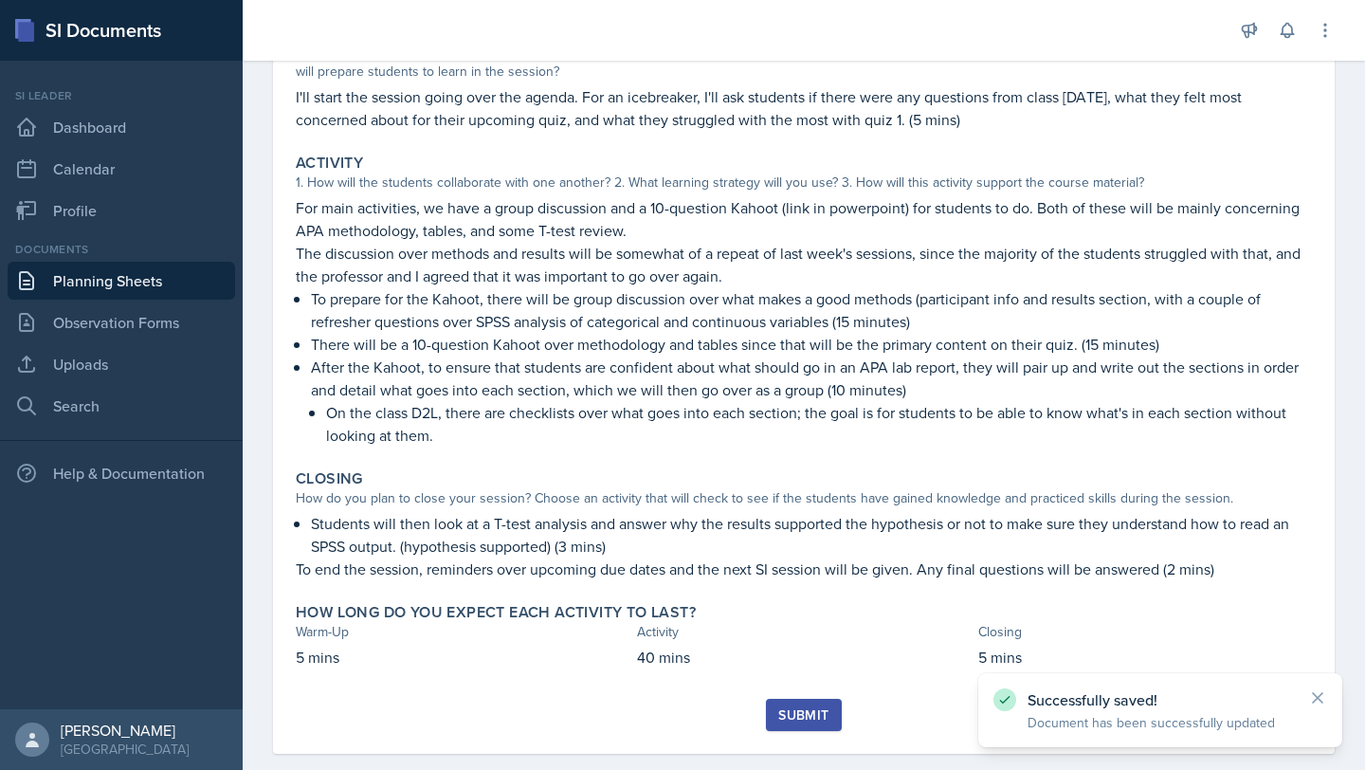
scroll to position [254, 0]
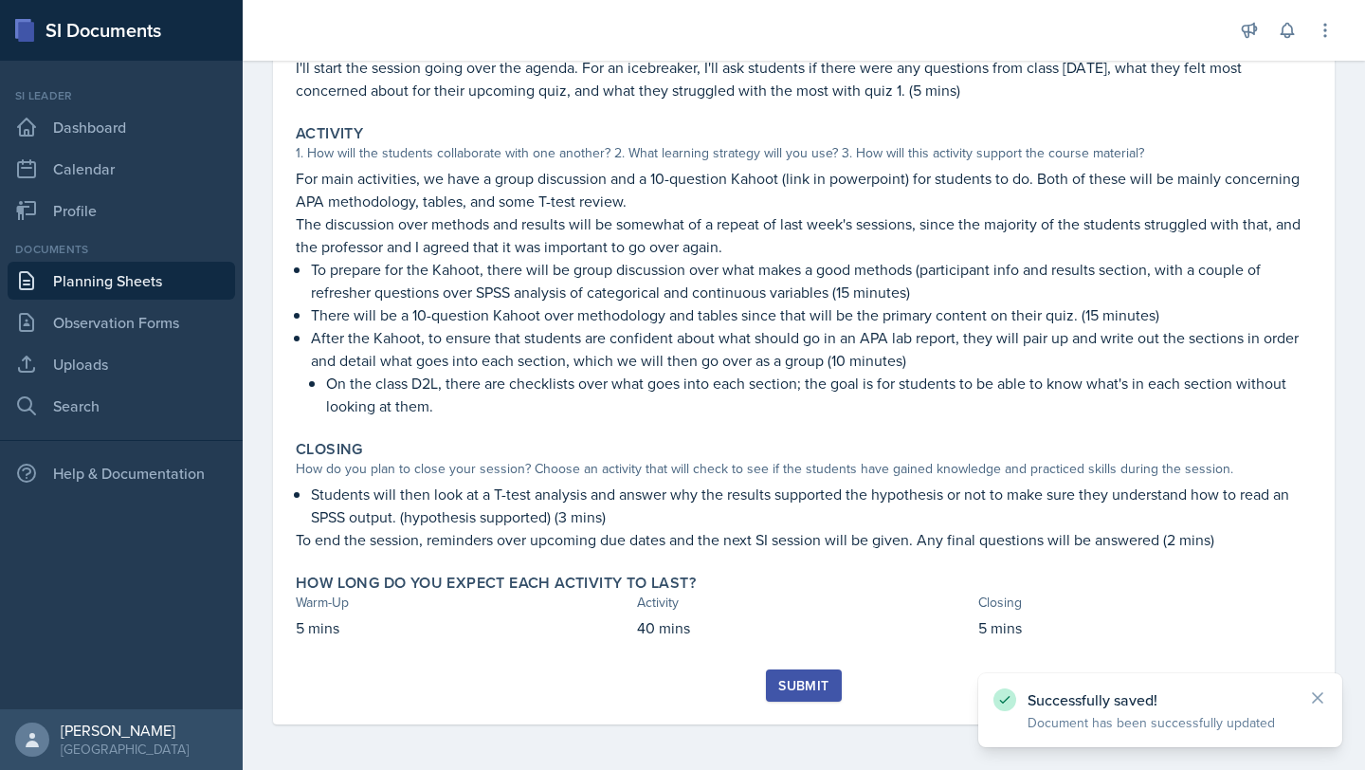
click at [798, 688] on div "Submit" at bounding box center [803, 685] width 50 height 15
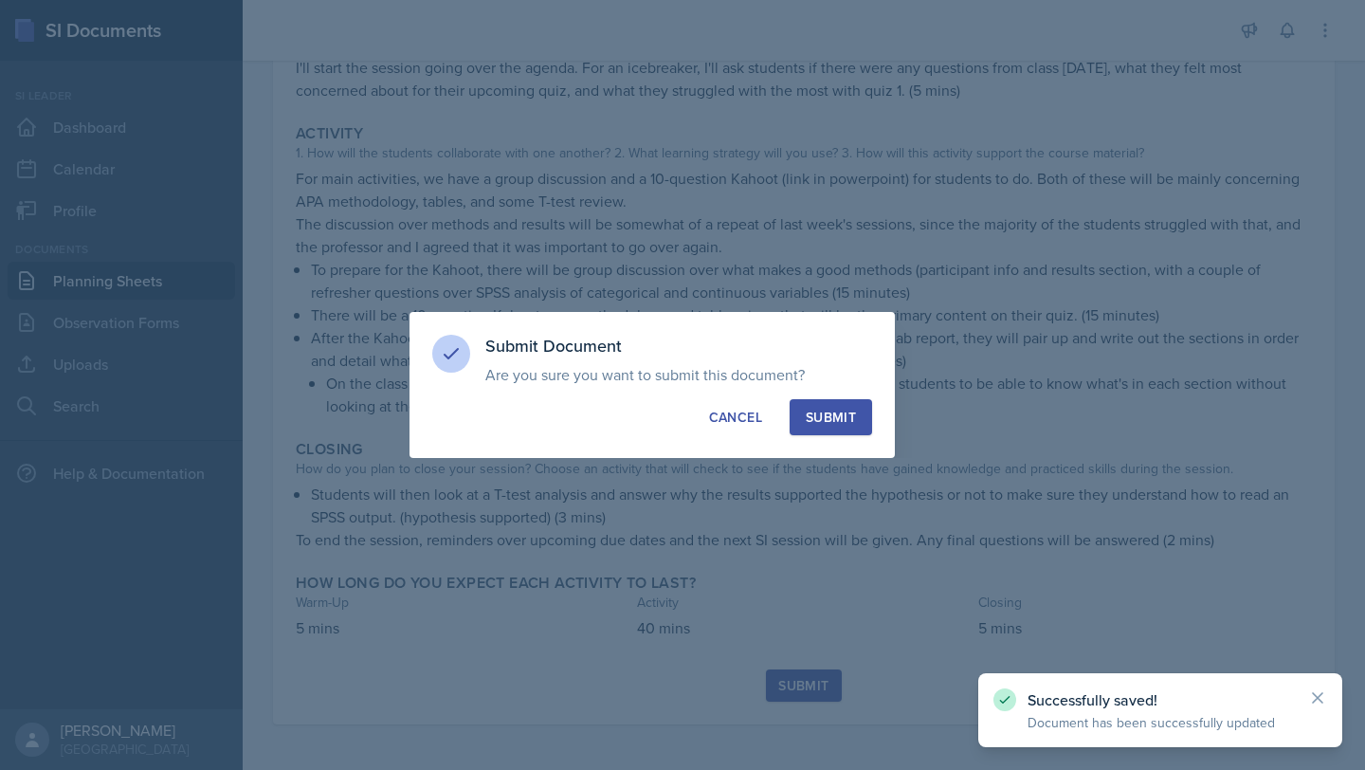
click at [841, 428] on button "Submit" at bounding box center [831, 417] width 82 height 36
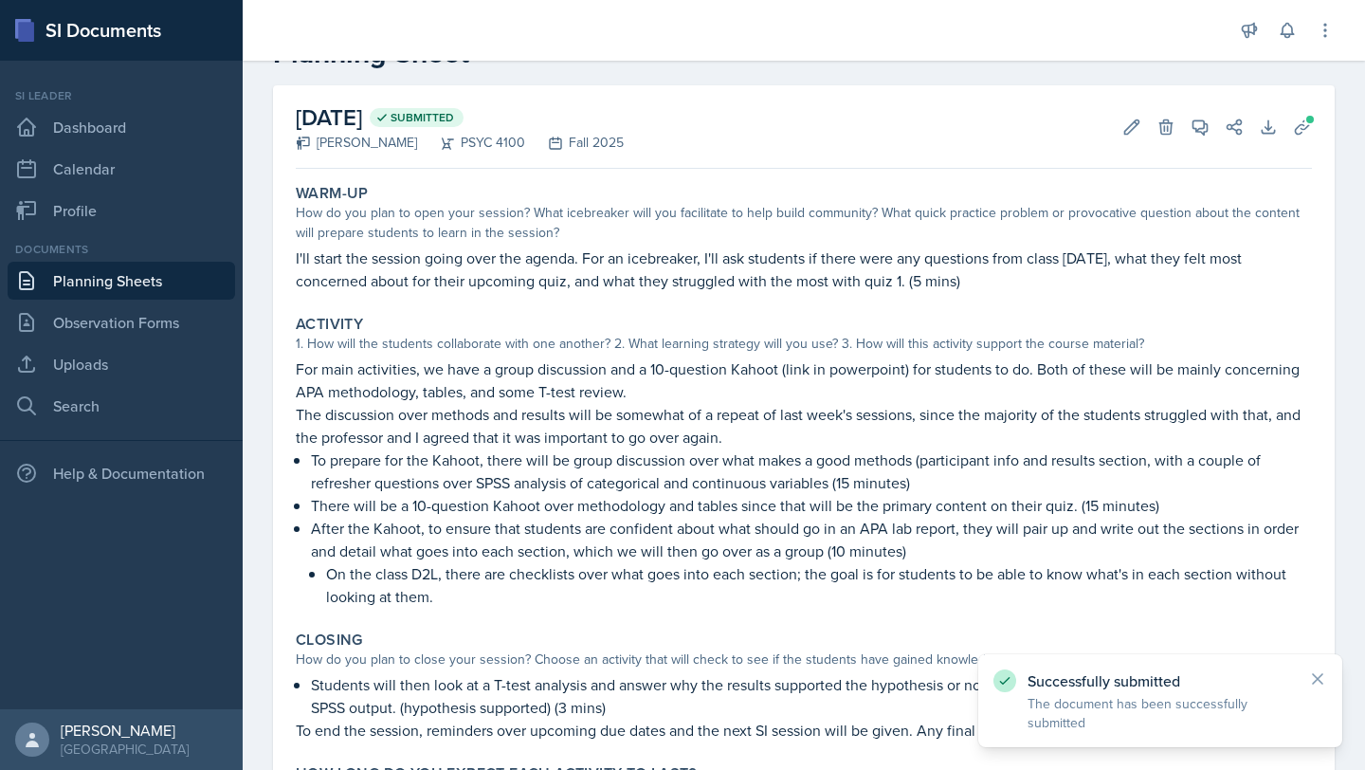
scroll to position [0, 0]
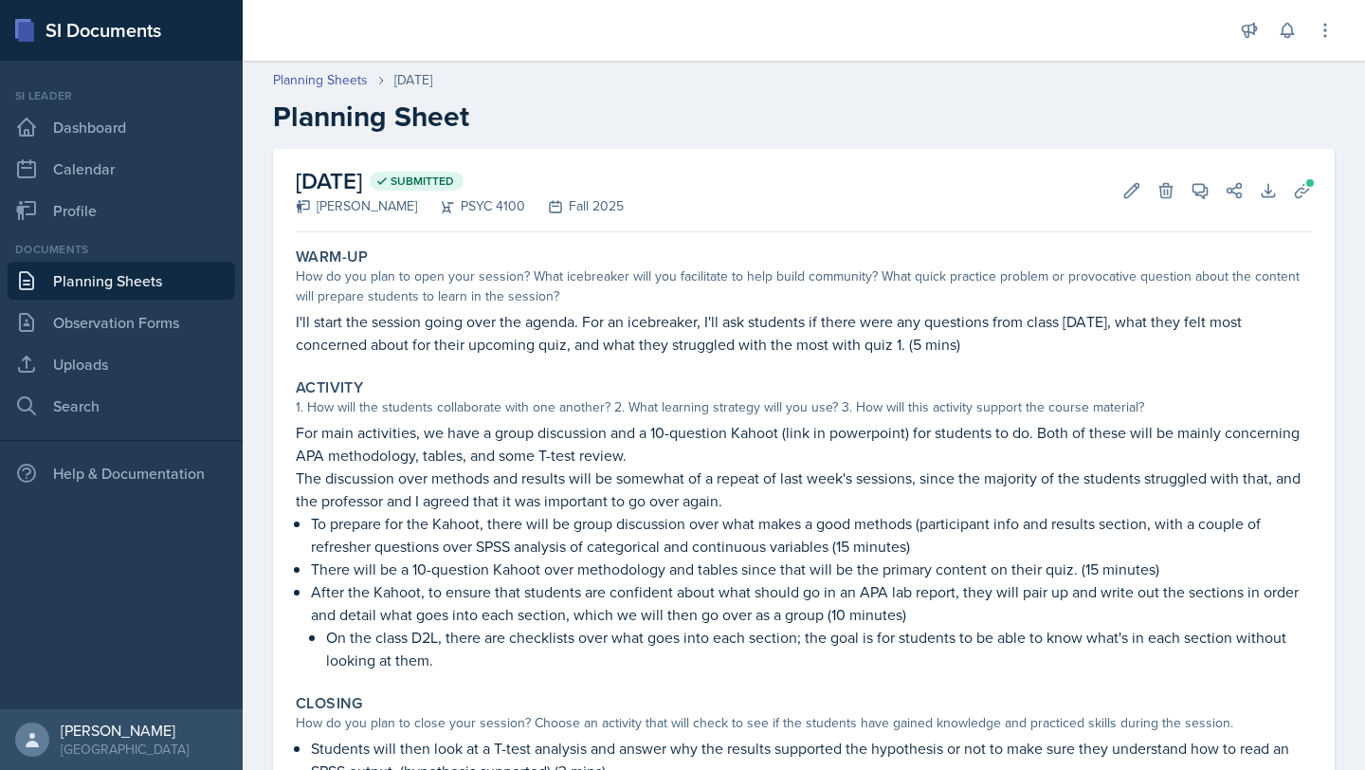
click at [123, 277] on link "Planning Sheets" at bounding box center [122, 281] width 228 height 38
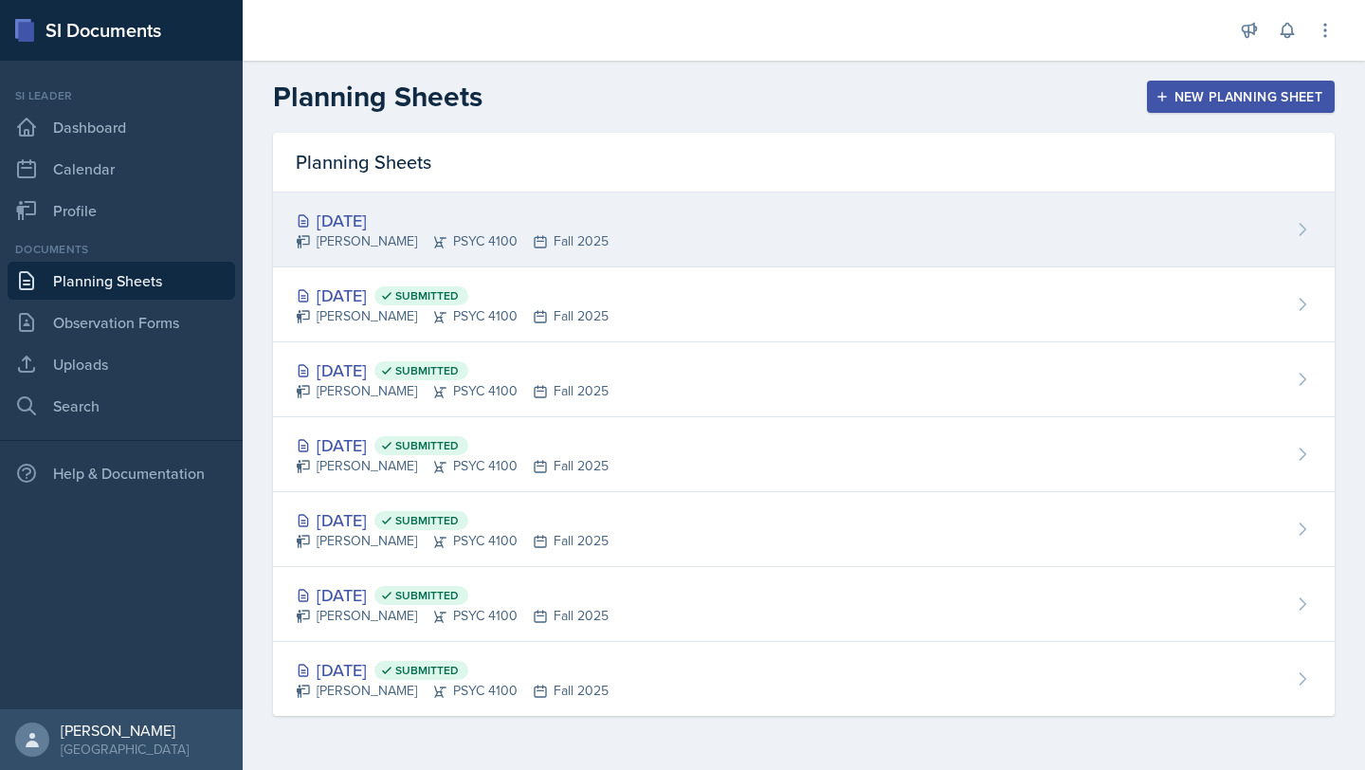
click at [495, 217] on div "[DATE]" at bounding box center [452, 221] width 313 height 26
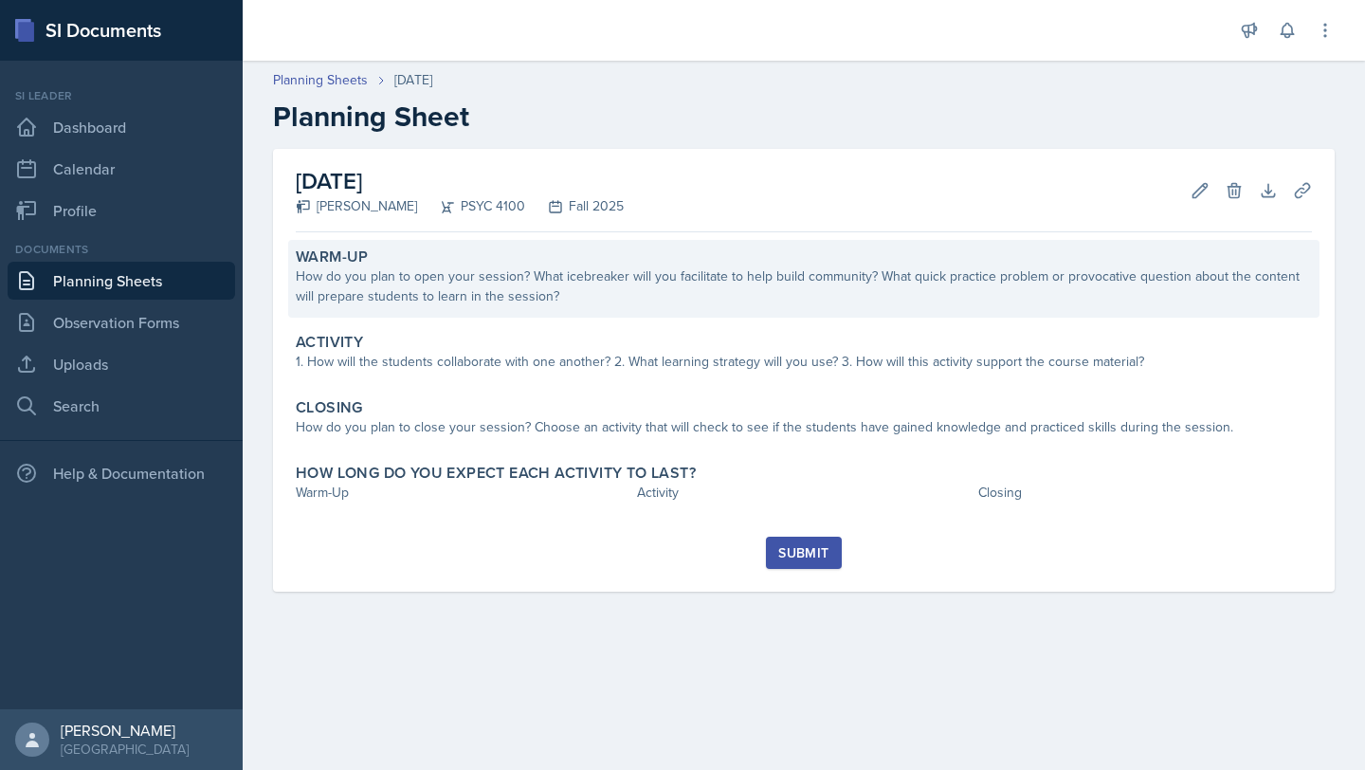
click at [512, 280] on div "How do you plan to open your session? What icebreaker will you facilitate to he…" at bounding box center [804, 286] width 1016 height 40
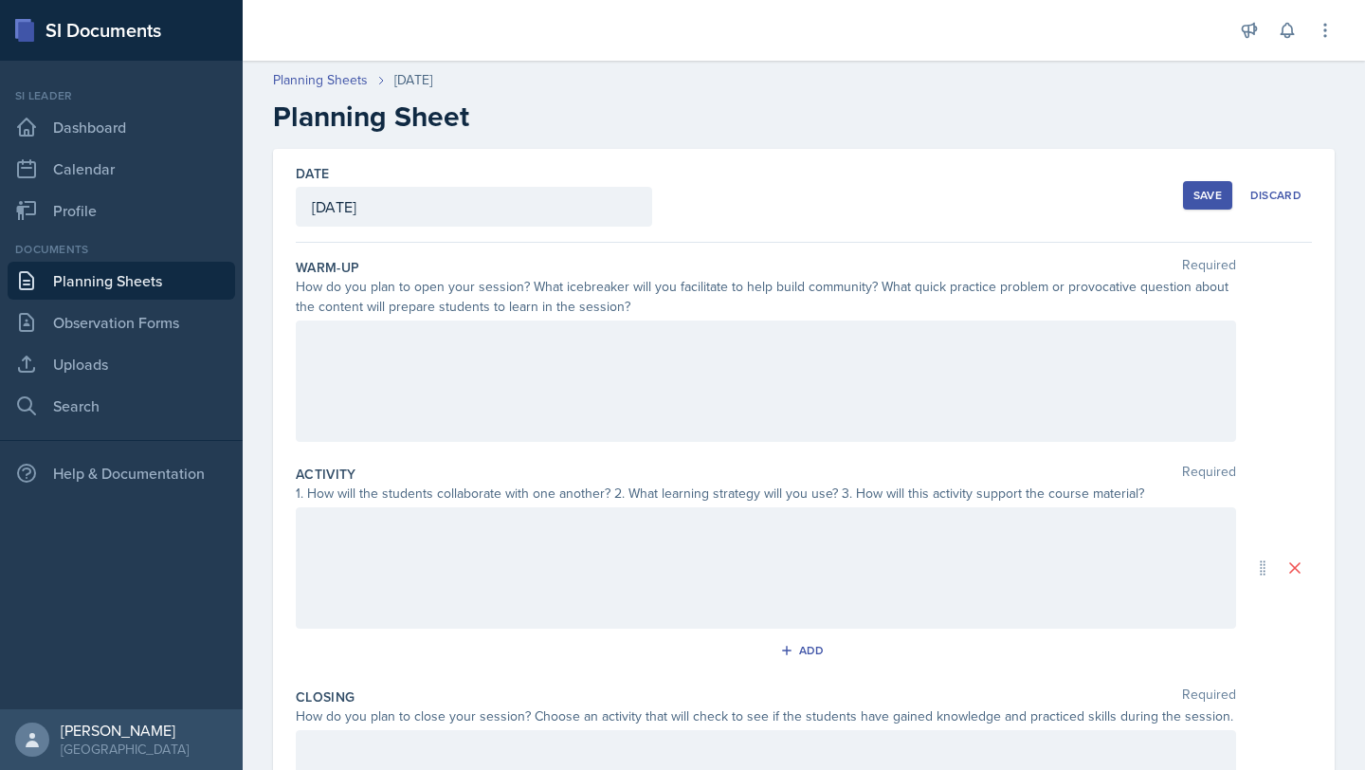
click at [471, 543] on div at bounding box center [766, 567] width 940 height 121
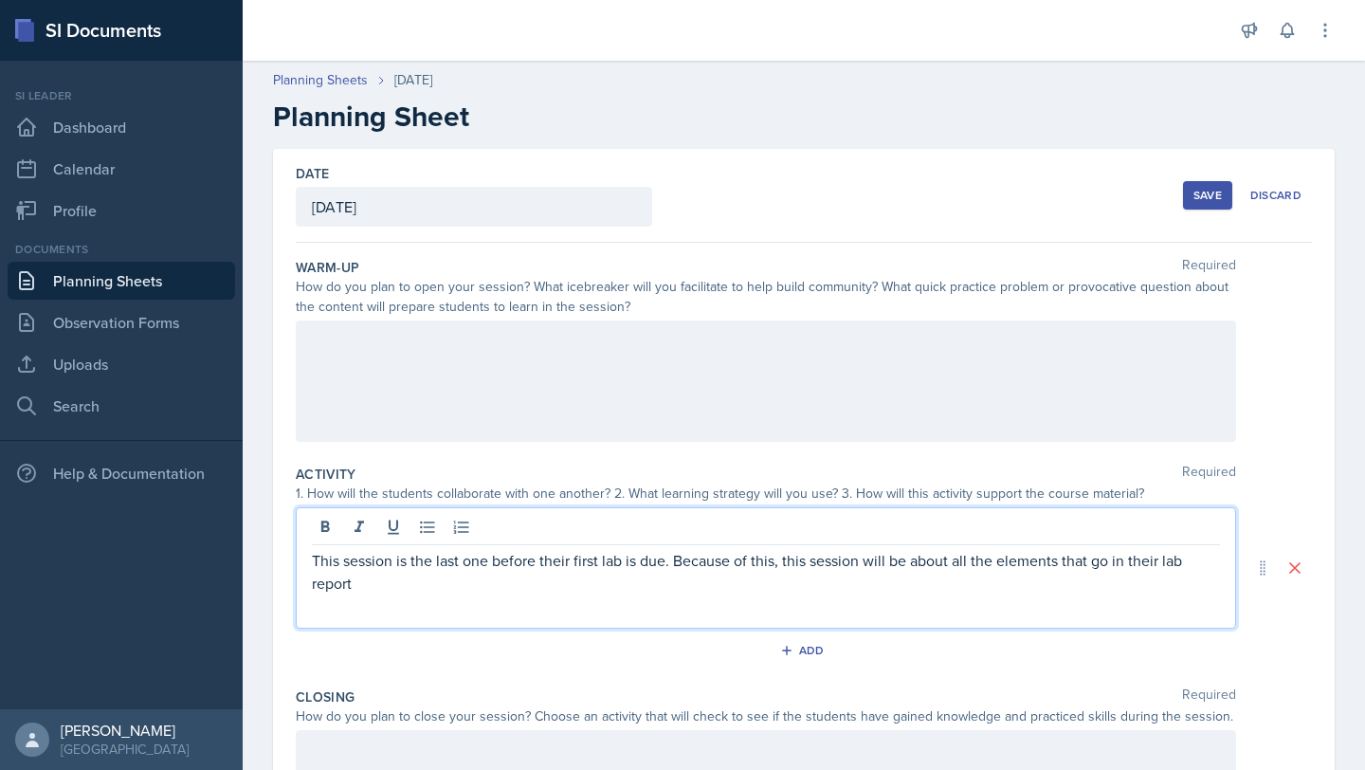
click at [910, 564] on p "This session is the last one before their first lab is due. Because of this, th…" at bounding box center [766, 572] width 908 height 46
click at [851, 587] on p "This session is the last one before their first lab is due. Because of this, th…" at bounding box center [766, 572] width 908 height 46
click at [532, 373] on div at bounding box center [766, 380] width 940 height 121
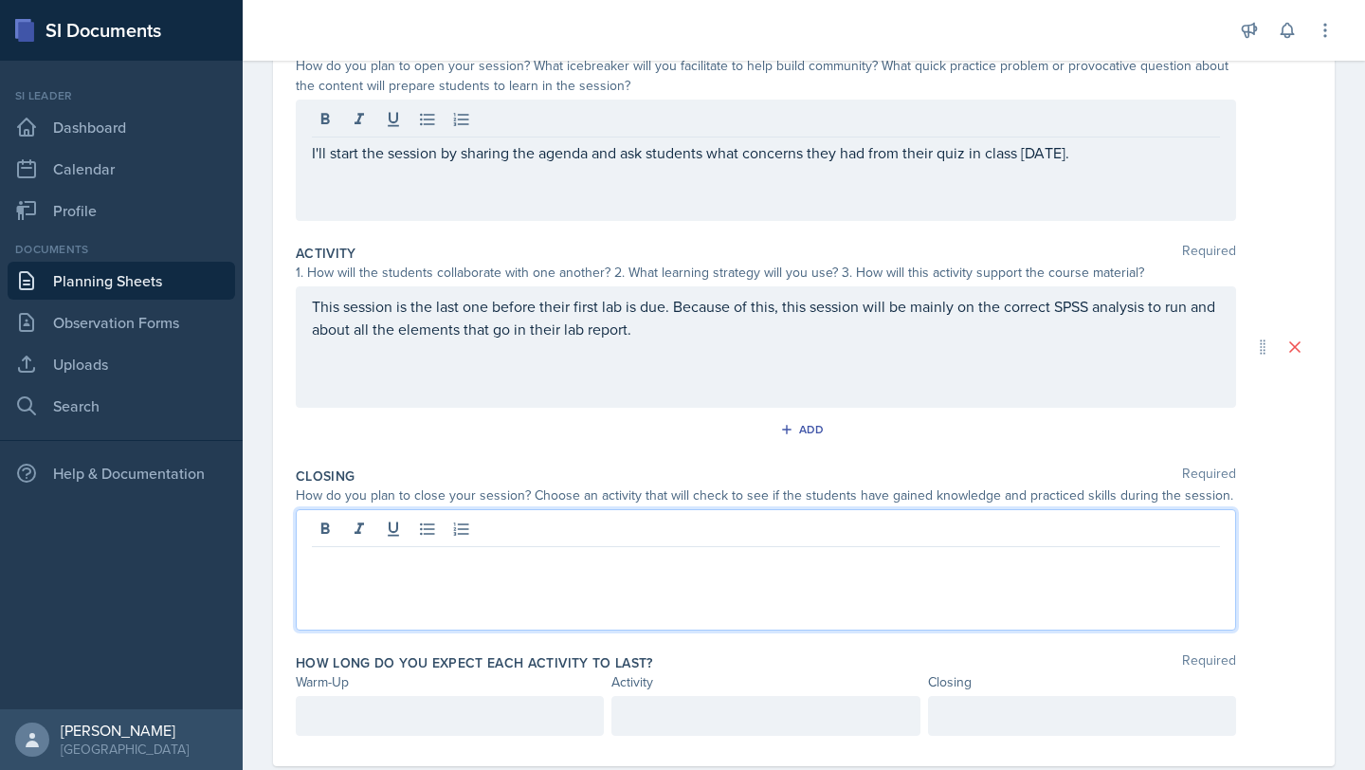
click at [761, 551] on p at bounding box center [766, 562] width 908 height 23
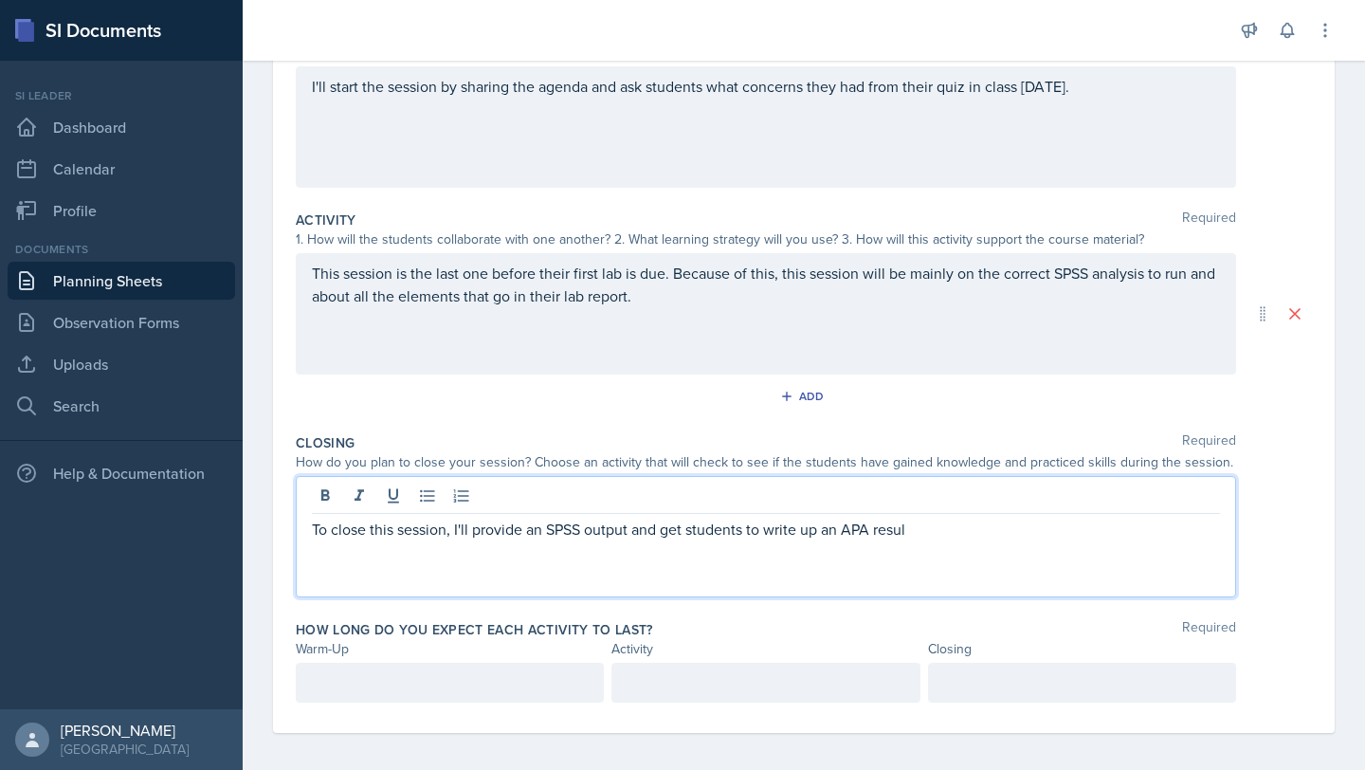
click at [634, 527] on p "To close this session, I'll provide an SPSS output and get students to write up…" at bounding box center [766, 529] width 908 height 23
click at [1130, 540] on div "To close this session, I'll provide an SPSS output for an independent T-test an…" at bounding box center [766, 536] width 940 height 121
click at [1114, 527] on p "To close this session, I'll provide an SPSS output for an independent T-test an…" at bounding box center [766, 529] width 908 height 23
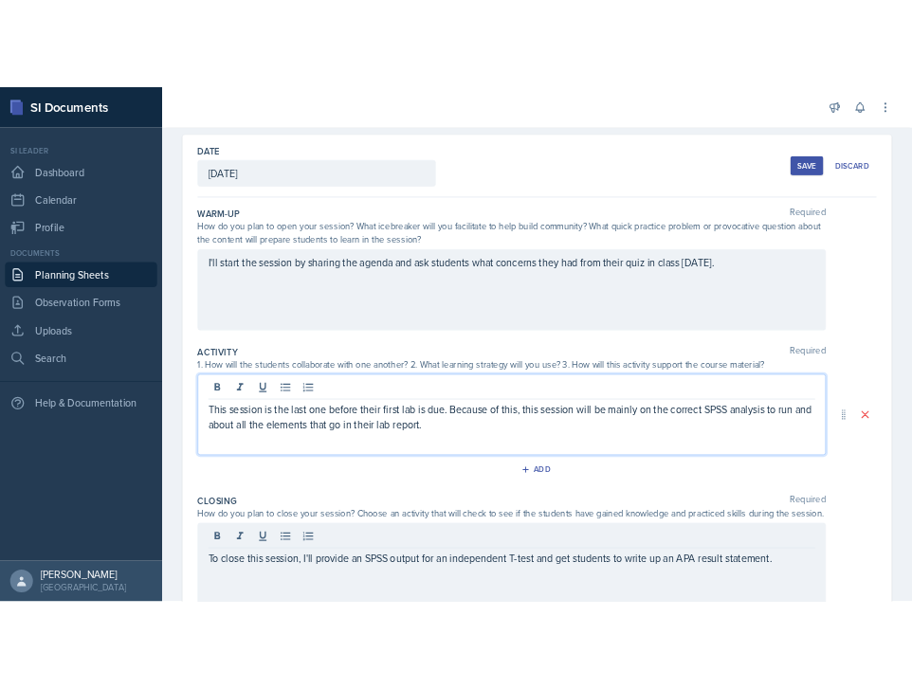
scroll to position [111, 0]
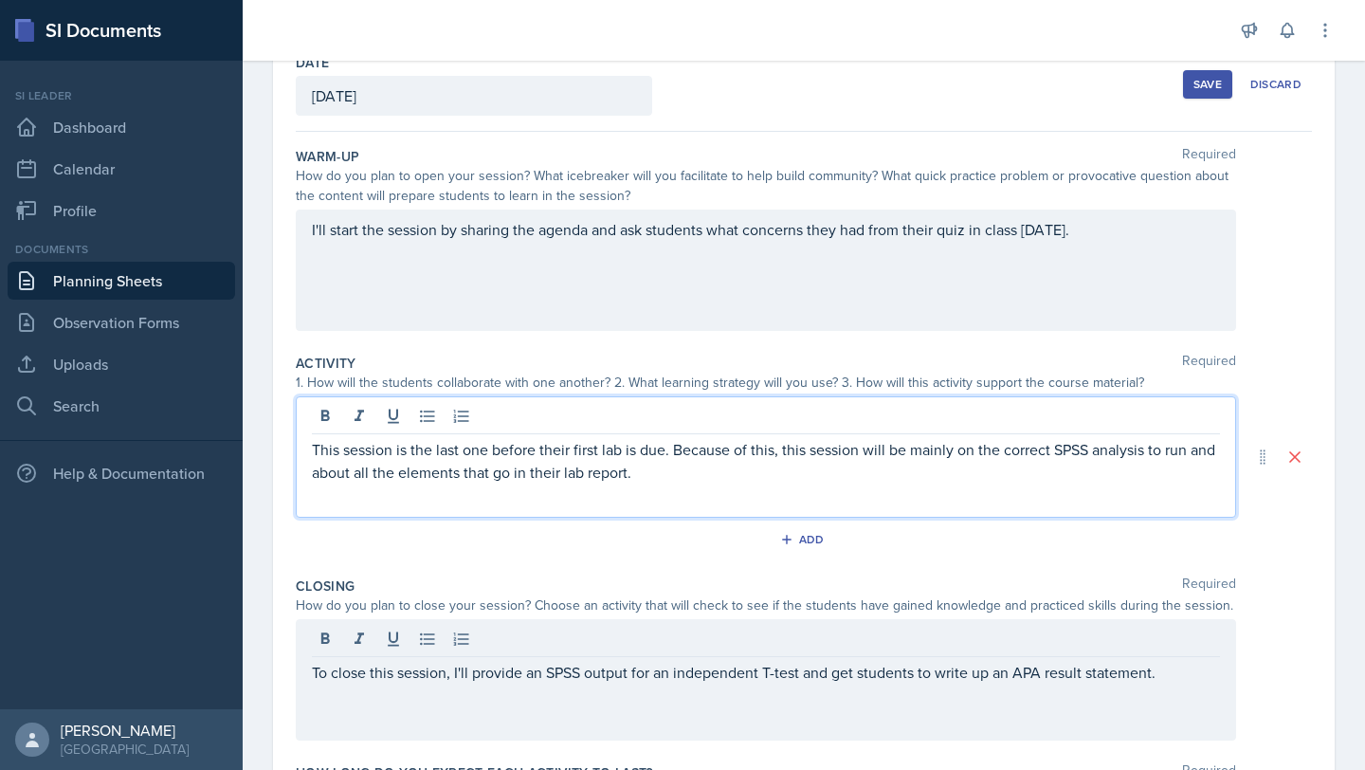
click at [705, 481] on p "This session is the last one before their first lab is due. Because of this, th…" at bounding box center [766, 461] width 908 height 46
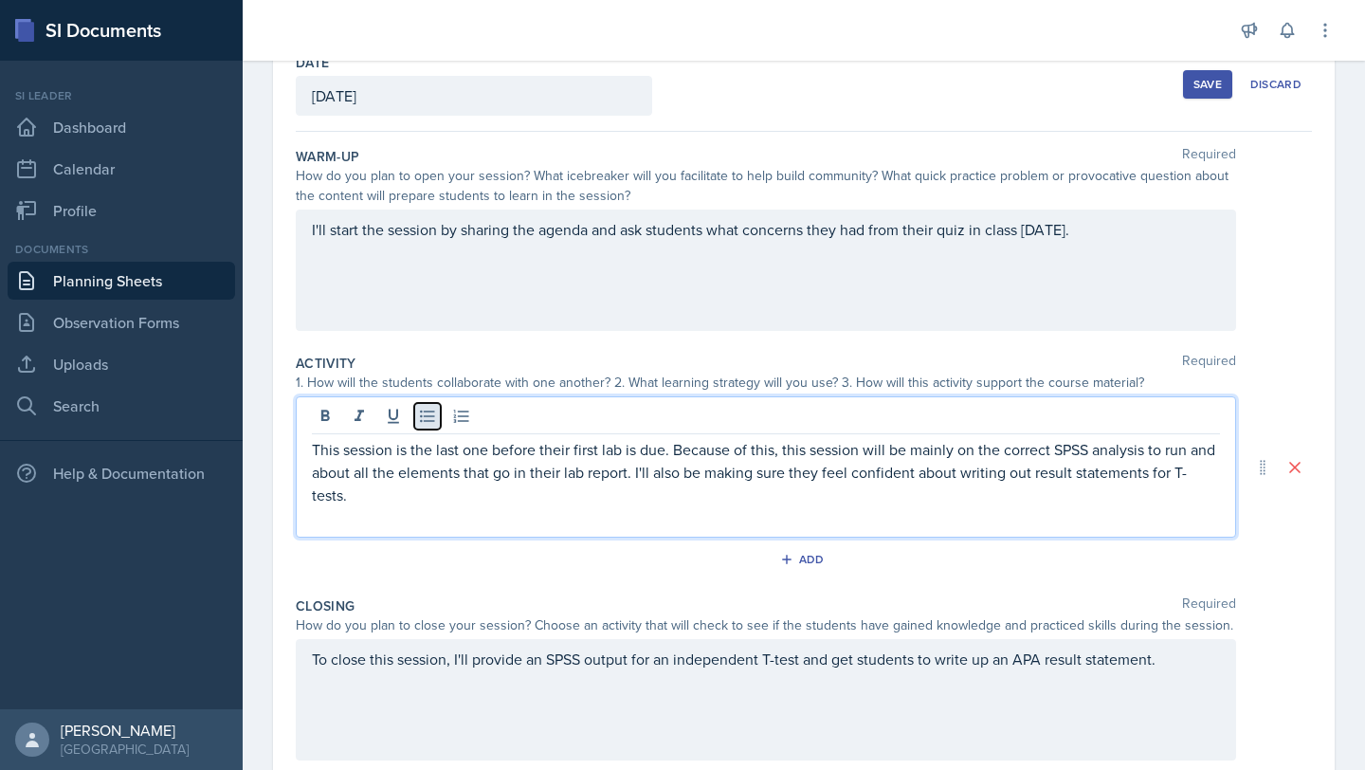
click at [425, 409] on icon at bounding box center [427, 416] width 19 height 19
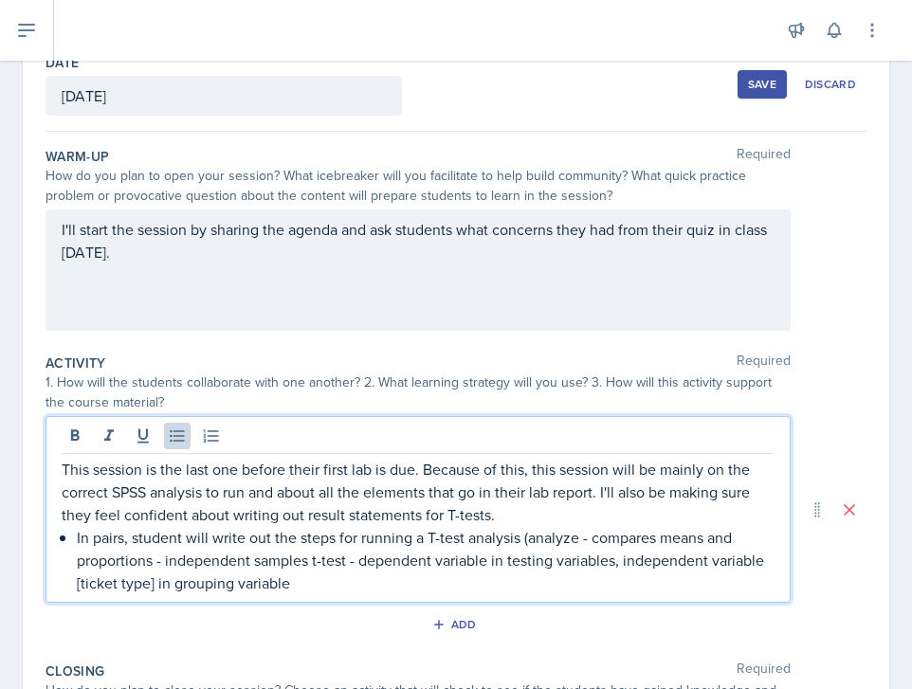
click at [485, 558] on p "In pairs, student will write out the steps for running a T-test analysis (analy…" at bounding box center [426, 560] width 698 height 68
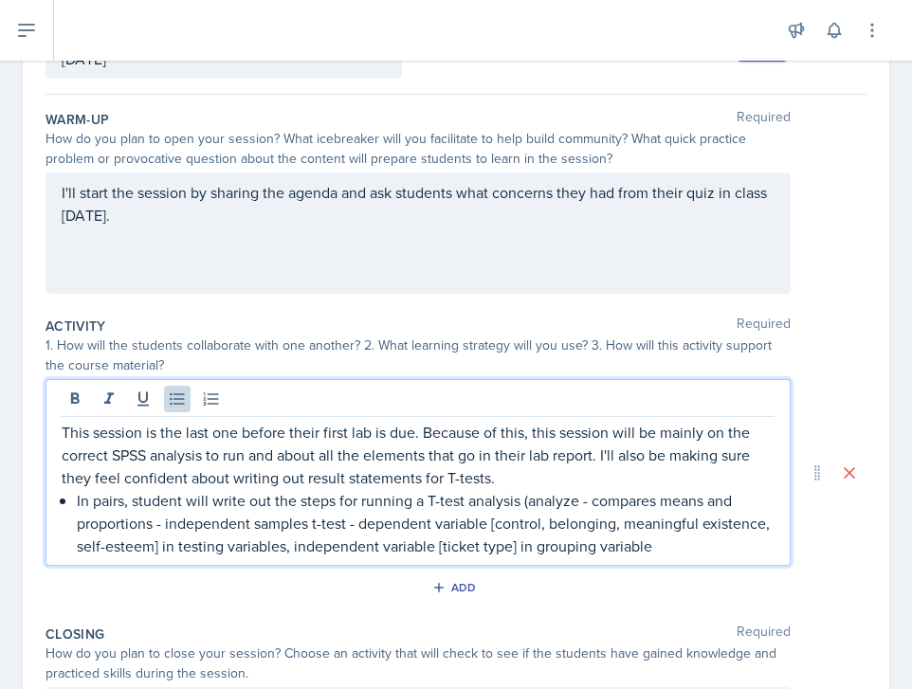
scroll to position [151, 0]
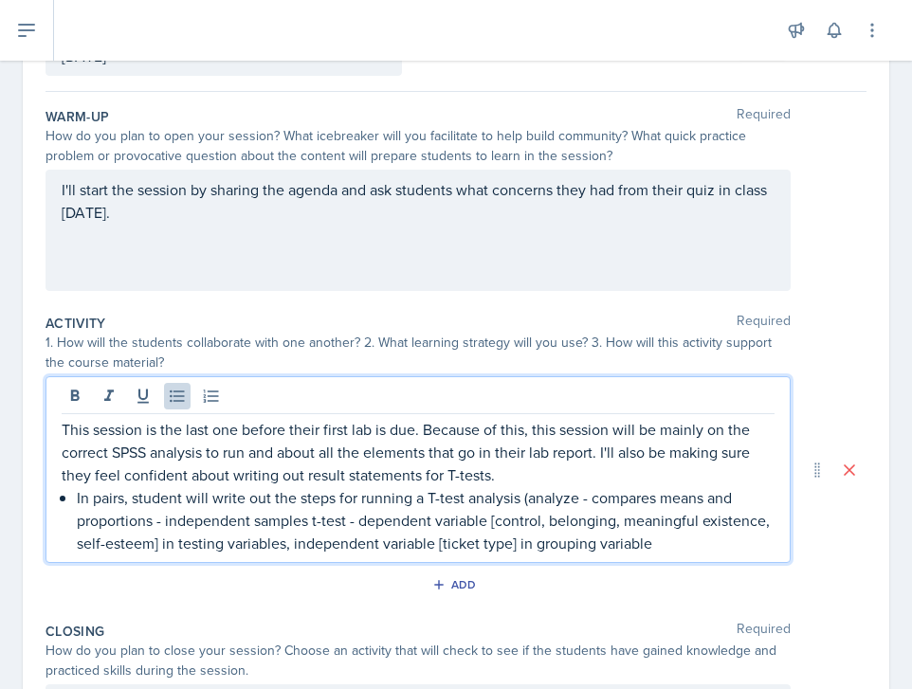
click at [730, 545] on p "In pairs, student will write out the steps for running a T-test analysis (analy…" at bounding box center [426, 520] width 698 height 68
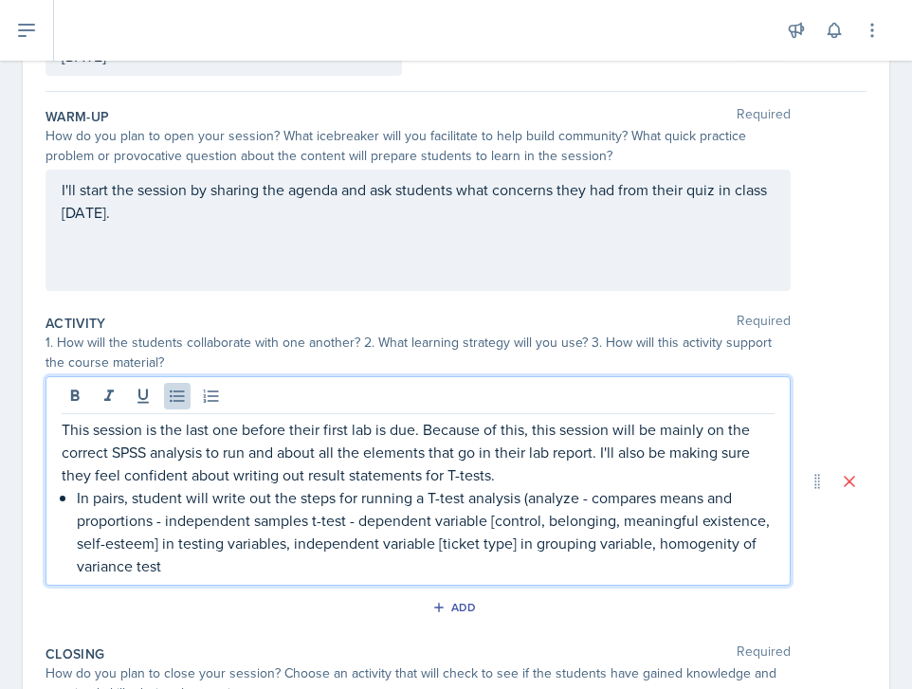
click at [138, 568] on p "In pairs, student will write out the steps for running a T-test analysis (analy…" at bounding box center [426, 531] width 698 height 91
click at [270, 553] on p "In pairs, student will write out the steps for running a T-test analysis (analy…" at bounding box center [426, 531] width 698 height 91
click at [286, 565] on p "In pairs, student will write out the steps for running a T-test analysis (analy…" at bounding box center [426, 531] width 698 height 91
click at [360, 550] on p "In pairs, student will write out the steps for running a T-test analysis (analy…" at bounding box center [426, 531] width 698 height 91
click at [746, 545] on p "In pairs, student will write out the steps for running a T-test analysis (analy…" at bounding box center [426, 531] width 698 height 91
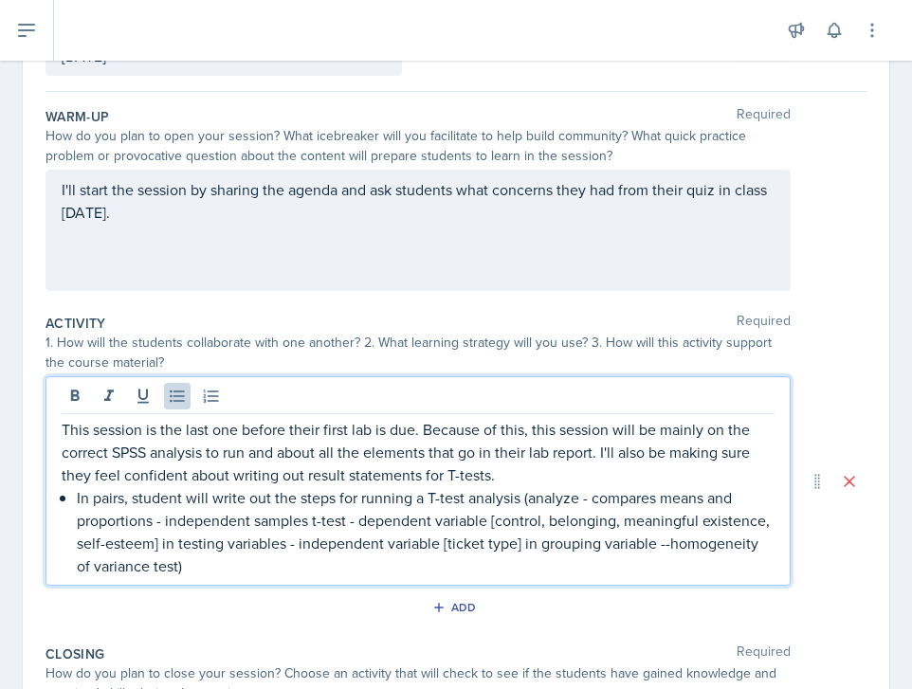
click at [751, 543] on p "In pairs, student will write out the steps for running a T-test analysis (analy…" at bounding box center [426, 531] width 698 height 91
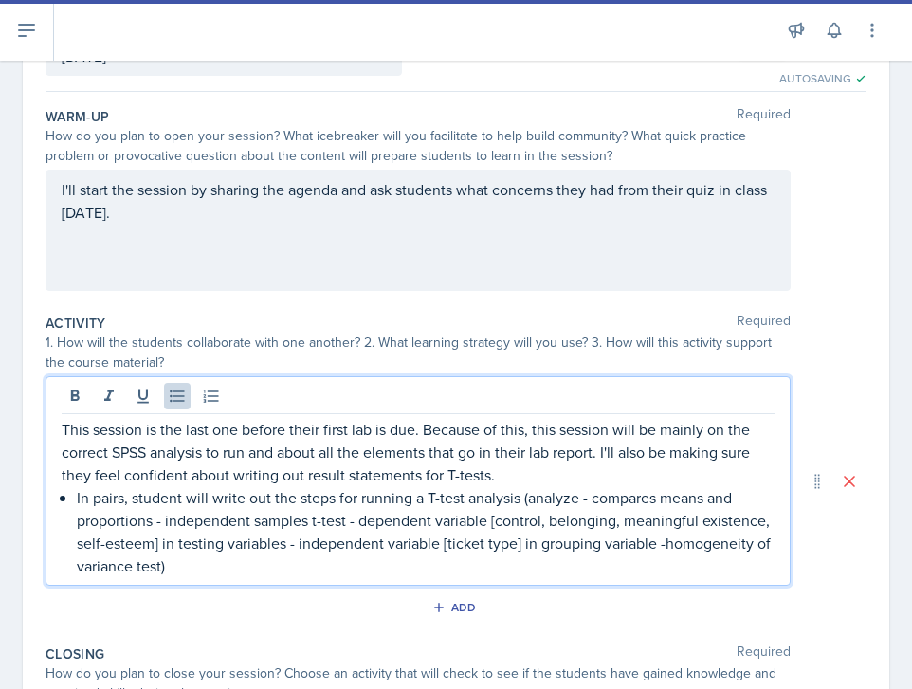
click at [522, 493] on p "In pairs, student will write out the steps for running a T-test analysis (analy…" at bounding box center [426, 531] width 698 height 91
click at [517, 502] on p "In pairs, student will write out the steps for running a T-test analysis (analy…" at bounding box center [426, 531] width 698 height 91
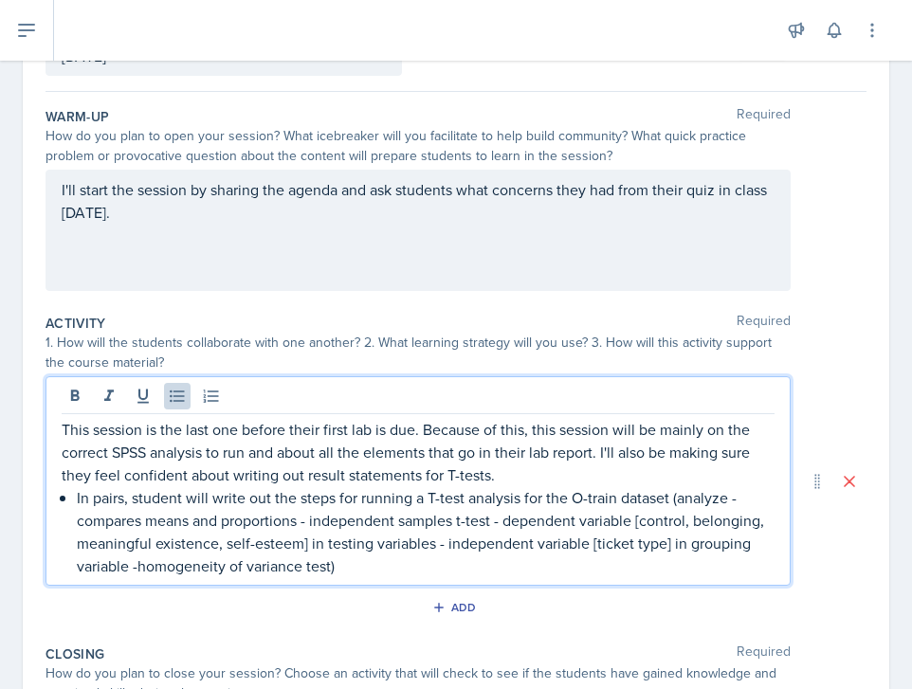
click at [410, 571] on p "In pairs, student will write out the steps for running a T-test analysis for th…" at bounding box center [426, 531] width 698 height 91
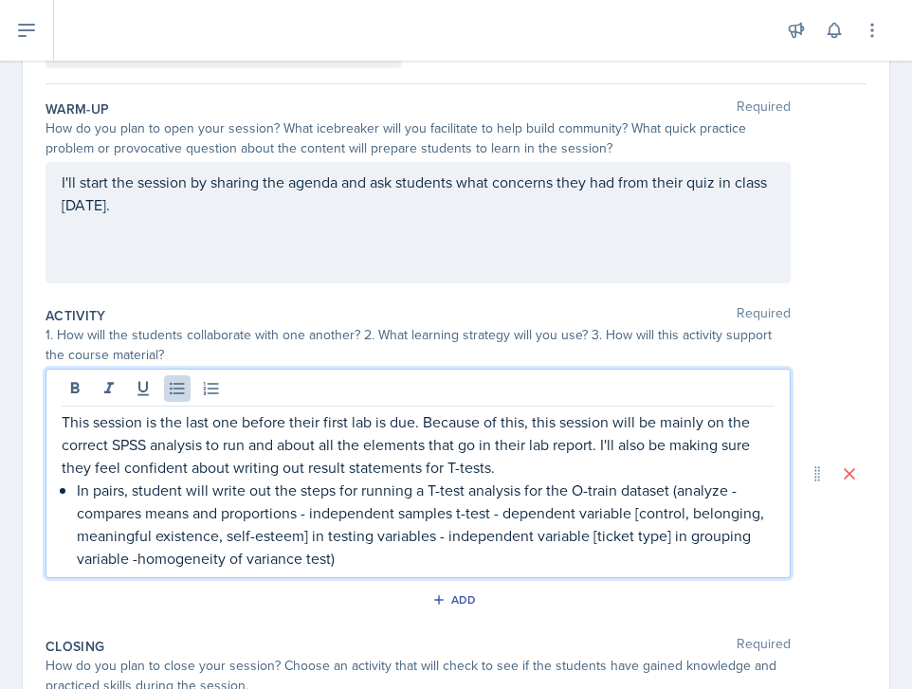
scroll to position [157, 0]
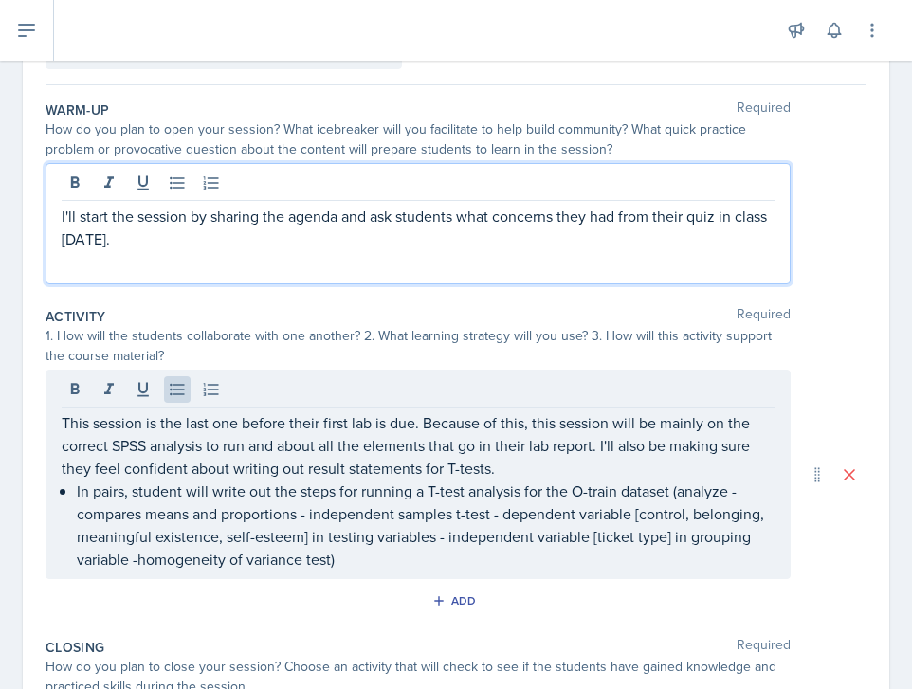
click at [252, 205] on p "I'll start the session by sharing the agenda and ask students what concerns the…" at bounding box center [418, 228] width 713 height 46
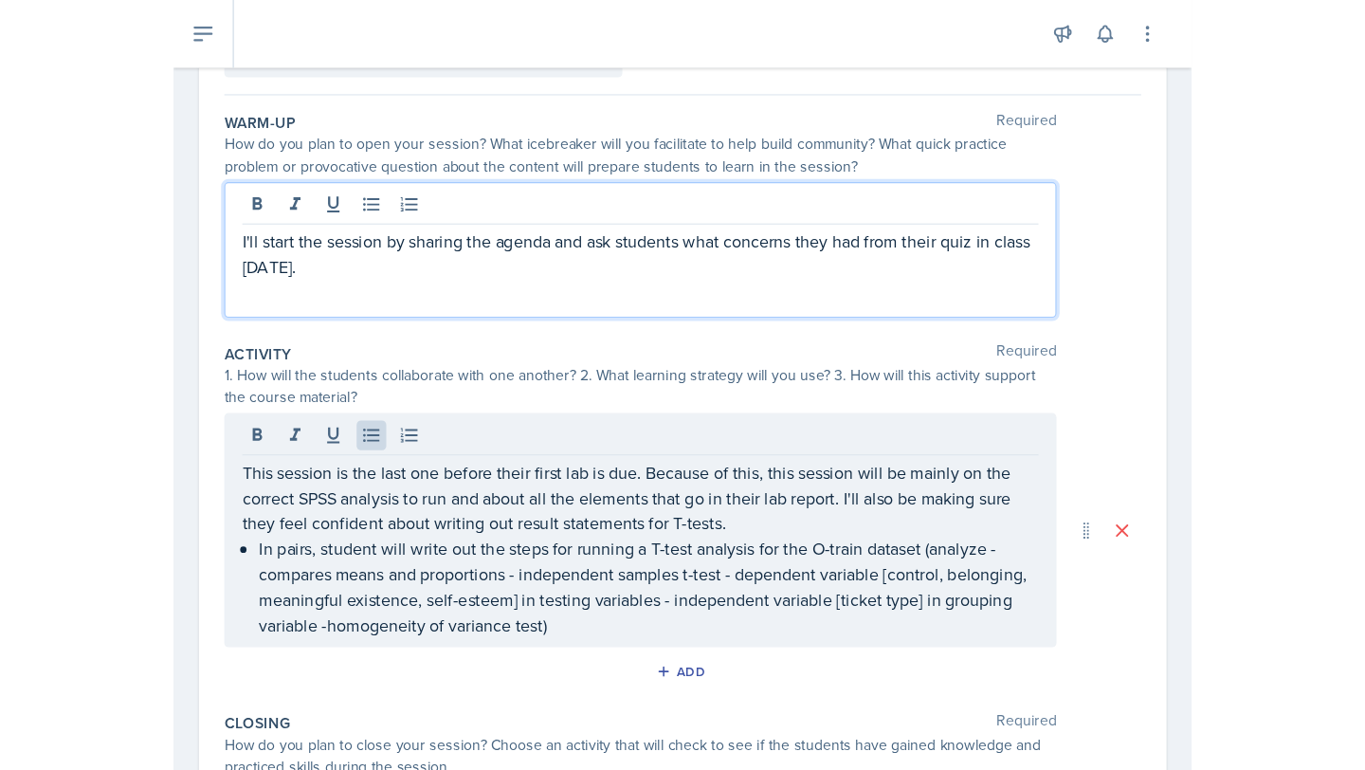
scroll to position [191, 0]
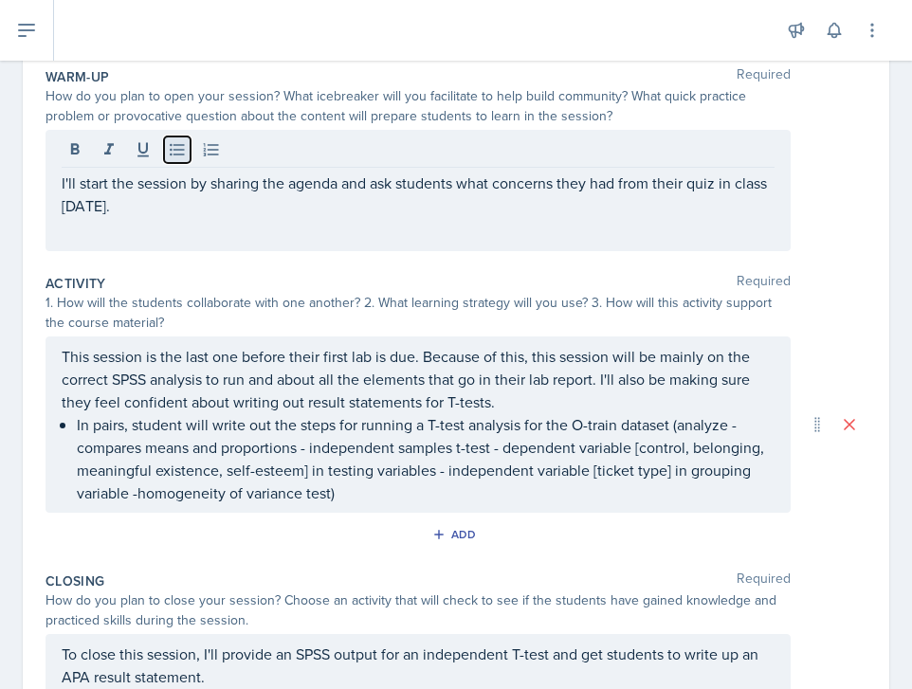
click at [177, 149] on icon at bounding box center [177, 149] width 19 height 19
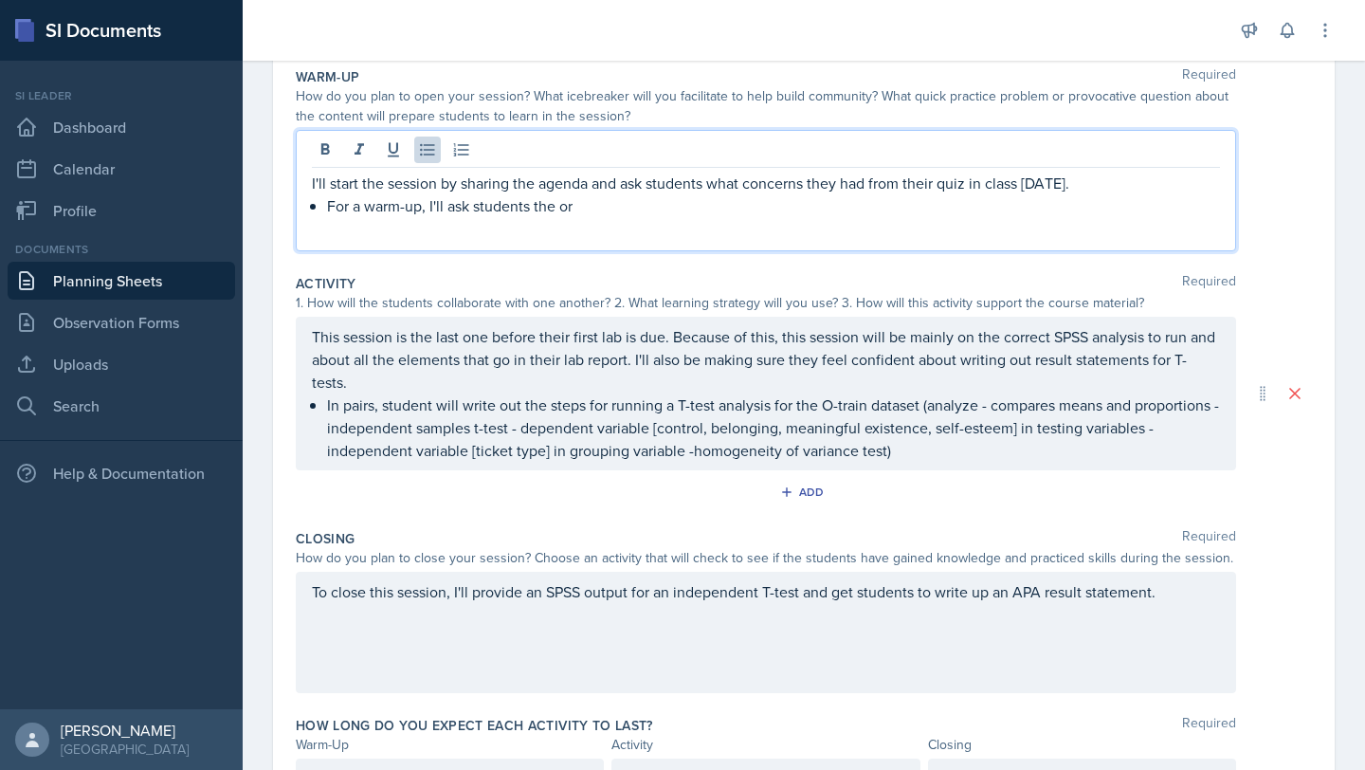
scroll to position [175, 0]
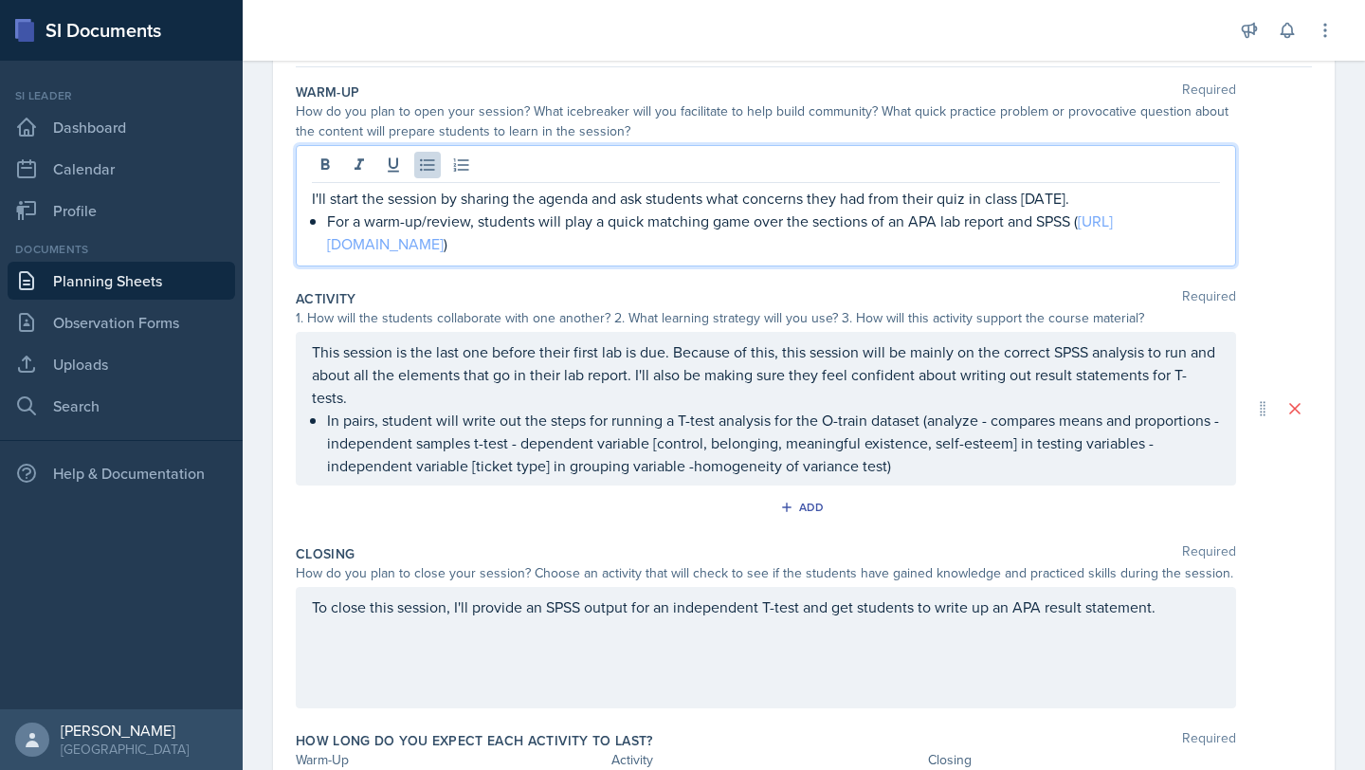
click at [738, 248] on link "[URL][DOMAIN_NAME]" at bounding box center [720, 232] width 786 height 44
click at [874, 247] on p "For a warm-up/review, students will play a quick matching game over the section…" at bounding box center [773, 232] width 893 height 46
click at [1092, 199] on p "I'll start the session by sharing the agenda and ask students what concerns the…" at bounding box center [766, 198] width 908 height 23
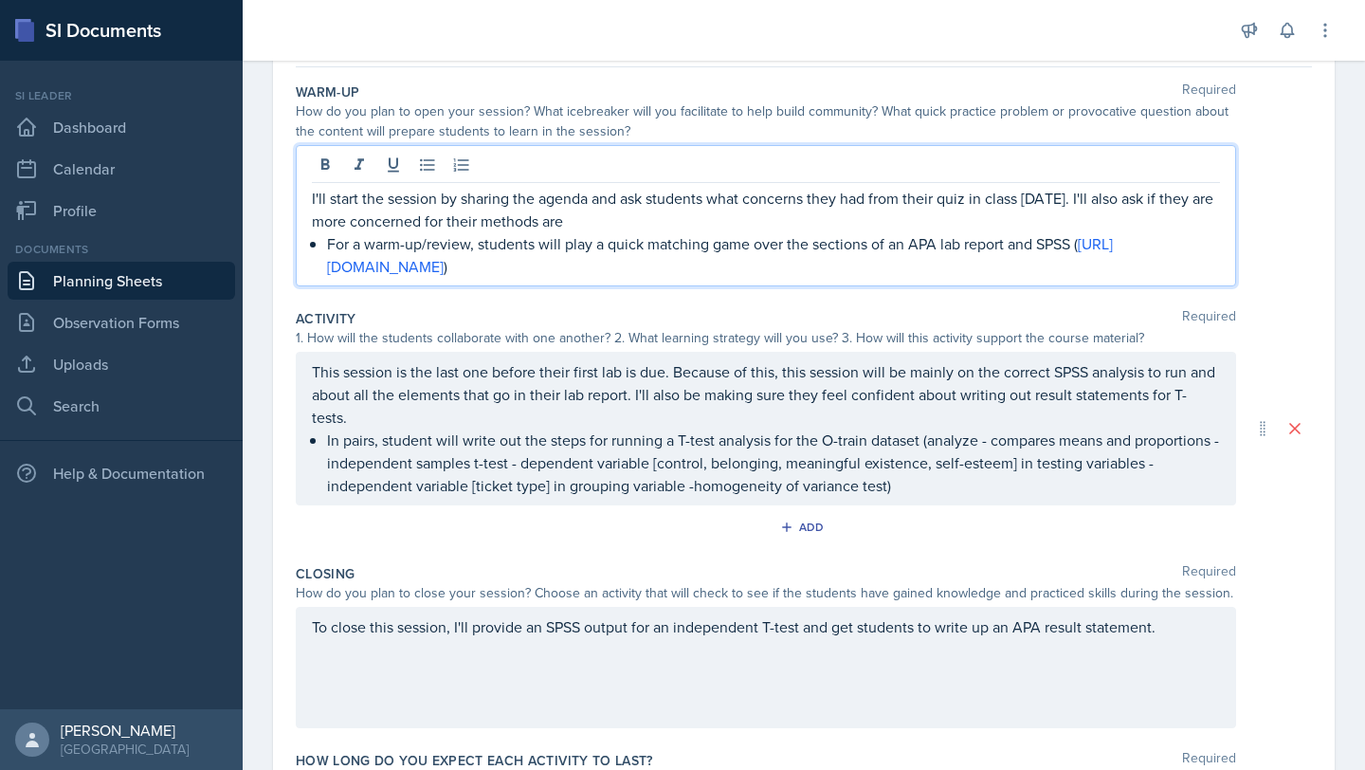
click at [991, 494] on p "In pairs, student will write out the steps for running a T-test analysis for th…" at bounding box center [773, 462] width 893 height 68
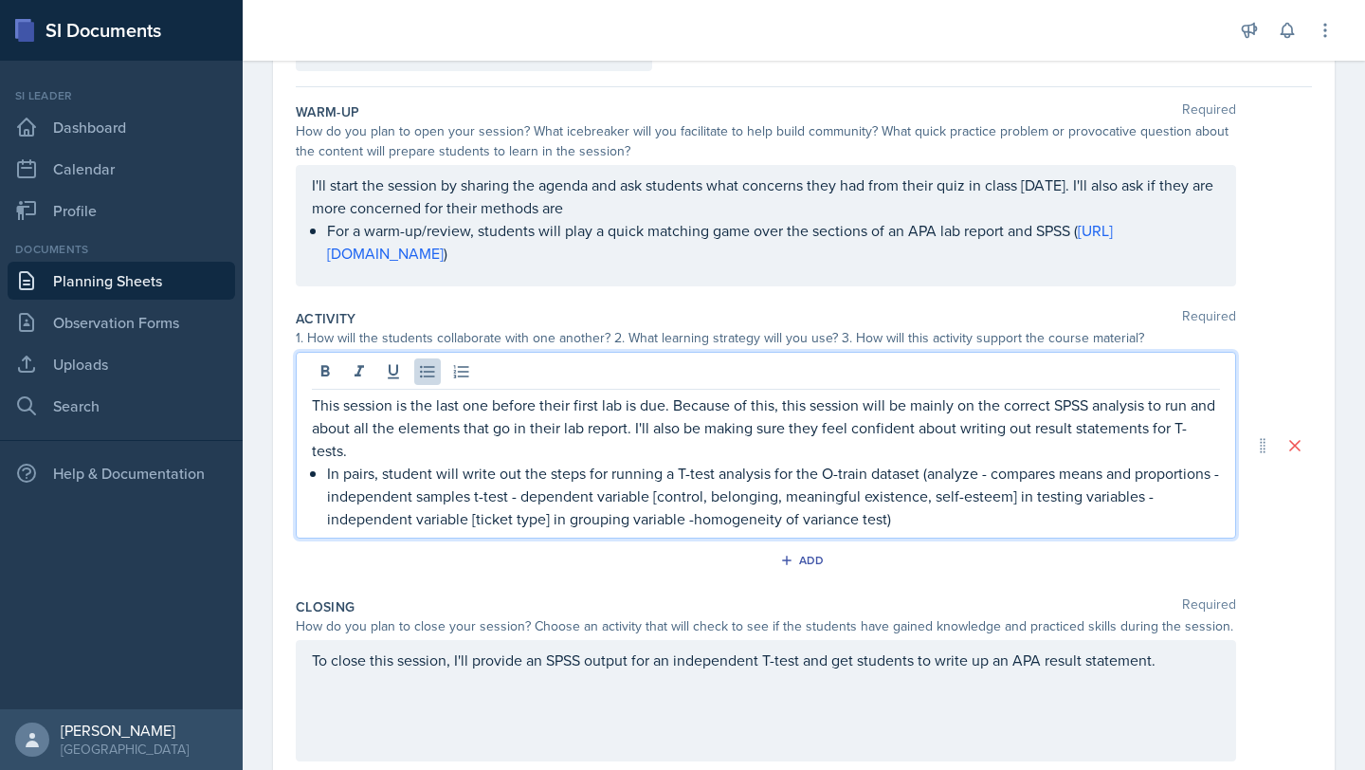
click at [982, 527] on p "In pairs, student will write out the steps for running a T-test analysis for th…" at bounding box center [773, 496] width 893 height 68
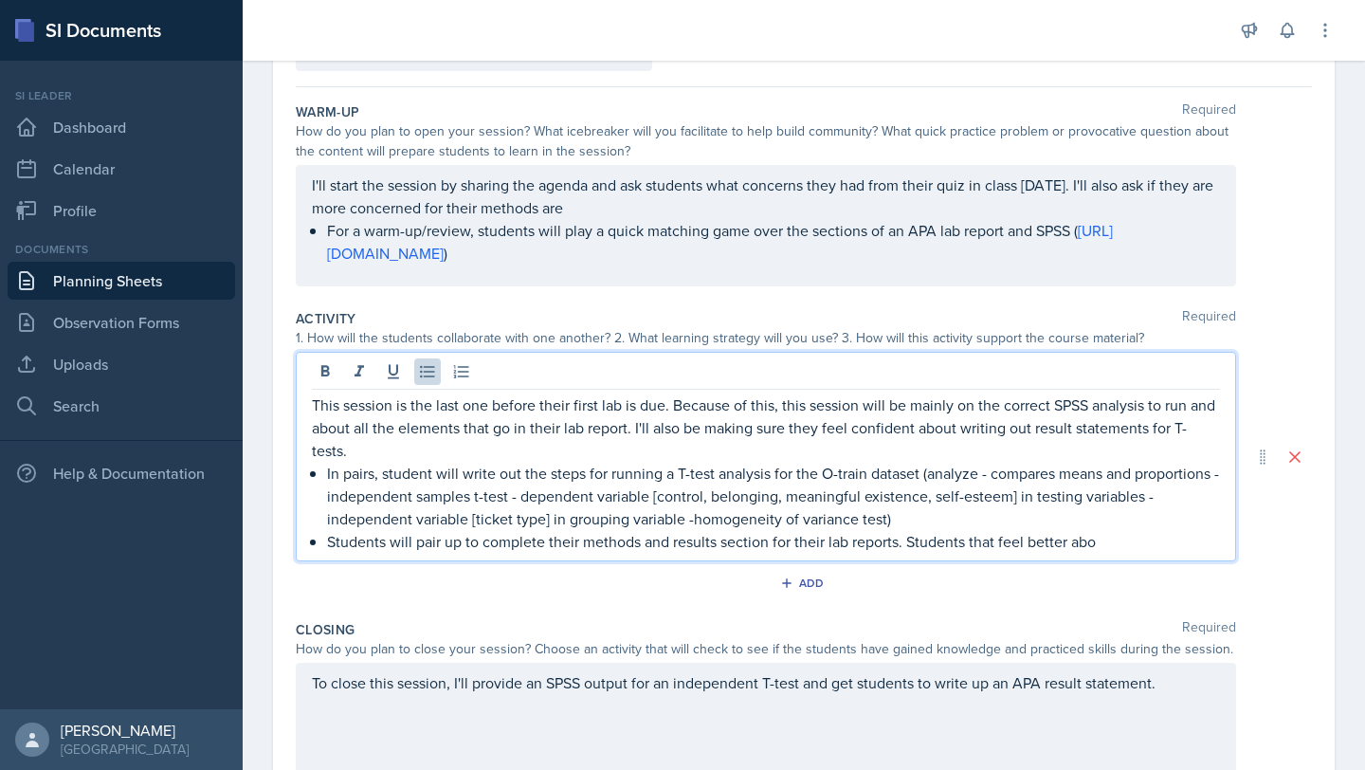
click at [899, 544] on p "Students will pair up to complete their methods and results section for their l…" at bounding box center [773, 541] width 893 height 23
click at [911, 543] on p "Students will pair up to complete their methods and results section for their l…" at bounding box center [773, 541] width 893 height 23
click at [910, 541] on p "Students will pair up to complete their methods and results section for their l…" at bounding box center [773, 541] width 893 height 23
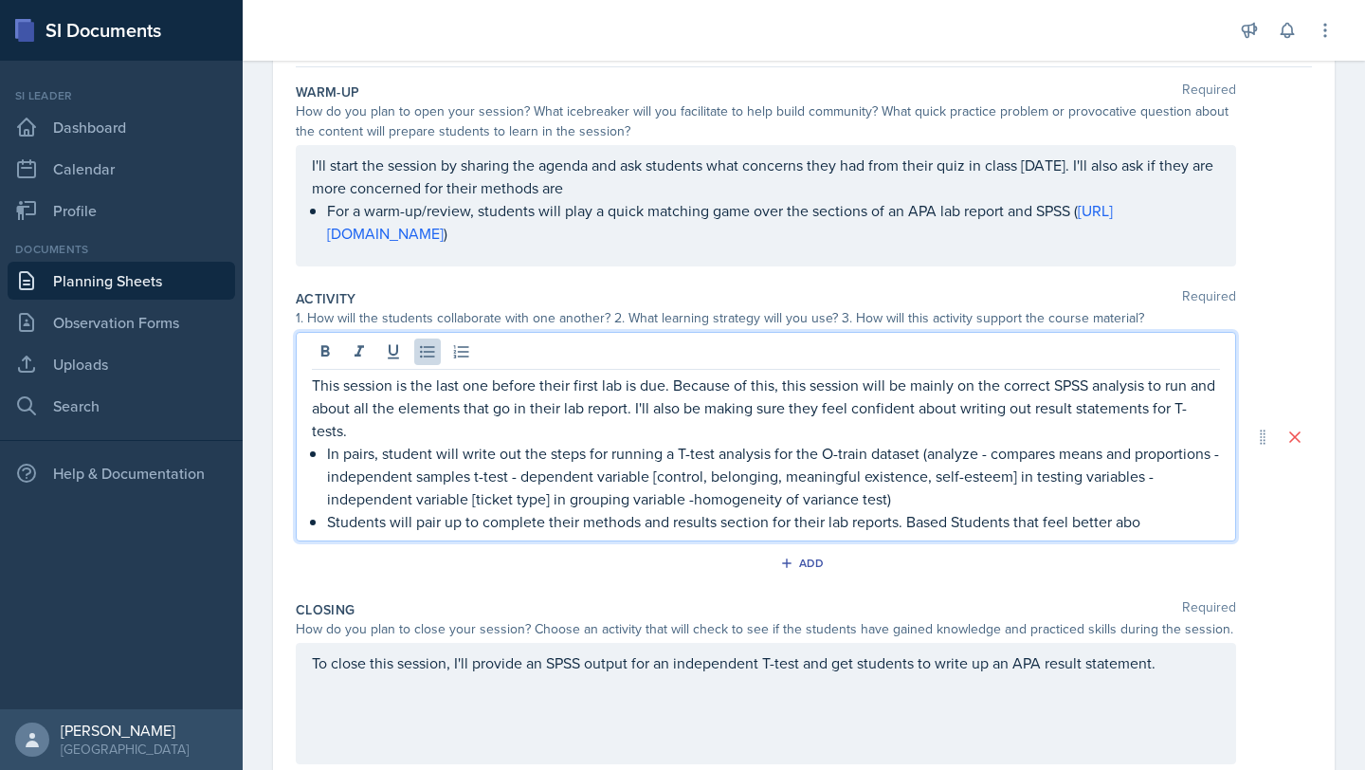
click at [593, 199] on p "I'll start the session by sharing the agenda and ask students what concerns the…" at bounding box center [766, 177] width 908 height 46
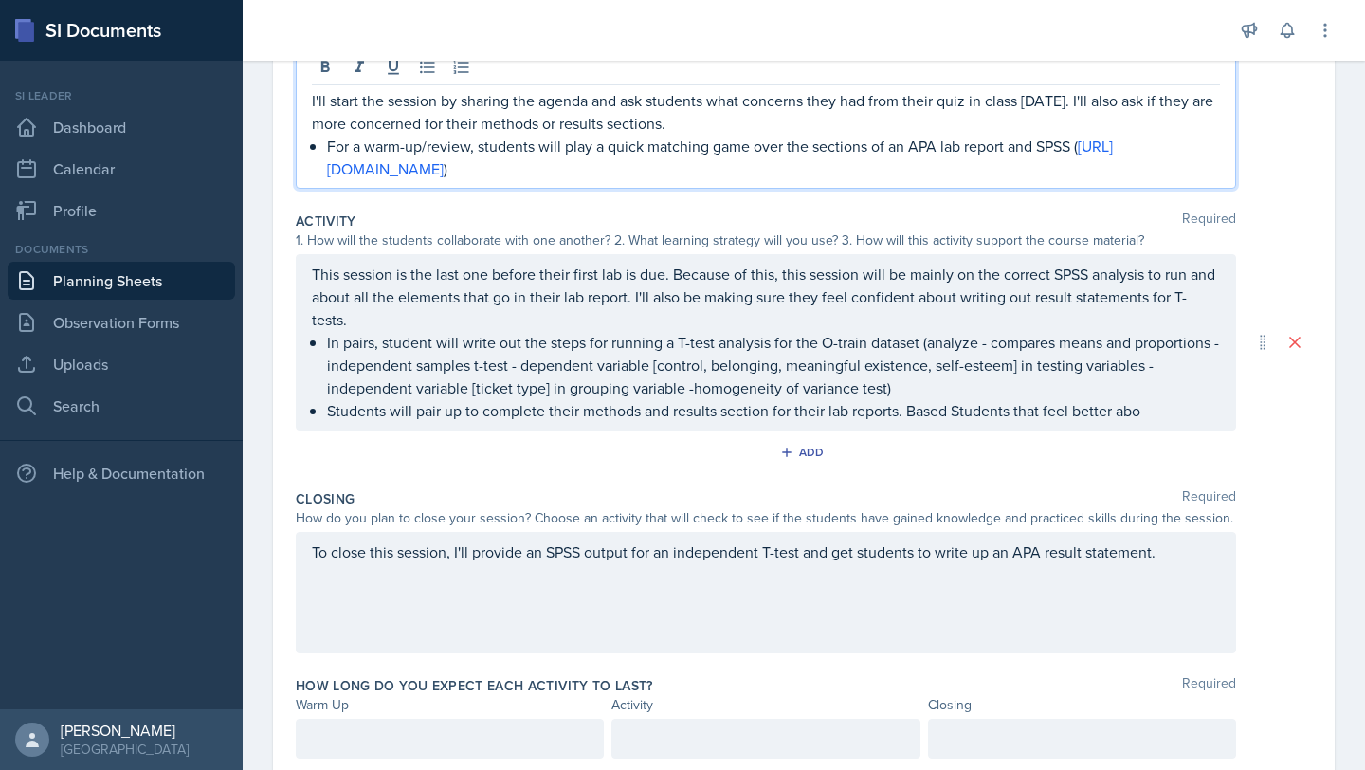
scroll to position [337, 0]
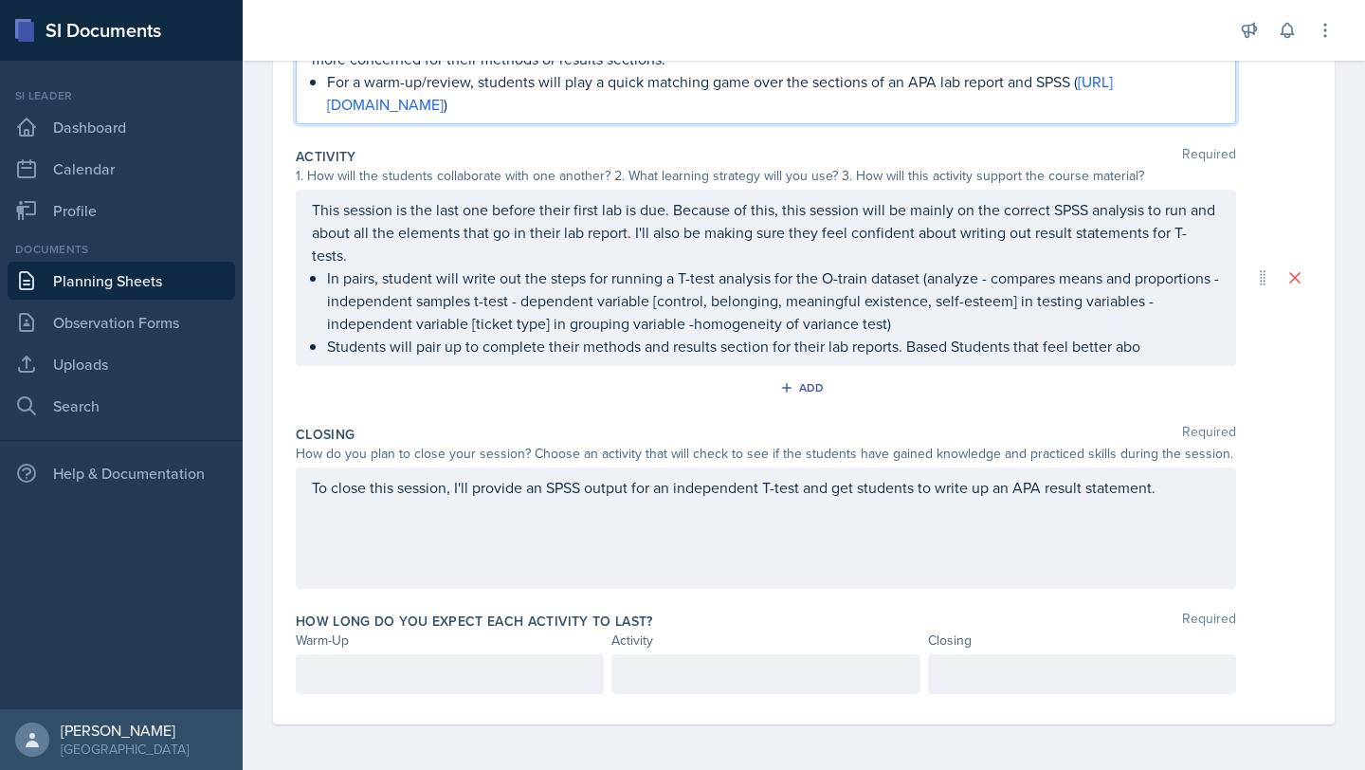
click at [950, 346] on p "Students will pair up to complete their methods and results section for their l…" at bounding box center [773, 346] width 893 height 23
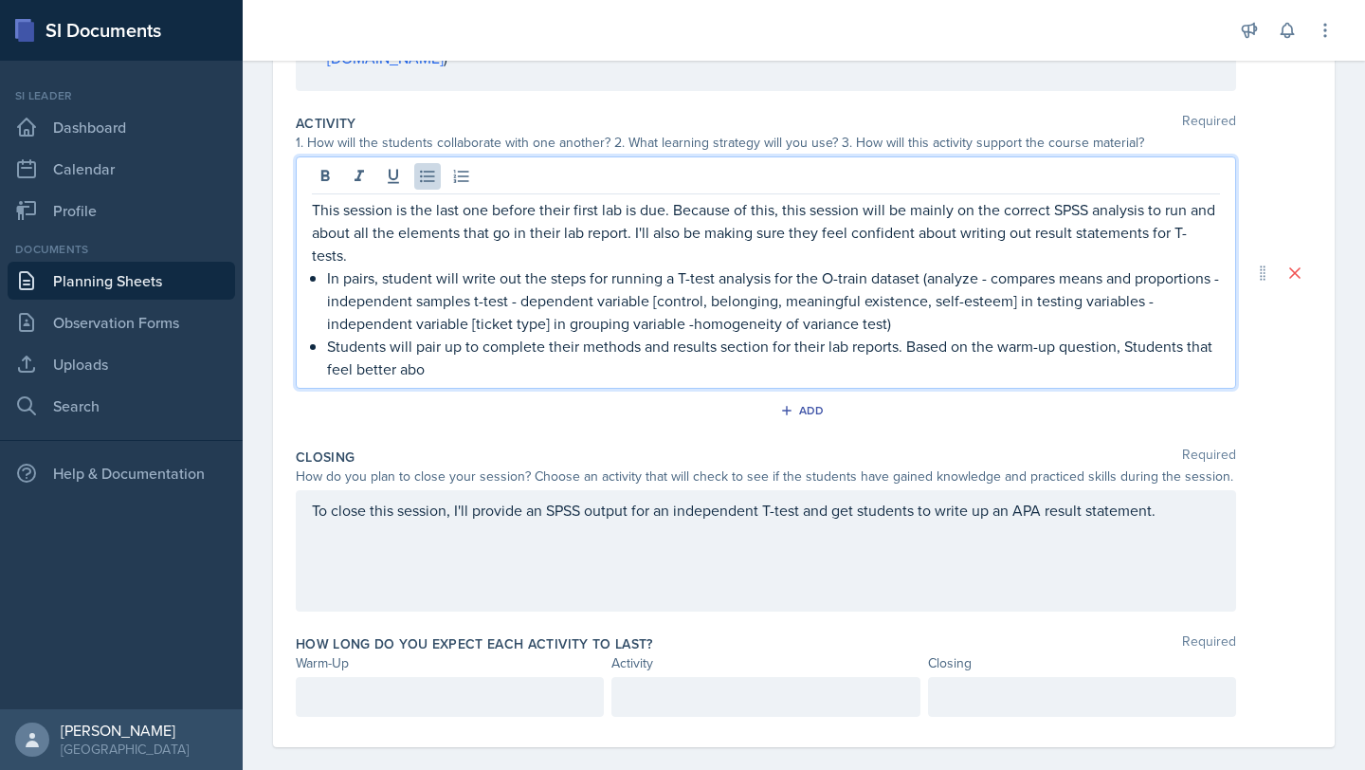
click at [1134, 345] on p "Students will pair up to complete their methods and results section for their l…" at bounding box center [773, 358] width 893 height 46
click at [1055, 323] on p "In pairs, student will write out the steps for running a T-test analysis for th…" at bounding box center [773, 300] width 893 height 68
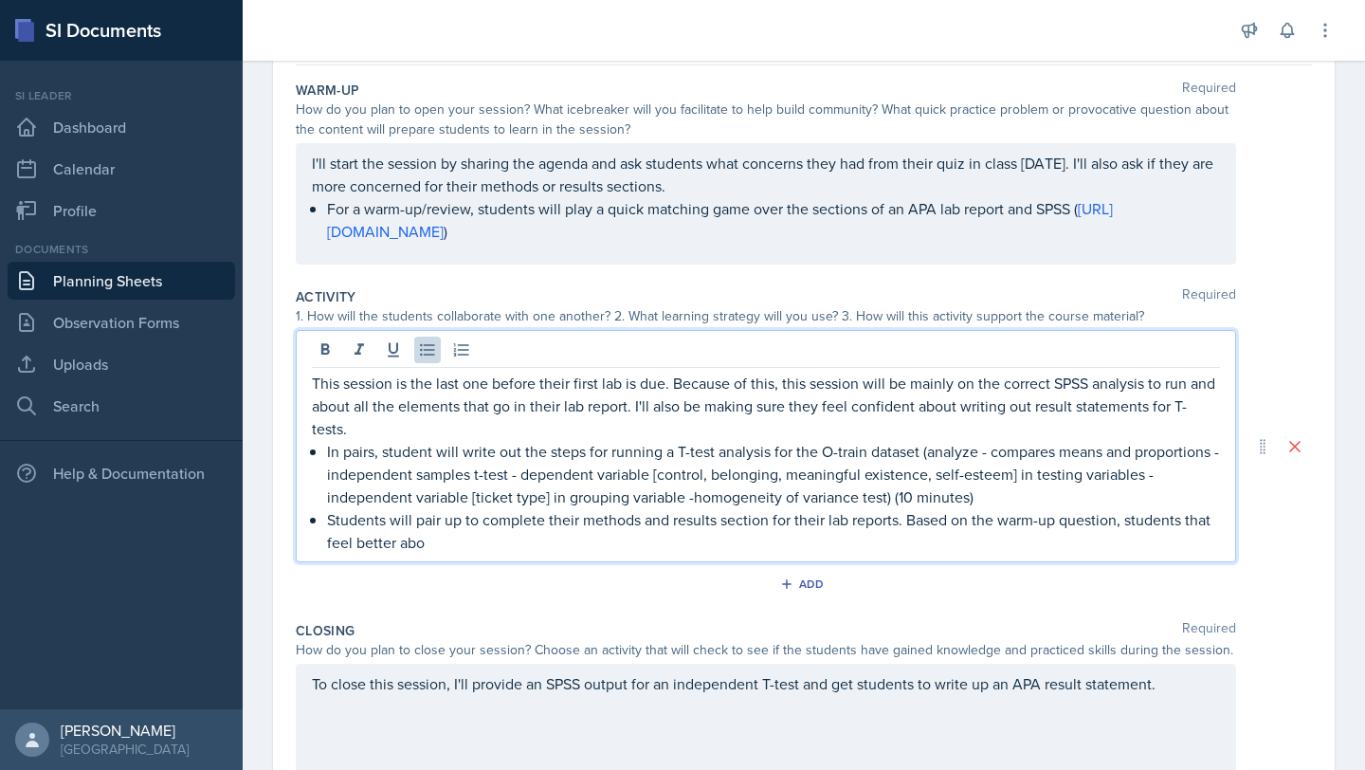
scroll to position [210, 0]
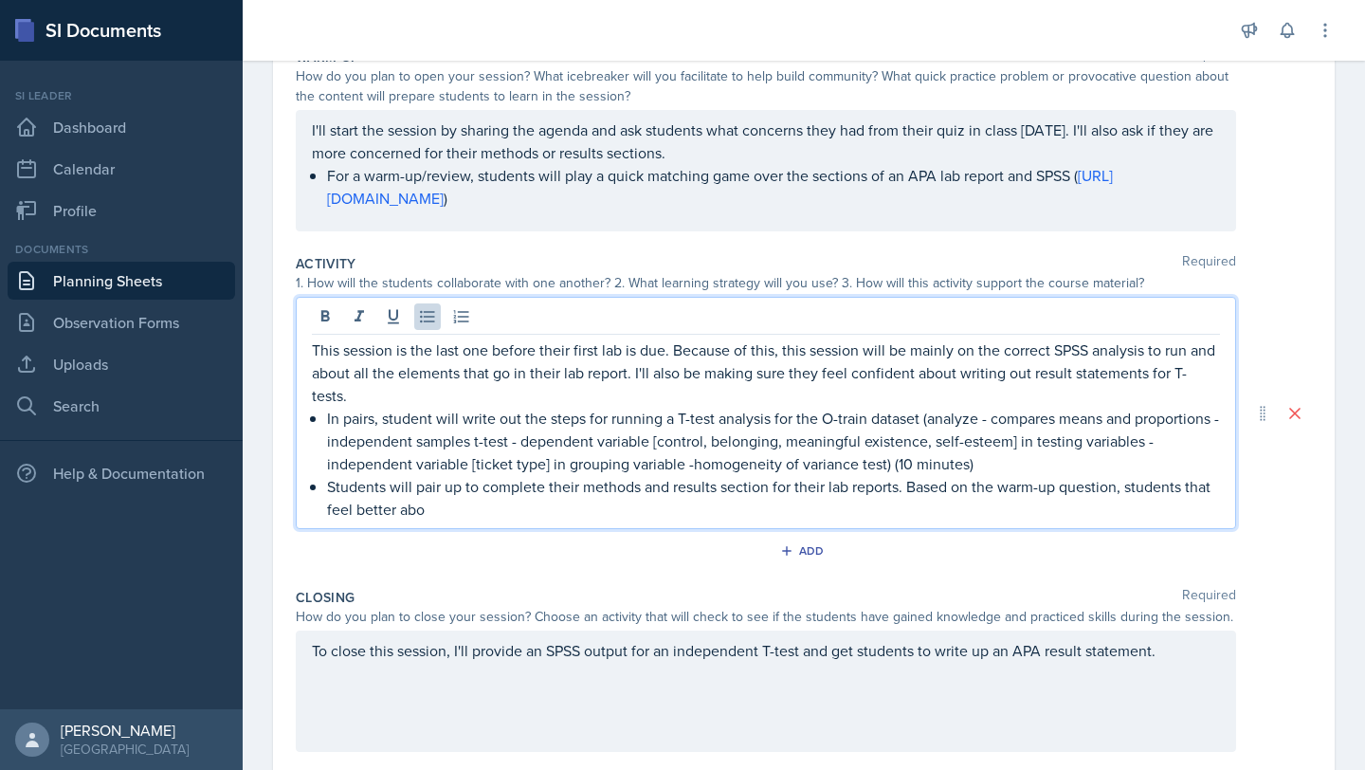
click at [850, 209] on p "For a warm-up/review, students will play a quick matching game over the section…" at bounding box center [773, 187] width 893 height 46
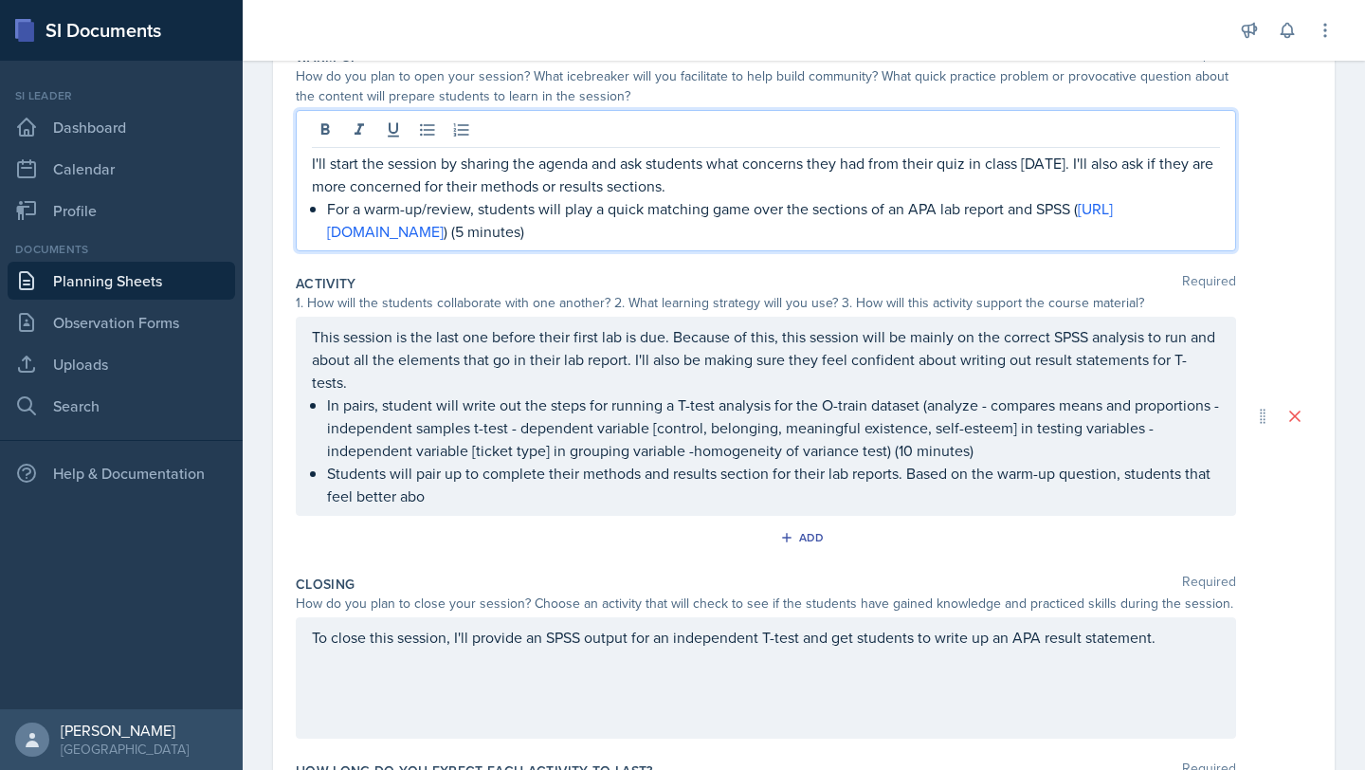
click at [687, 190] on p "I'll start the session by sharing the agenda and ask students what concerns the…" at bounding box center [766, 175] width 908 height 46
click at [476, 482] on ul "In pairs, student will write out the steps for running a T-test analysis for th…" at bounding box center [773, 450] width 893 height 114
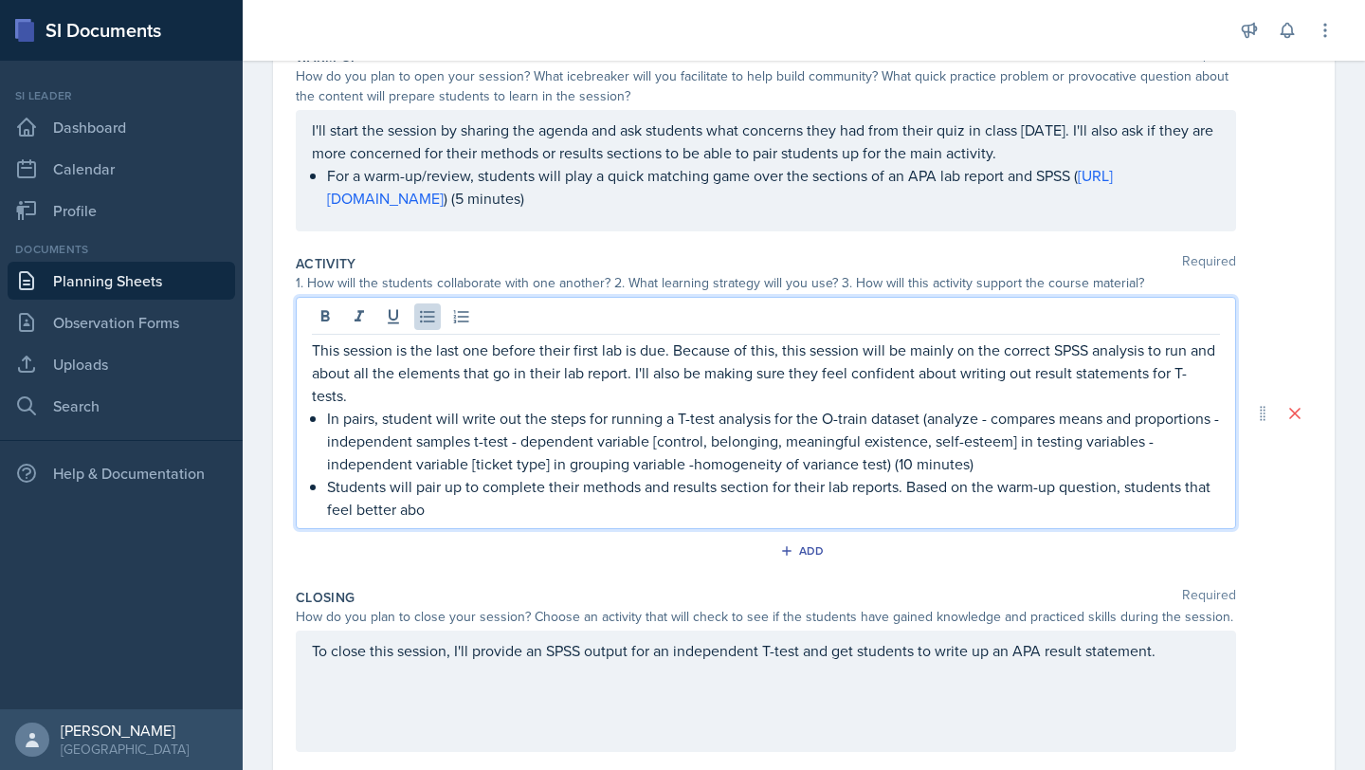
scroll to position [191, 0]
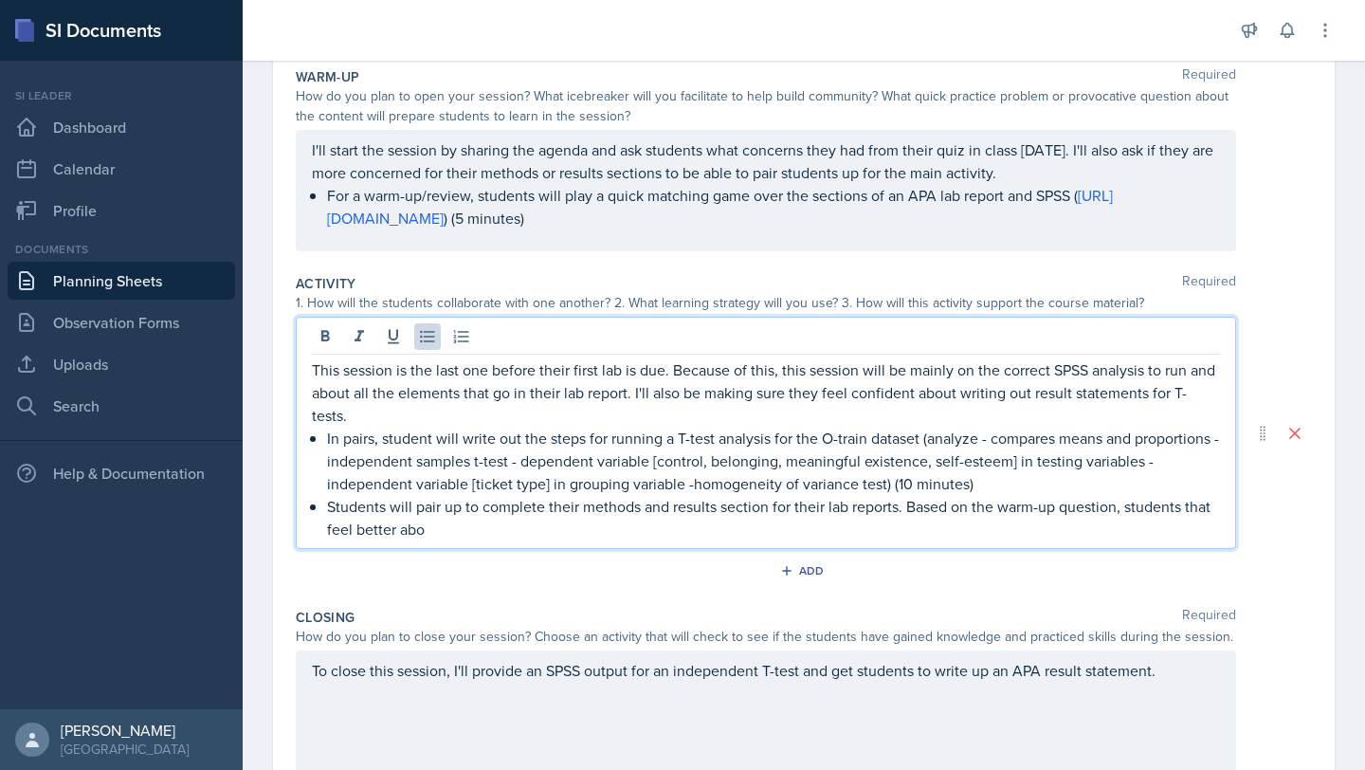
click at [512, 537] on p "Students will pair up to complete their methods and results section for their l…" at bounding box center [773, 518] width 893 height 46
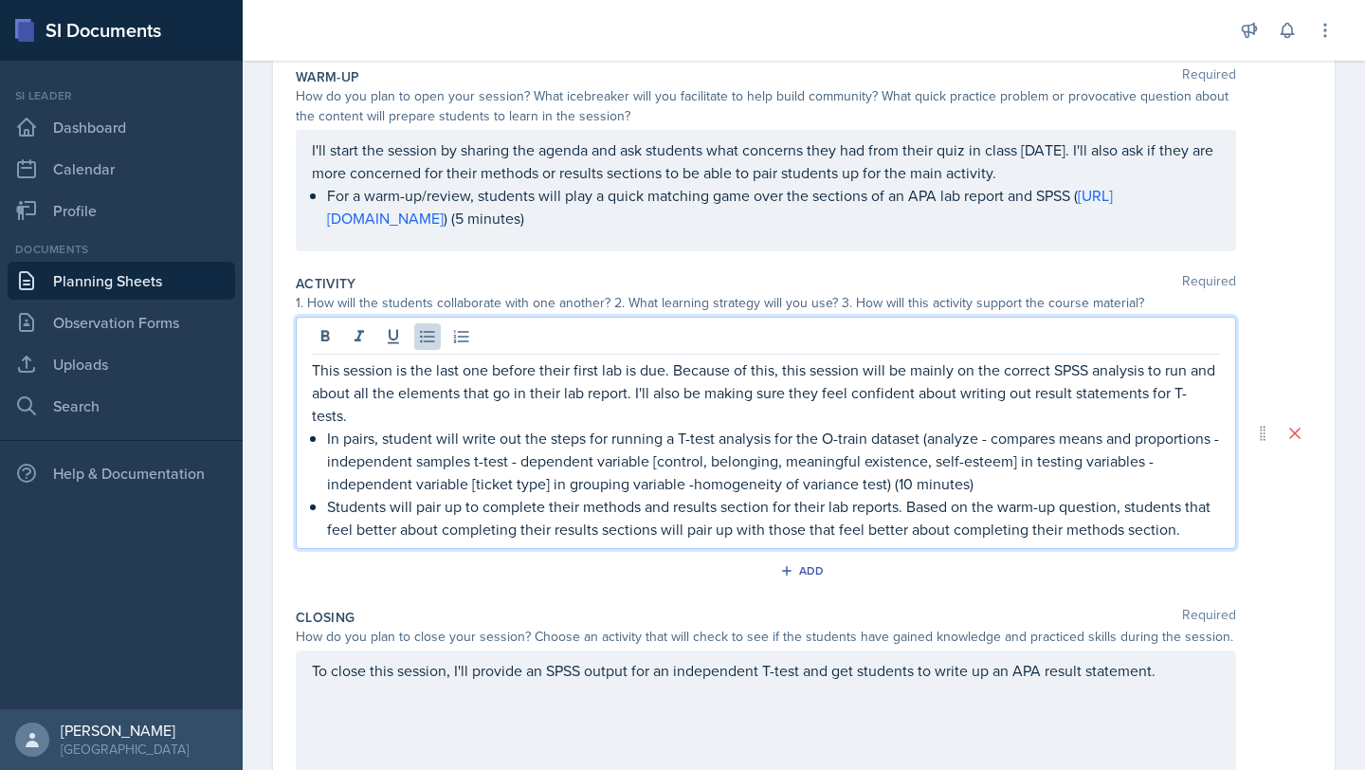
click at [541, 508] on p "Students will pair up to complete their methods and results section for their l…" at bounding box center [773, 518] width 893 height 46
click at [900, 503] on p "Students will pair up to work on their methods and results section for their la…" at bounding box center [773, 518] width 893 height 46
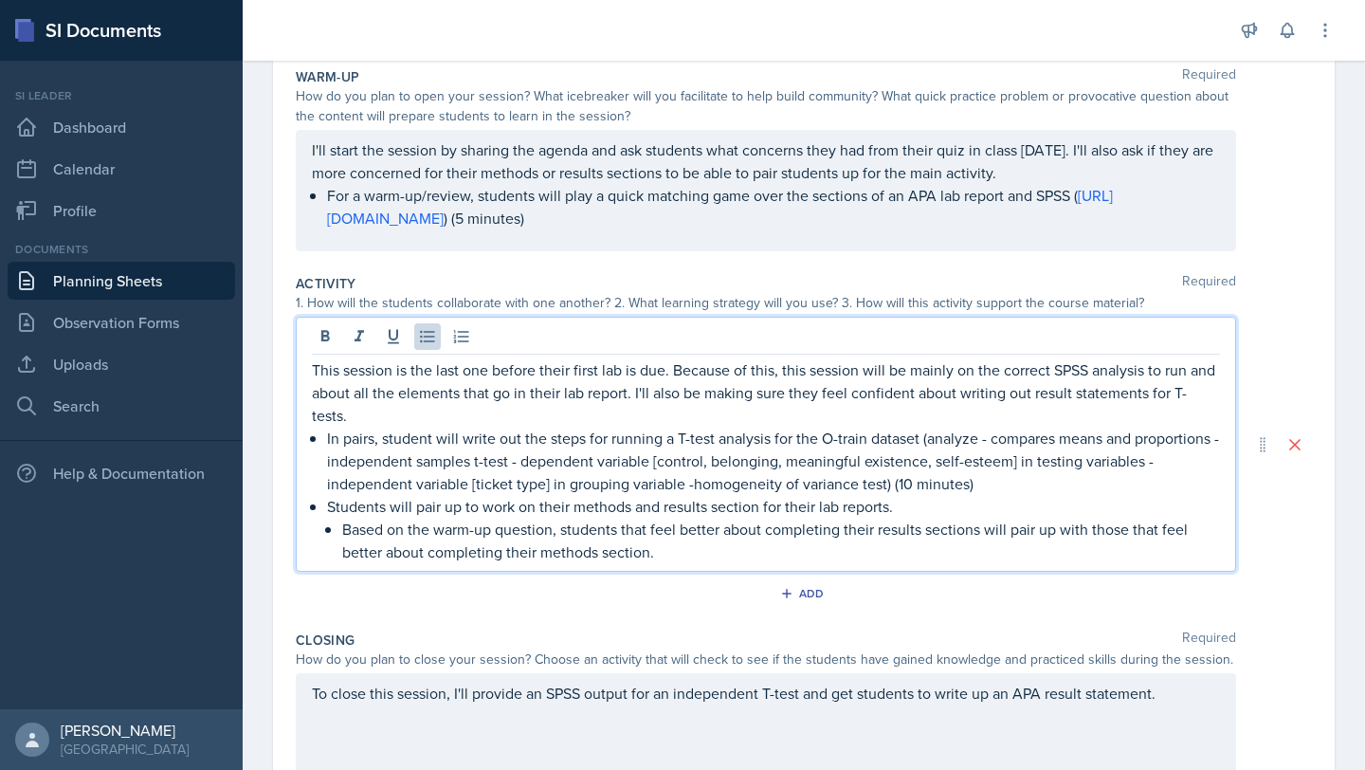
click at [905, 506] on p "Students will pair up to work on their methods and results section for their la…" at bounding box center [773, 506] width 893 height 23
click at [682, 559] on p "Based on the warm-up question, students that feel better about completing their…" at bounding box center [781, 541] width 878 height 46
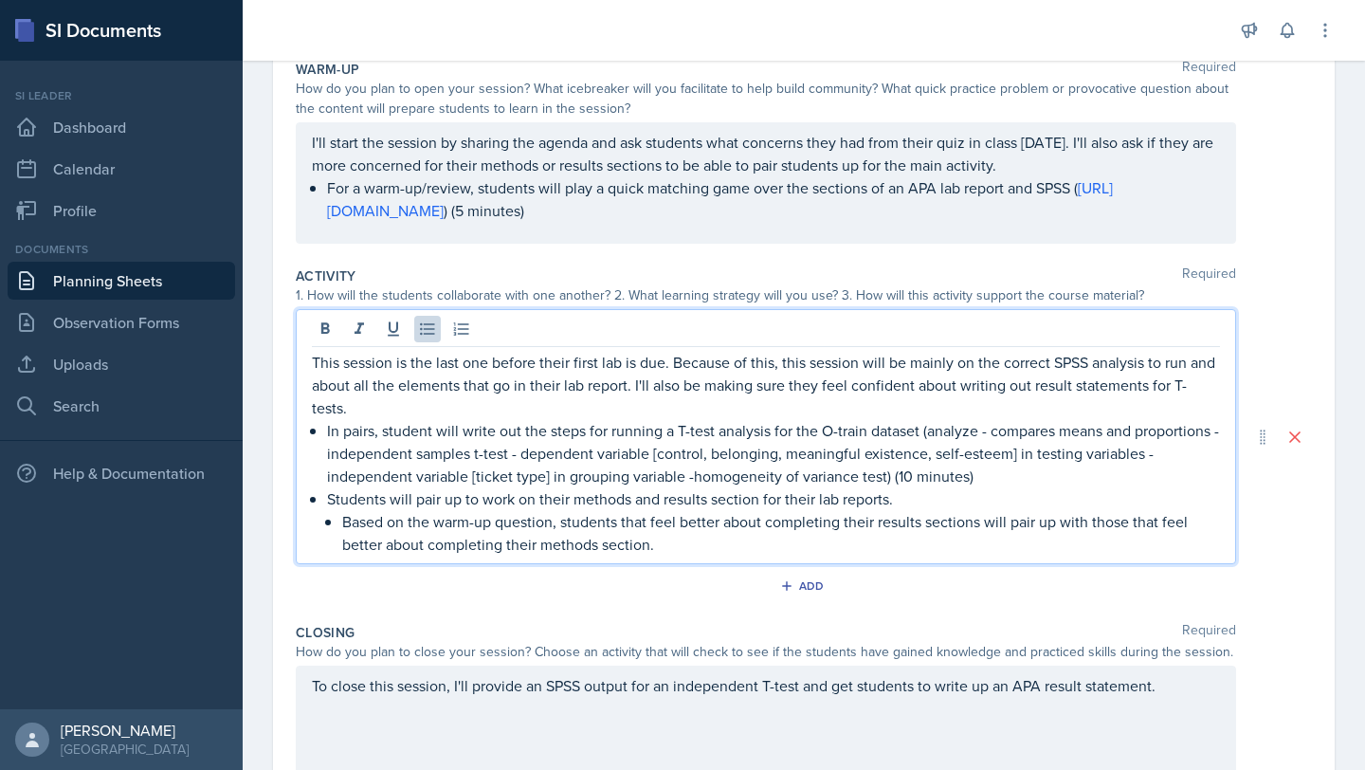
scroll to position [205, 0]
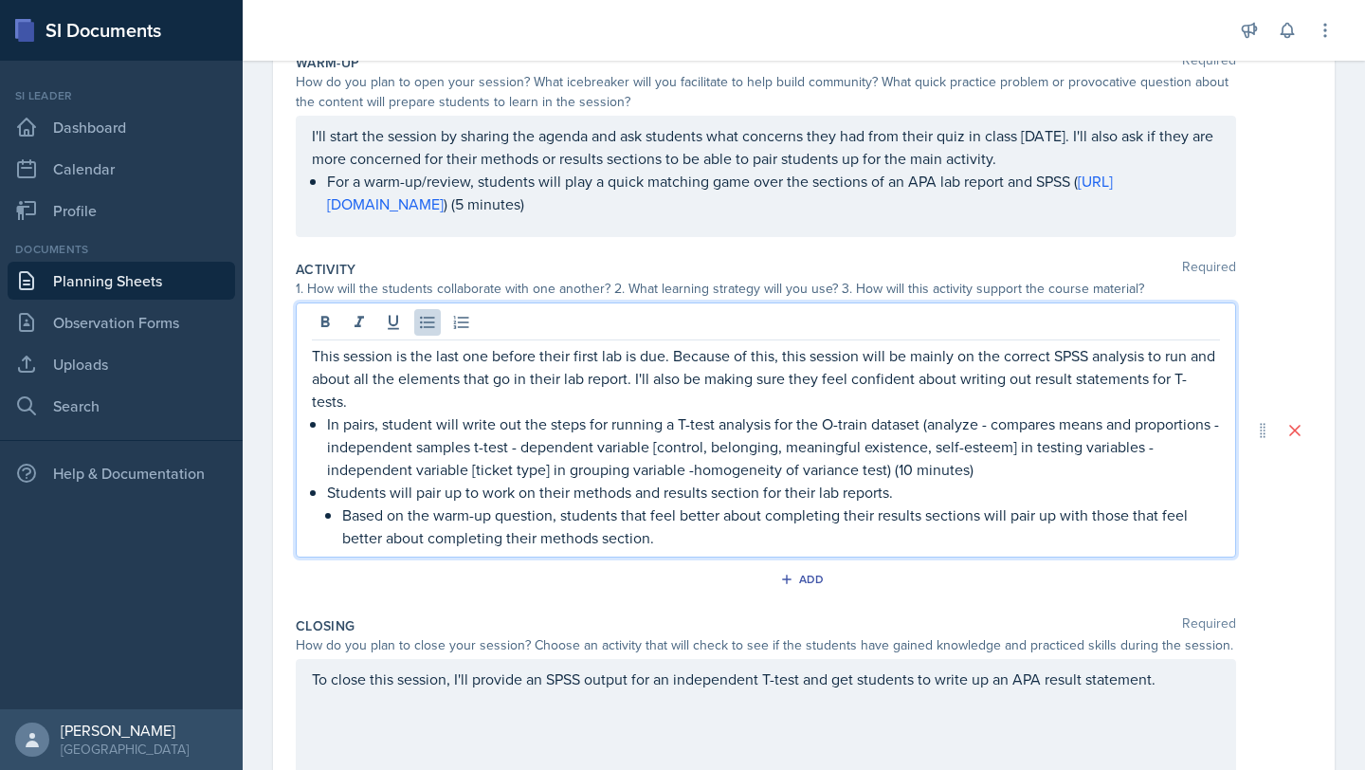
click at [948, 499] on p "Students will pair up to work on their methods and results section for their la…" at bounding box center [773, 492] width 893 height 23
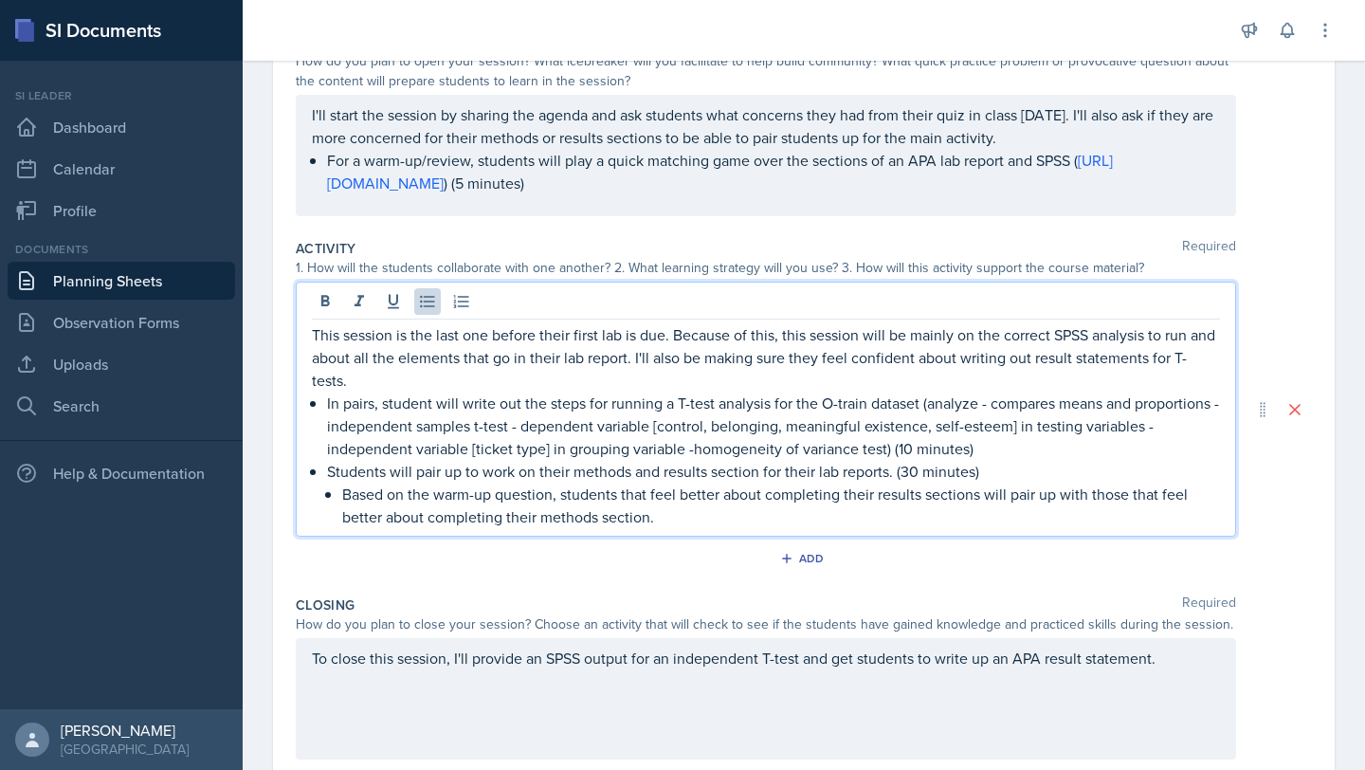
scroll to position [228, 0]
click at [720, 507] on p "Based on the warm-up question, students that feel better about completing their…" at bounding box center [781, 504] width 878 height 46
click at [890, 465] on p "Students will pair up to work on their methods and results section for their la…" at bounding box center [773, 469] width 893 height 23
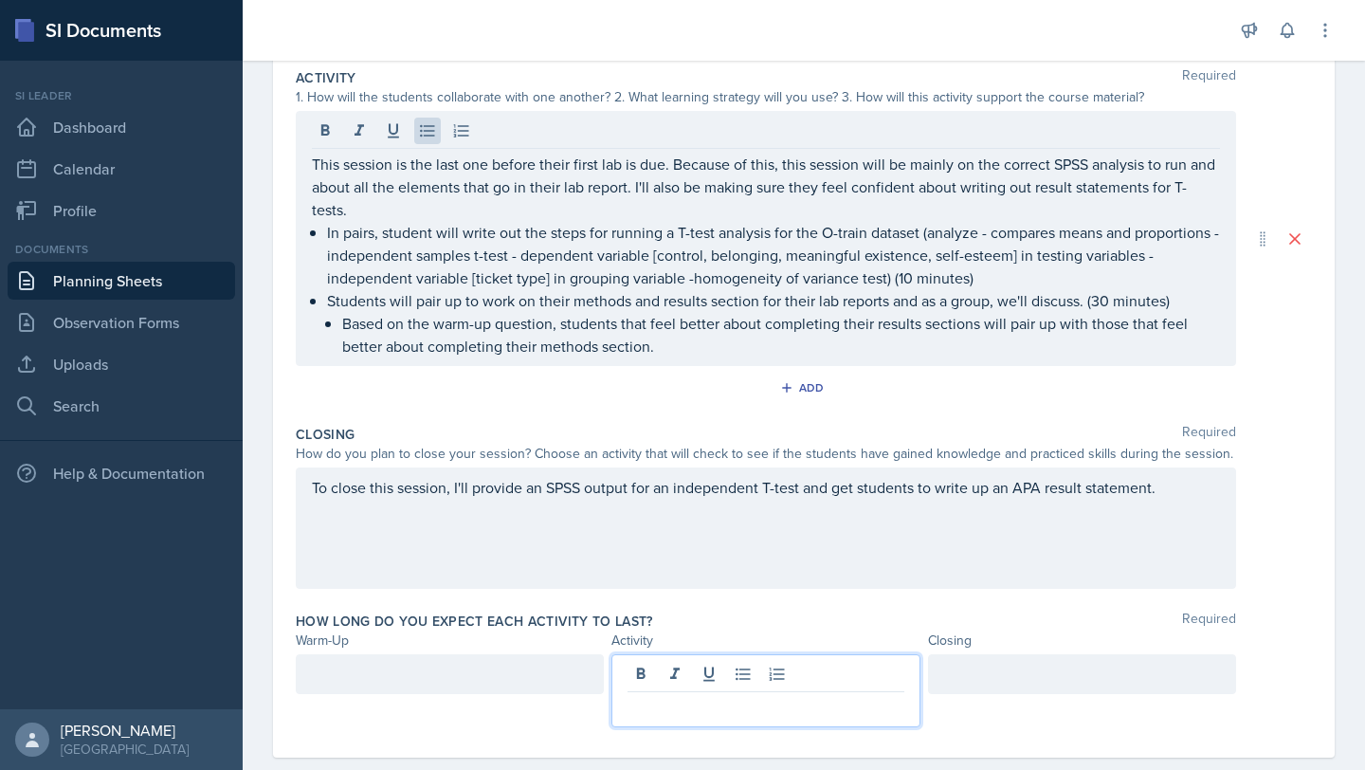
click at [688, 696] on p at bounding box center [766, 707] width 276 height 23
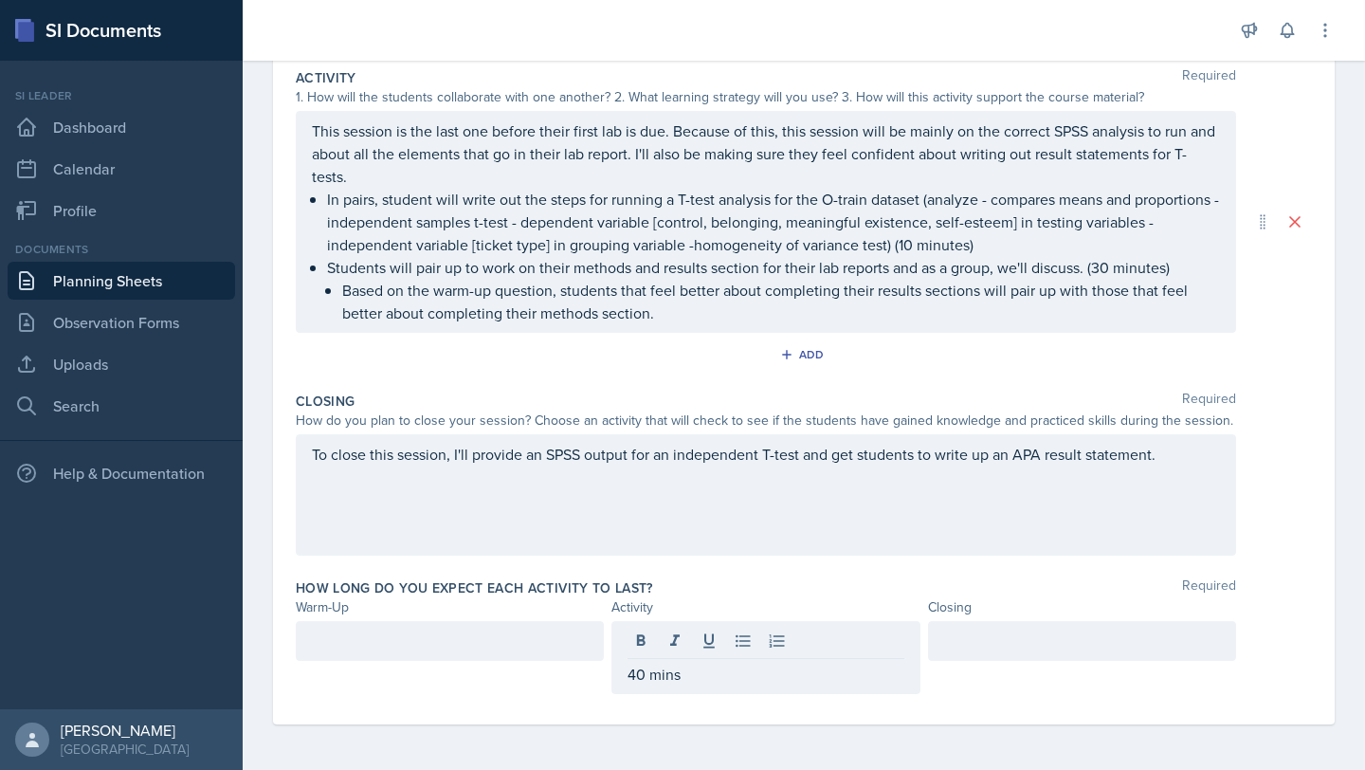
click at [380, 656] on div at bounding box center [450, 641] width 308 height 40
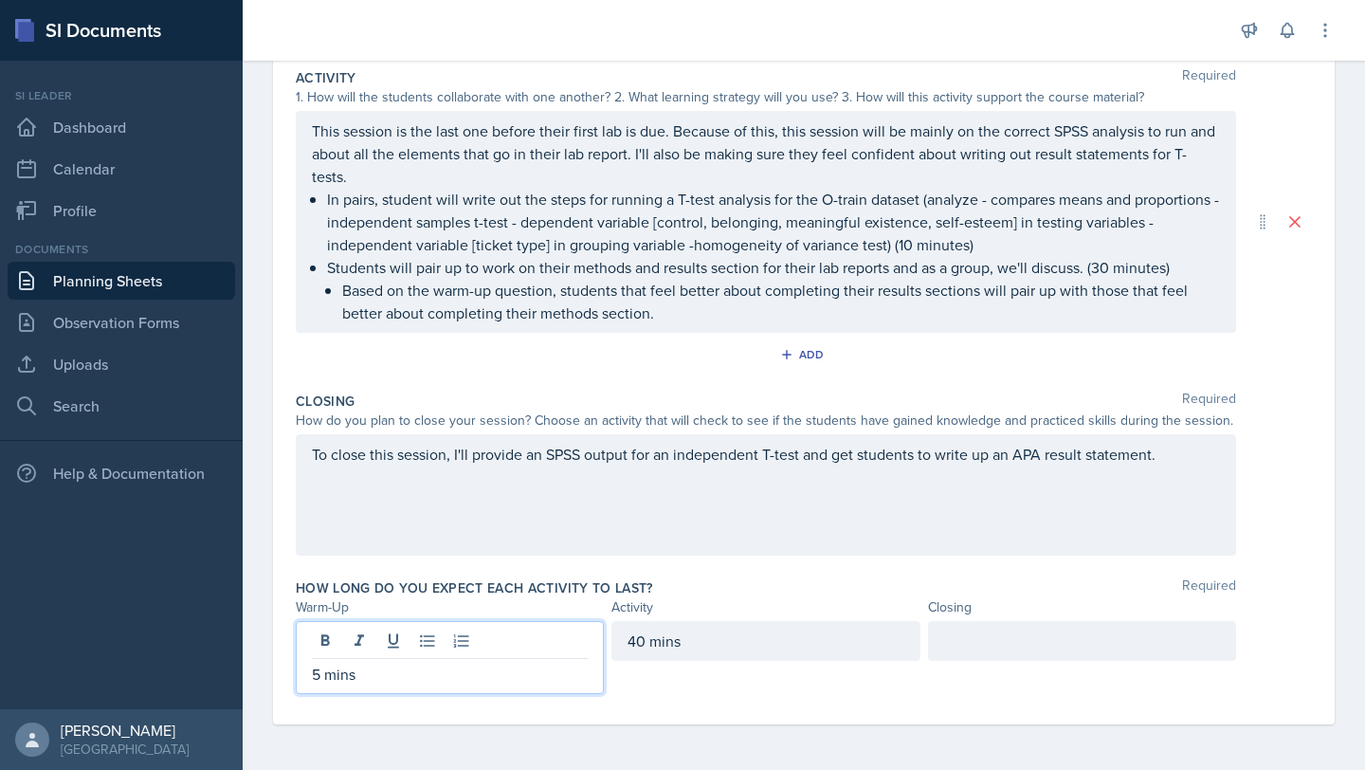
click at [1189, 465] on div "To close this session, I'll provide an SPSS output for an independent T-test an…" at bounding box center [766, 494] width 940 height 121
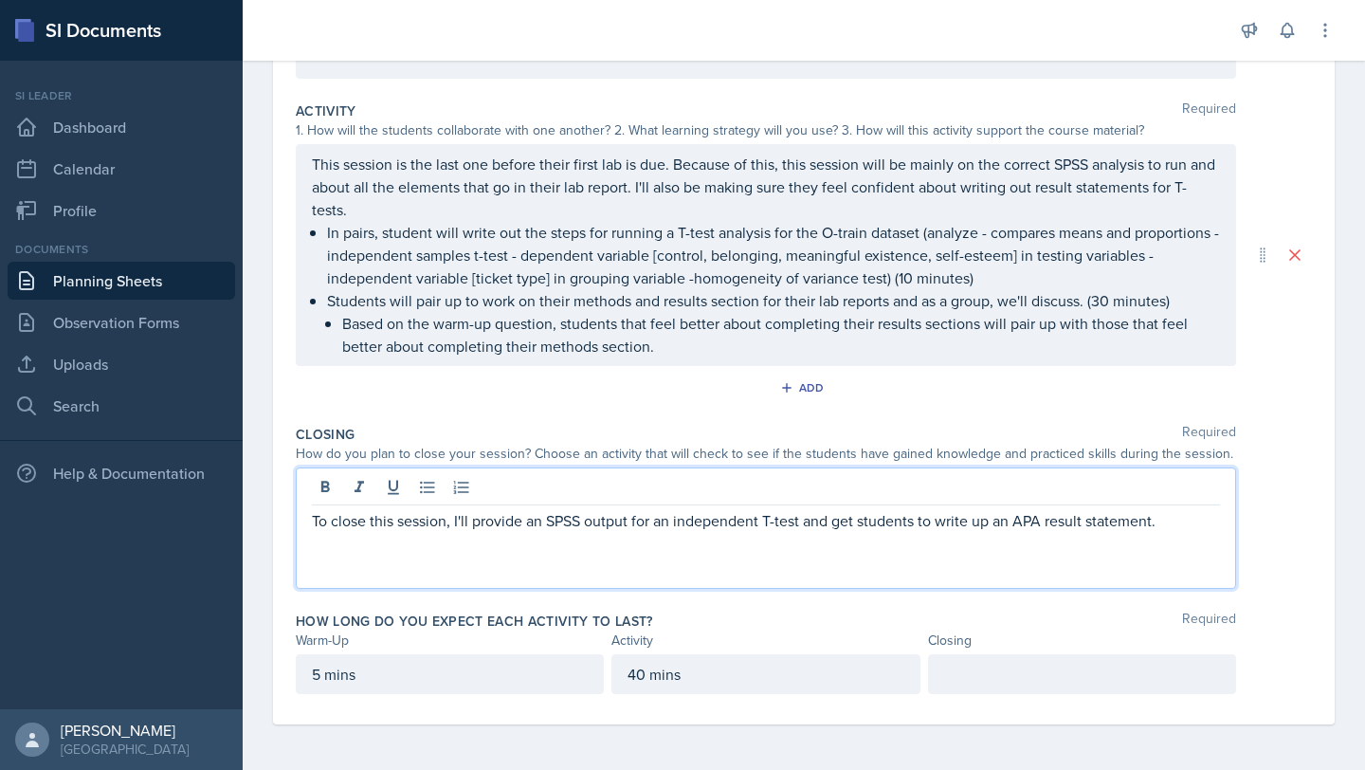
scroll to position [363, 0]
click at [432, 496] on icon at bounding box center [427, 487] width 19 height 19
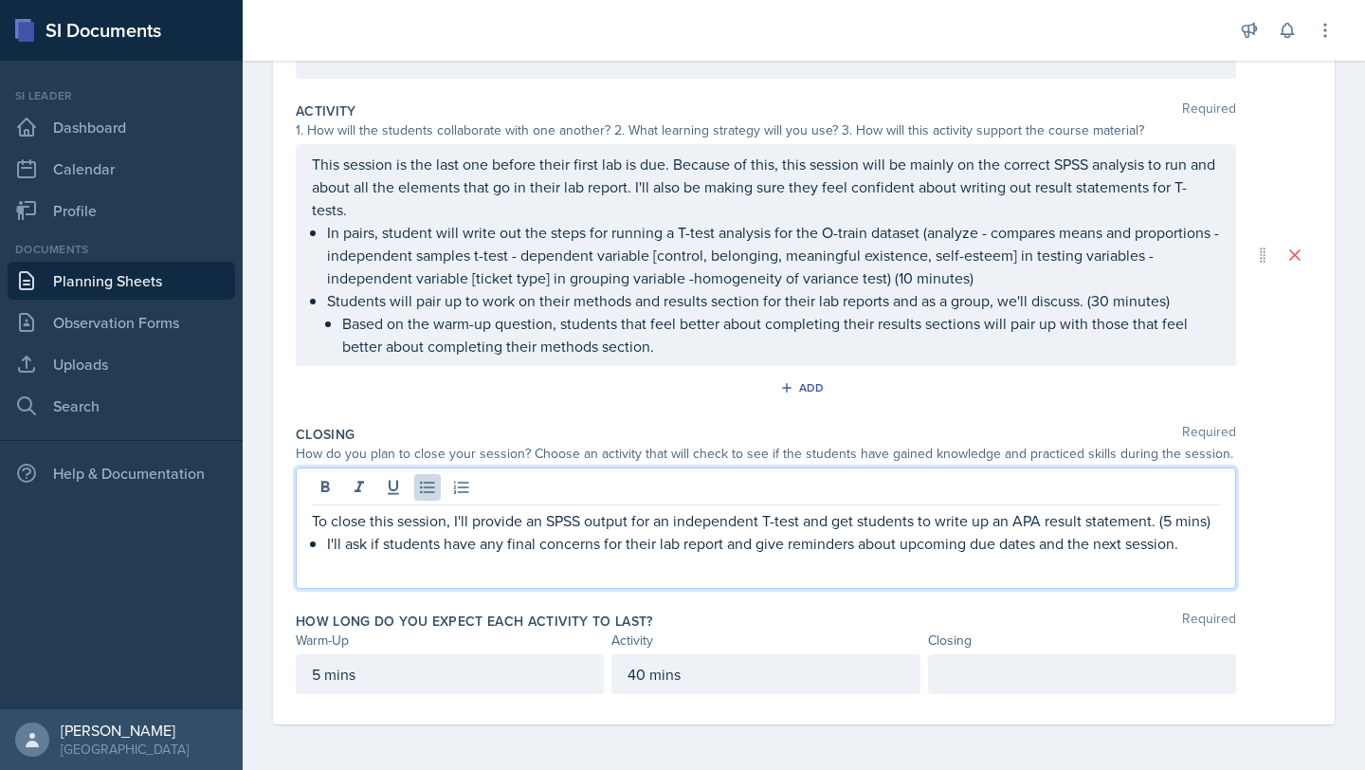
click at [328, 555] on p "I'll ask if students have any final concerns for their lab report and give remi…" at bounding box center [773, 543] width 893 height 23
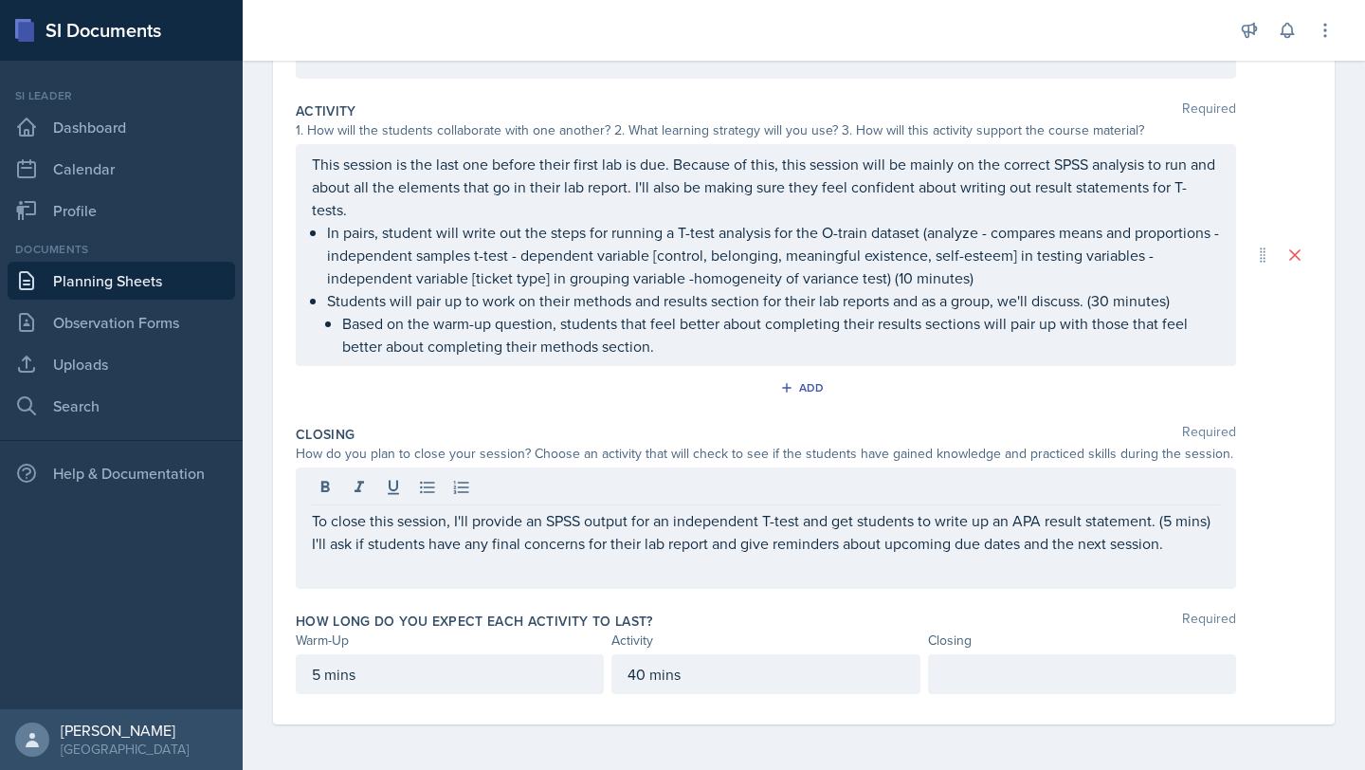
click at [929, 668] on div at bounding box center [1082, 674] width 308 height 40
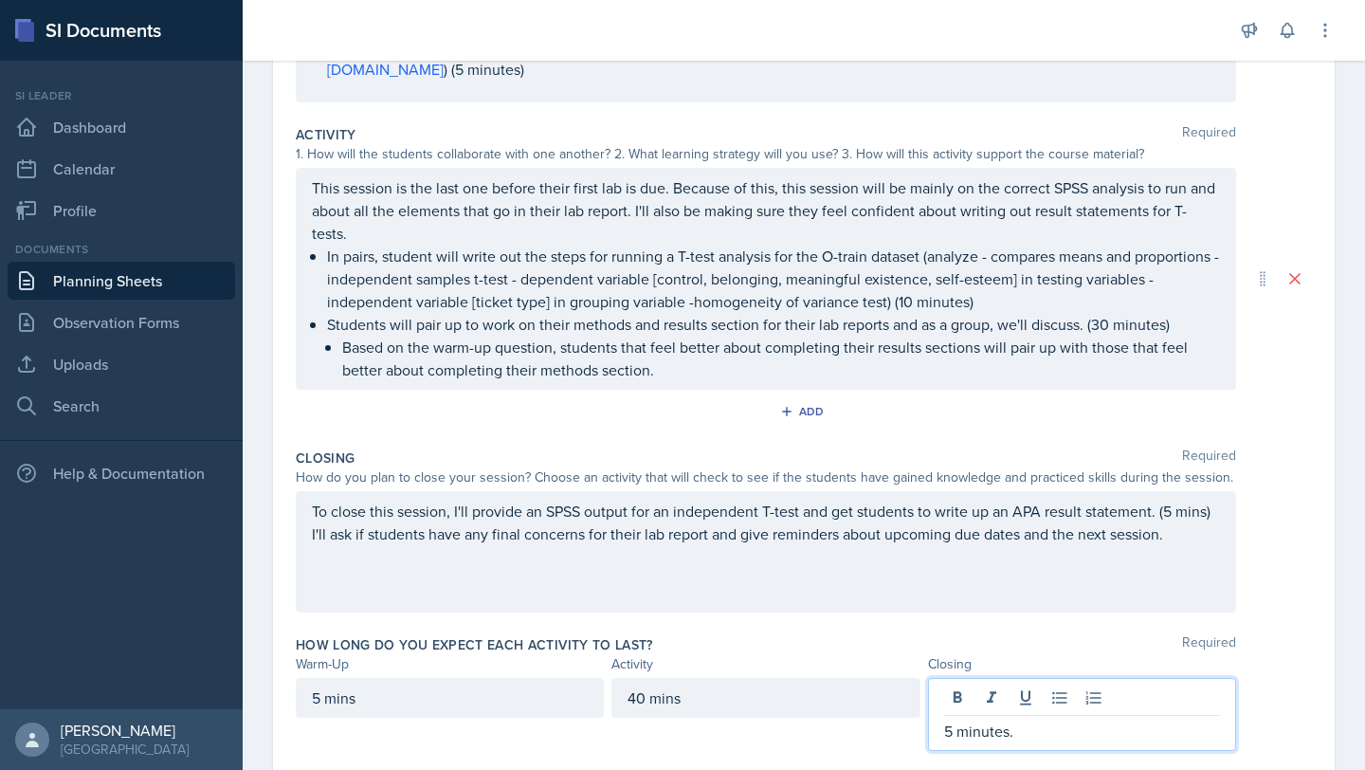
scroll to position [396, 0]
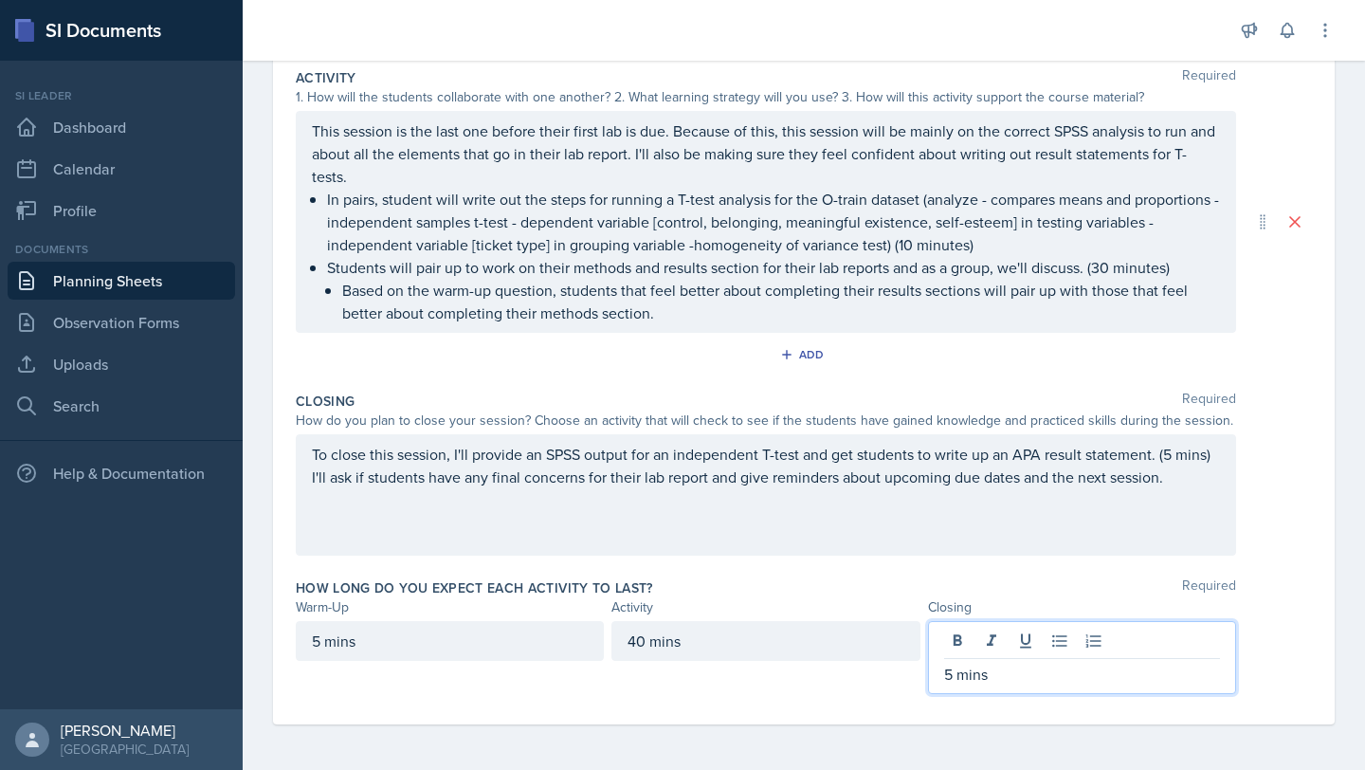
click at [333, 477] on p "To close this session, I'll provide an SPSS output for an independent T-test an…" at bounding box center [766, 466] width 908 height 46
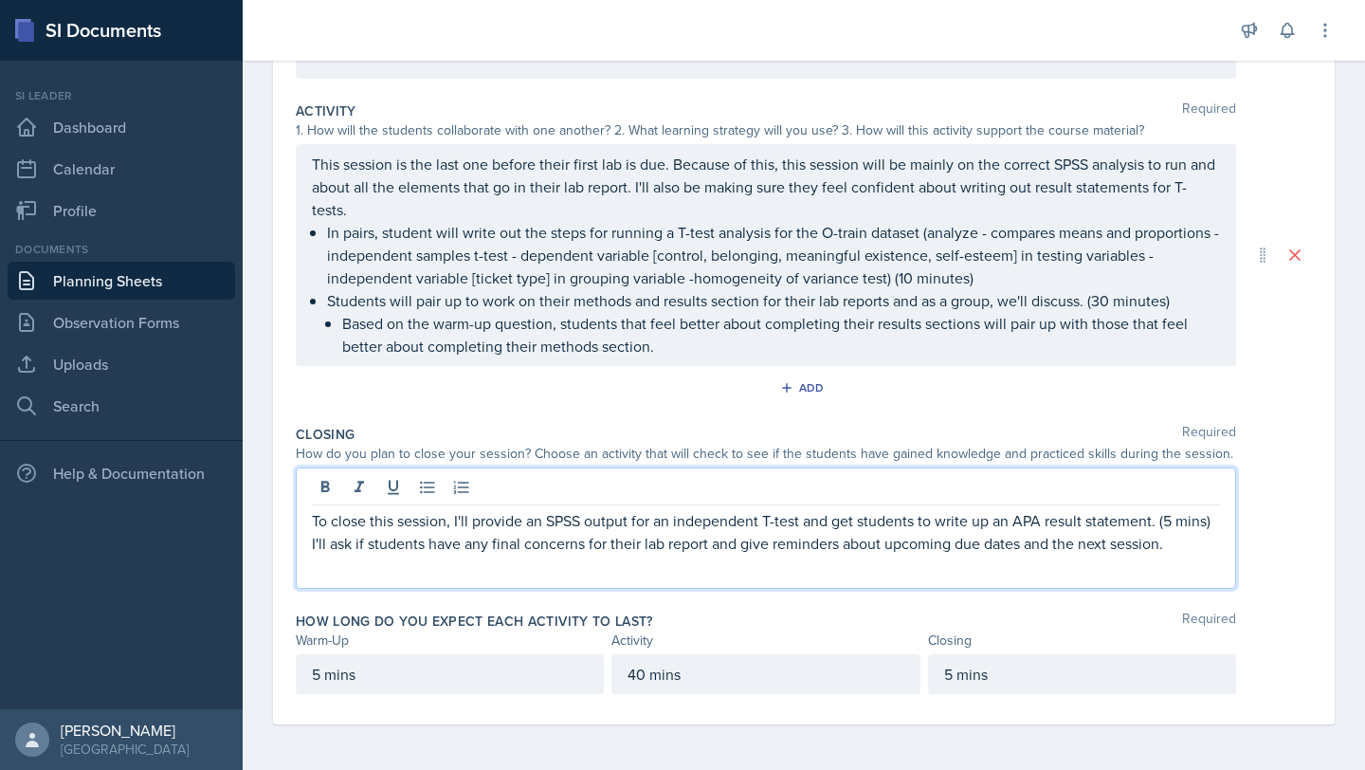
click at [337, 545] on p "To close this session, I'll provide an SPSS output for an independent T-test an…" at bounding box center [766, 532] width 908 height 46
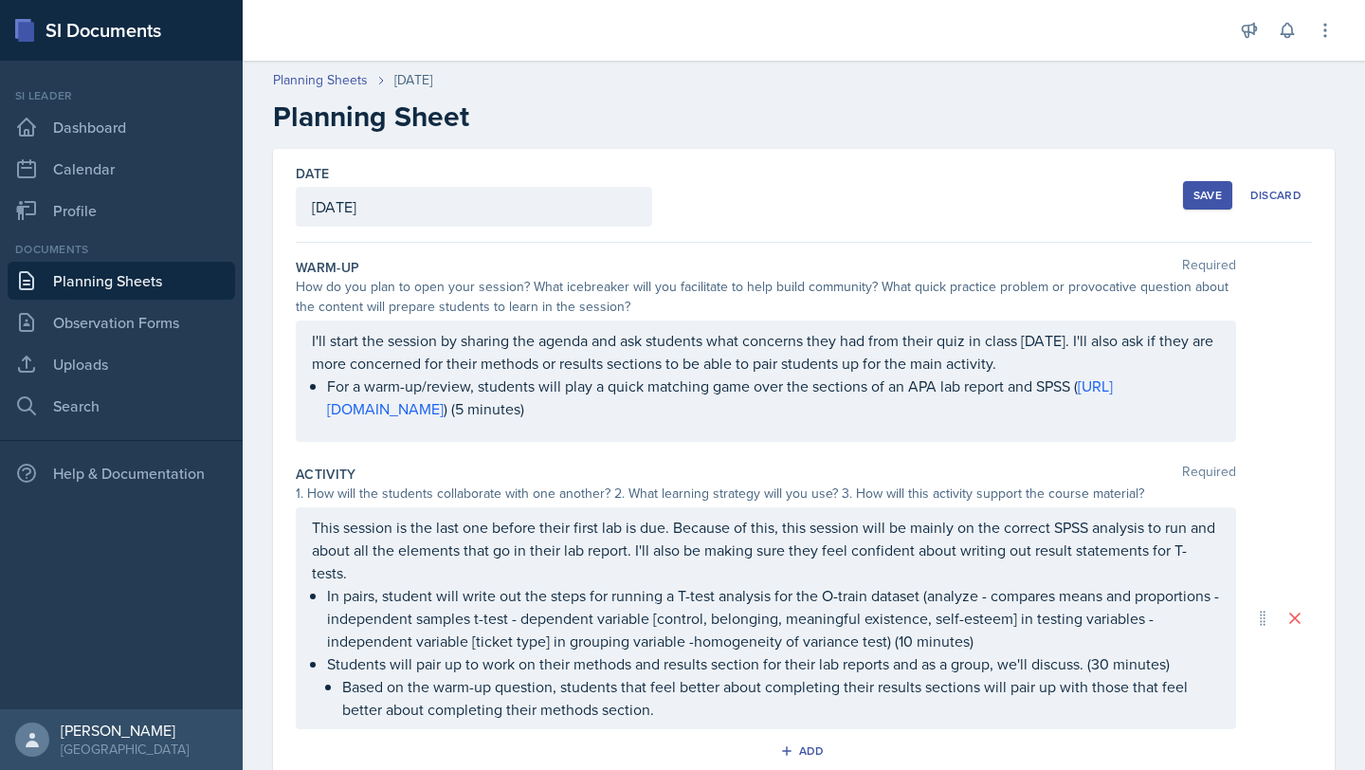
click at [1189, 206] on button "Save" at bounding box center [1207, 195] width 49 height 28
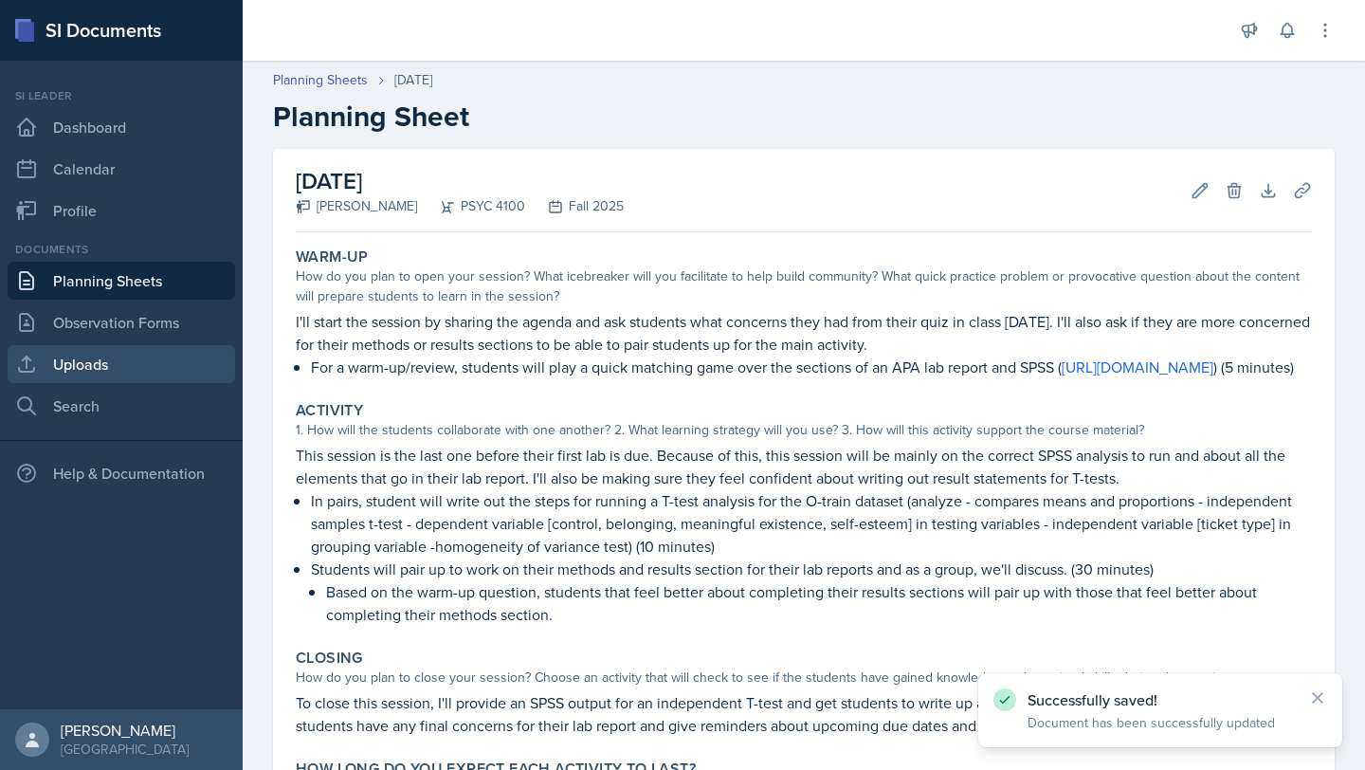
click at [114, 359] on link "Uploads" at bounding box center [122, 364] width 228 height 38
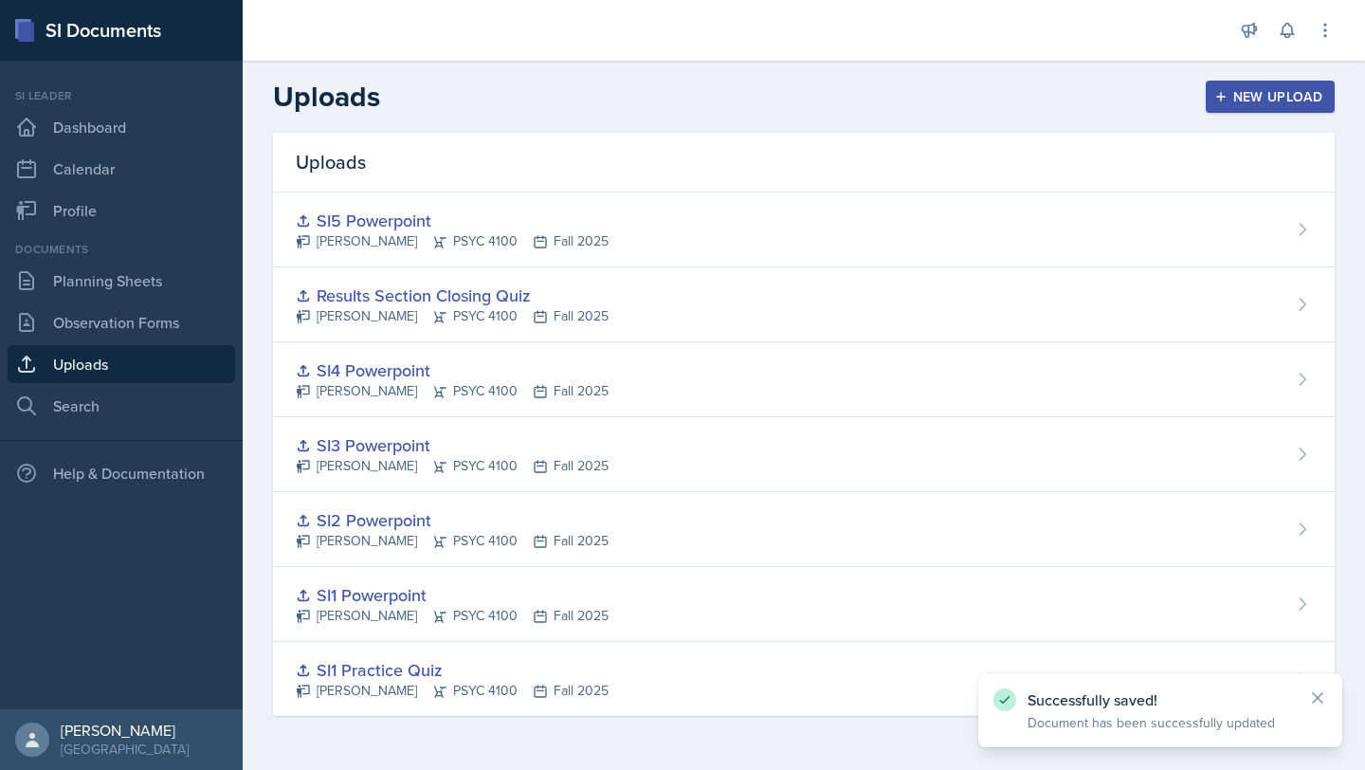
click at [1283, 97] on div "New Upload" at bounding box center [1270, 96] width 105 height 15
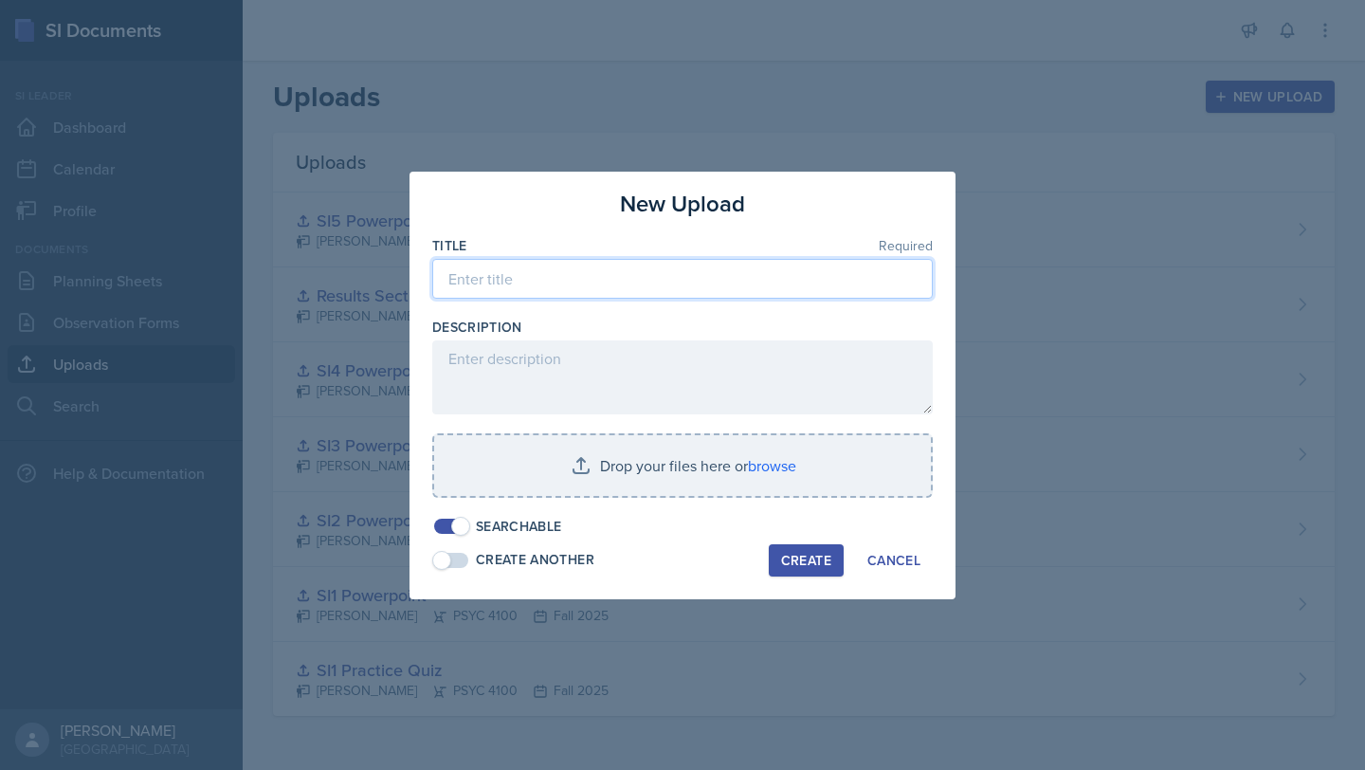
click at [540, 272] on input at bounding box center [682, 279] width 501 height 40
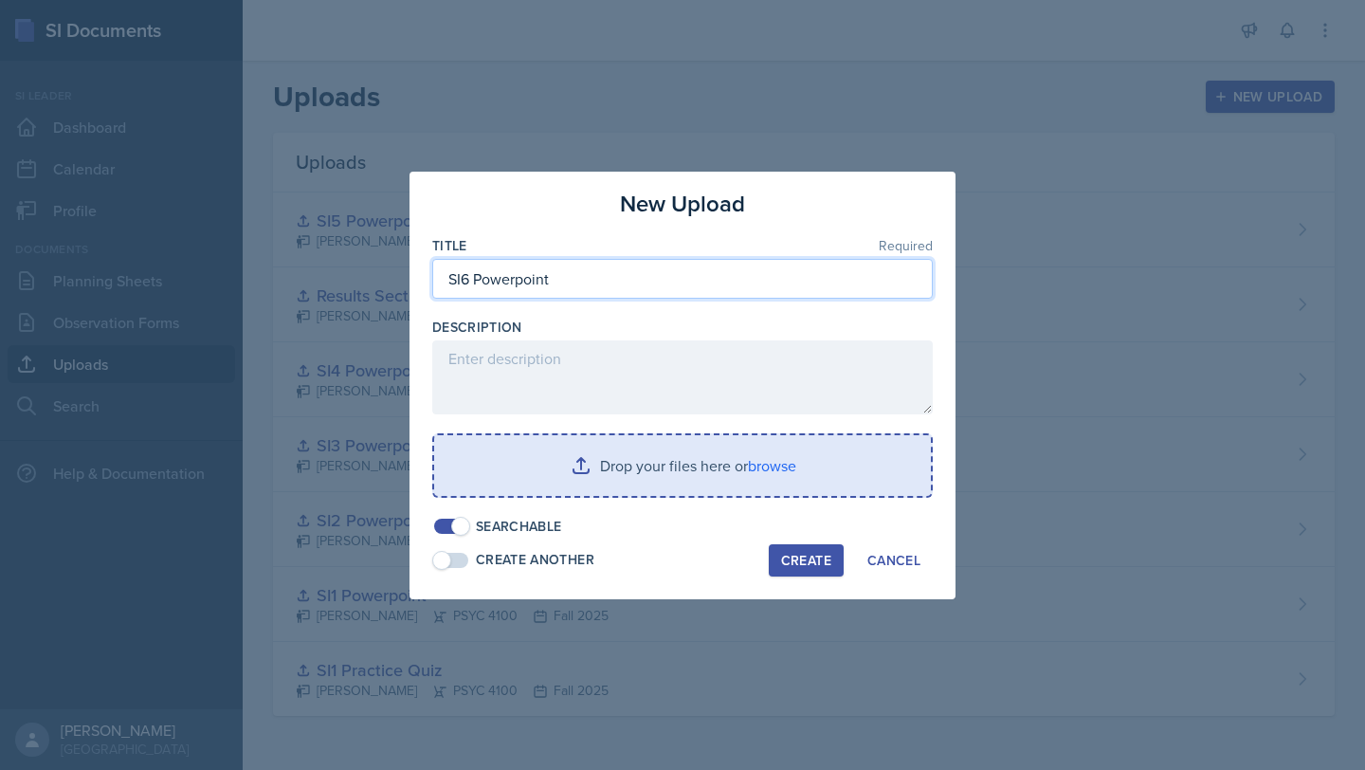
type input "SI6 Powerpoint"
click at [661, 466] on input "file" at bounding box center [682, 465] width 497 height 61
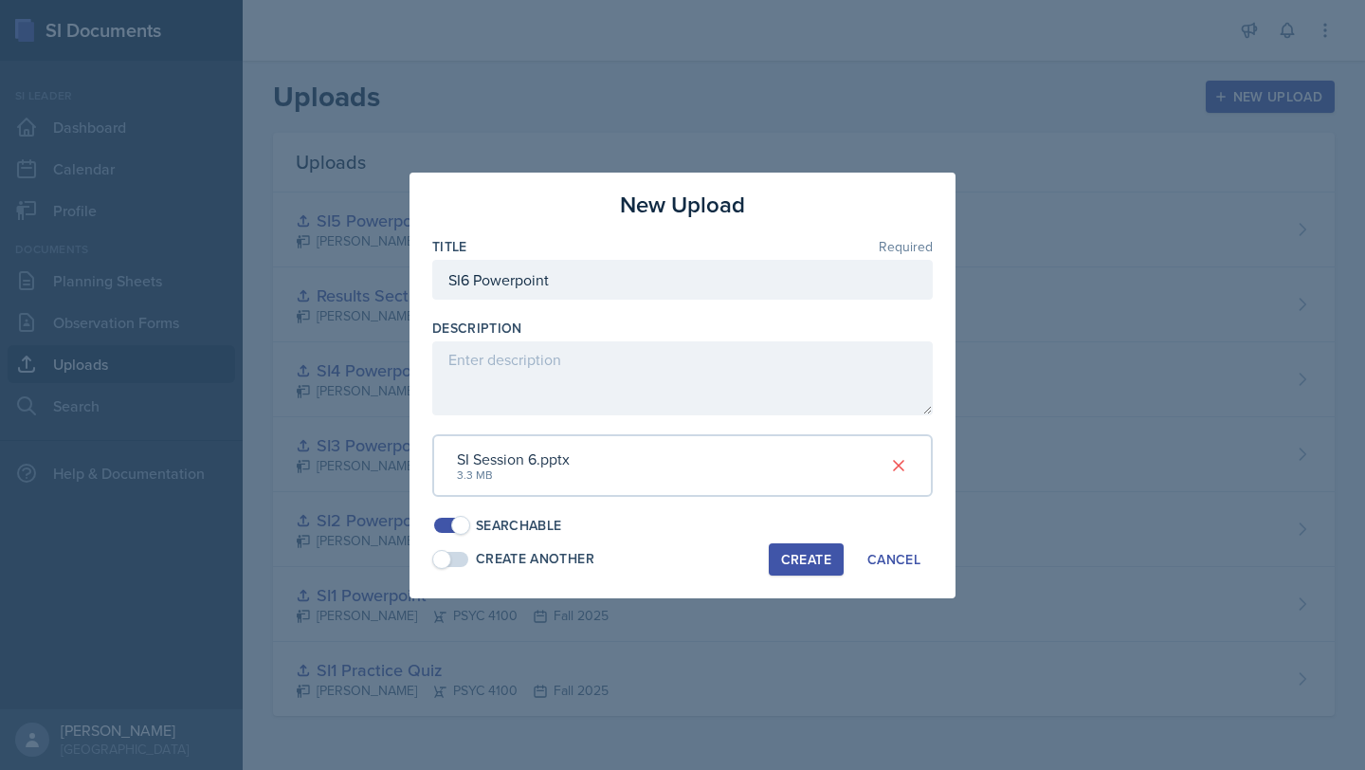
click at [786, 552] on div "Create" at bounding box center [806, 559] width 50 height 15
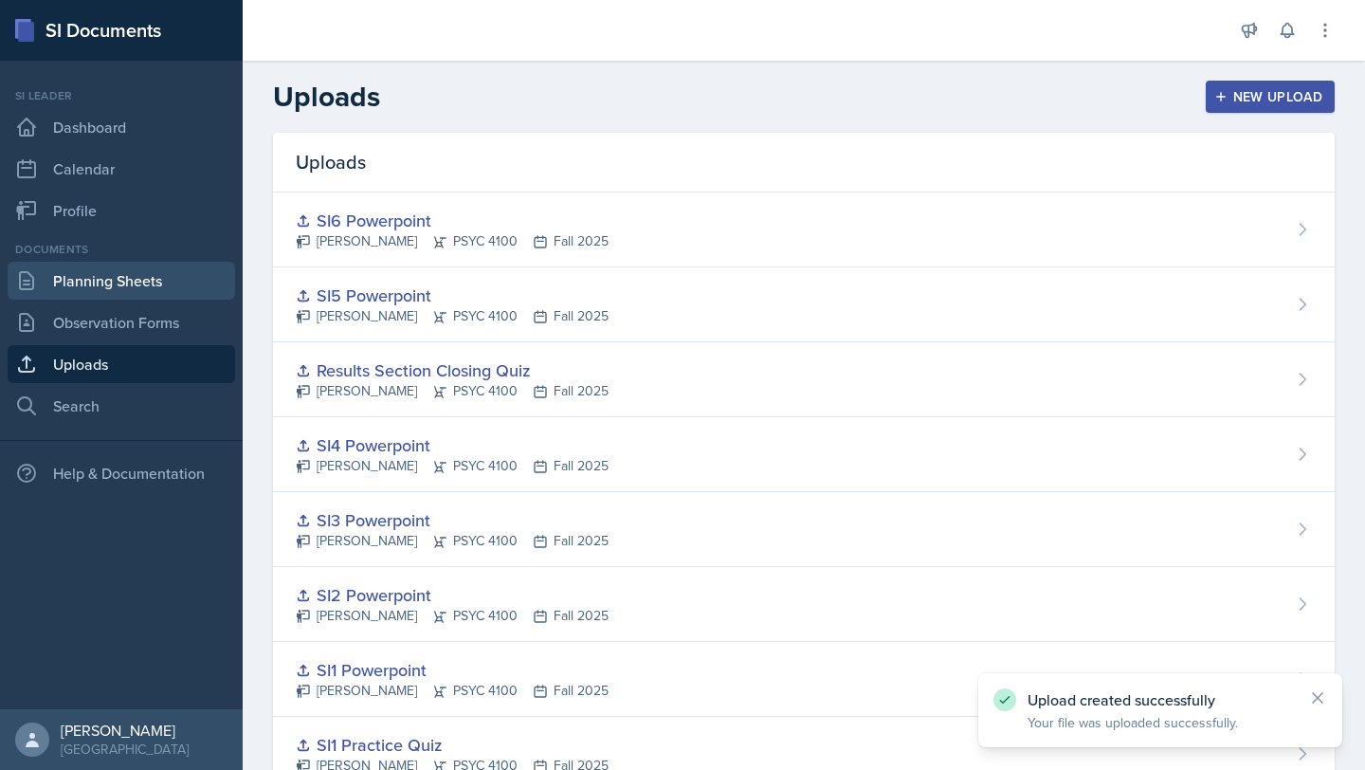
click at [139, 267] on link "Planning Sheets" at bounding box center [122, 281] width 228 height 38
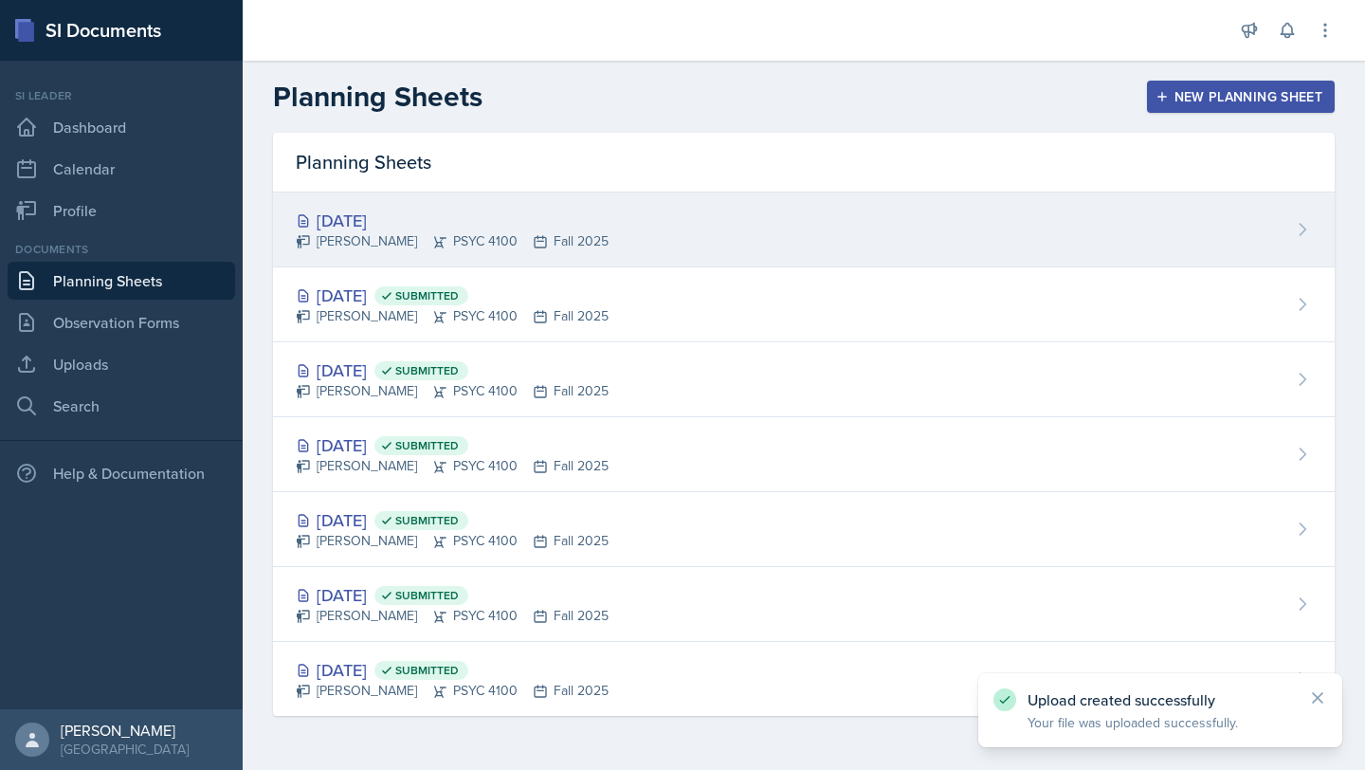
click at [950, 201] on div "[DATE] [PERSON_NAME] PSYC 4100 Fall 2025" at bounding box center [804, 229] width 1062 height 75
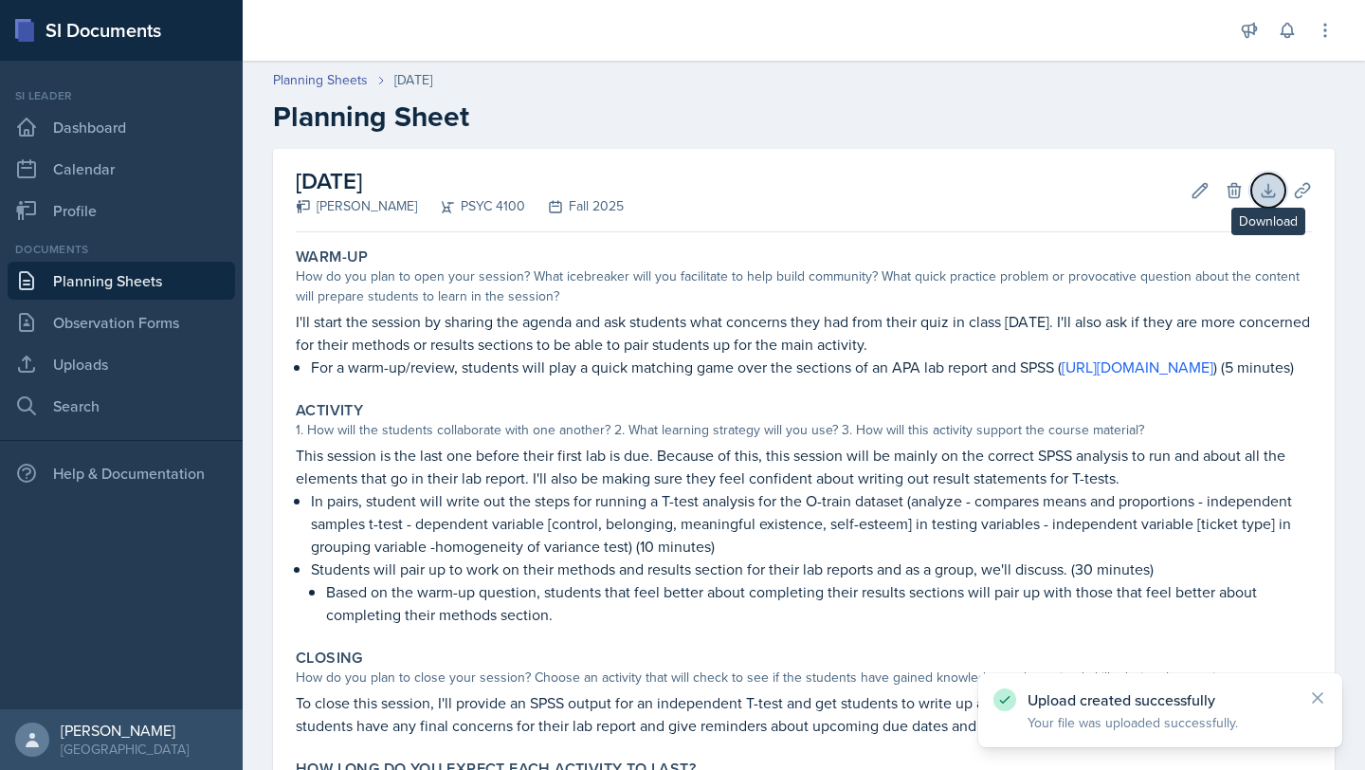
click at [1259, 183] on icon at bounding box center [1268, 190] width 19 height 19
click at [1293, 199] on icon at bounding box center [1302, 190] width 19 height 19
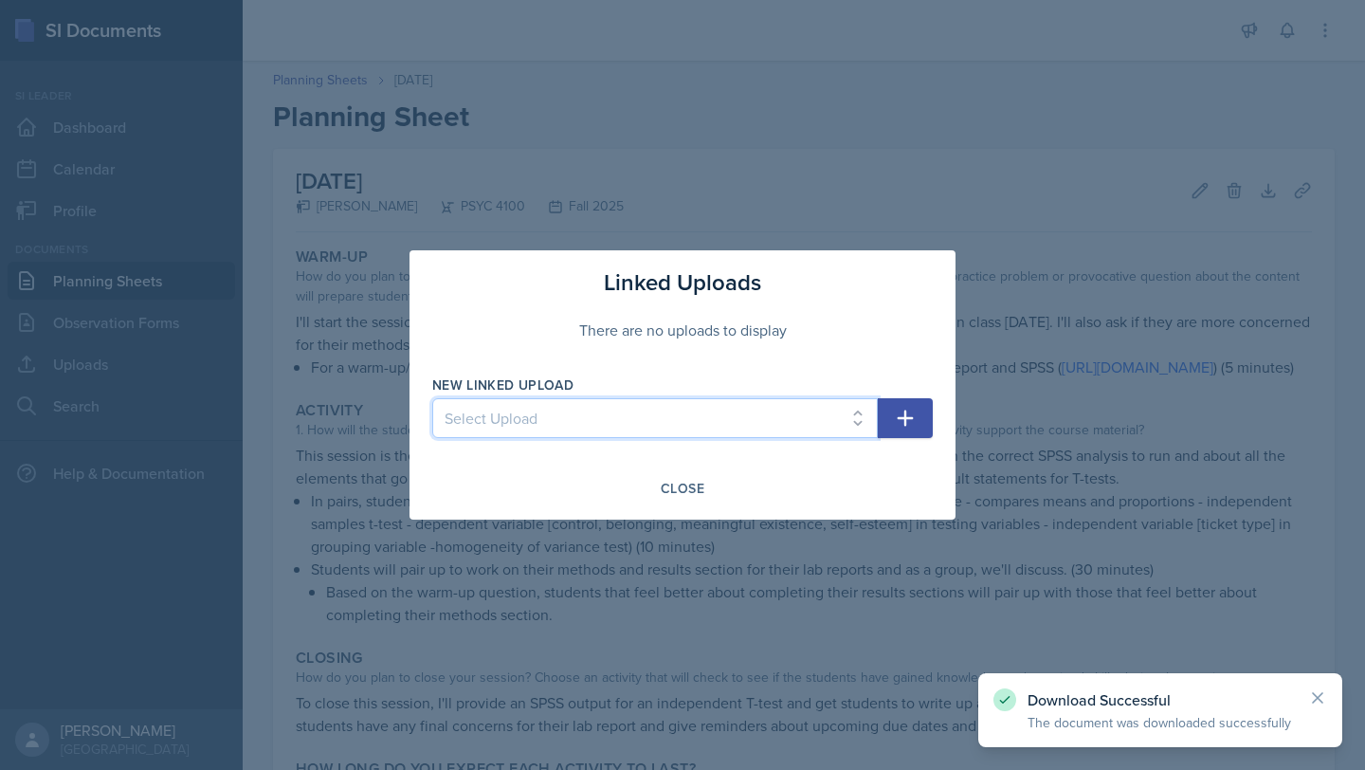
click at [842, 413] on select "Select Upload SI1 Practice Quiz SI1 Powerpoint SI2 Powerpoint SI3 Powerpoint SI…" at bounding box center [655, 418] width 446 height 40
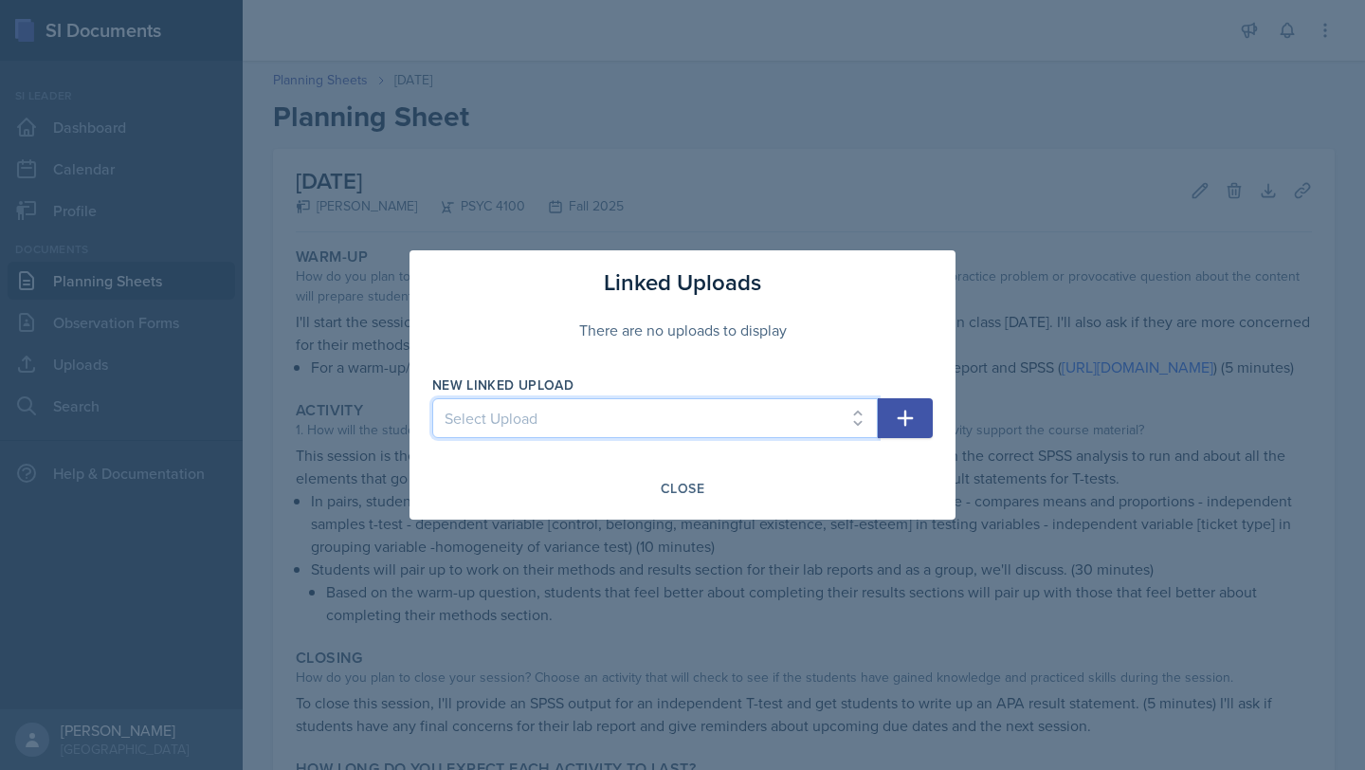
select select "cc504be3-4e1e-4736-8486-1c3964cc7e2f"
click at [432, 398] on select "Select Upload SI1 Practice Quiz SI1 Powerpoint SI2 Powerpoint SI3 Powerpoint SI…" at bounding box center [655, 418] width 446 height 40
click at [917, 407] on button "button" at bounding box center [905, 418] width 55 height 40
select select
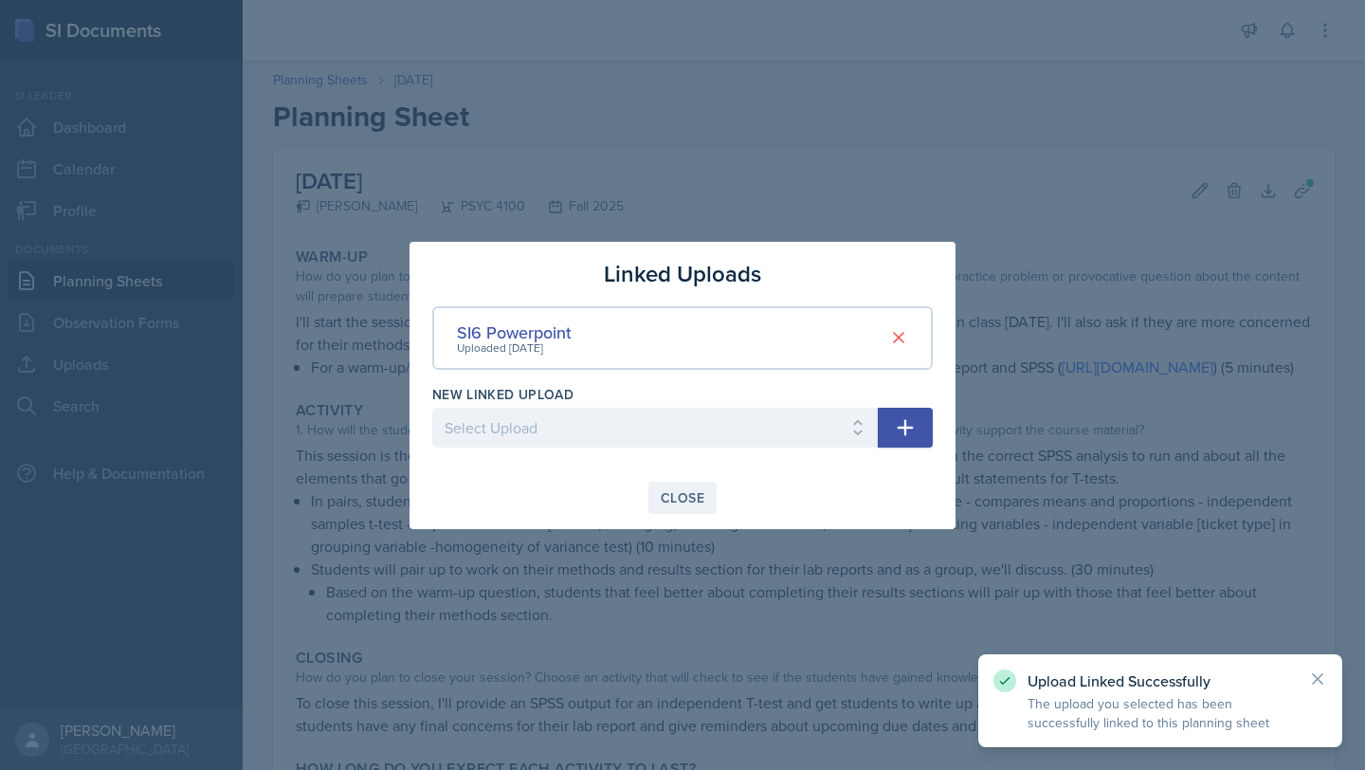
click at [683, 500] on div "Close" at bounding box center [683, 497] width 44 height 15
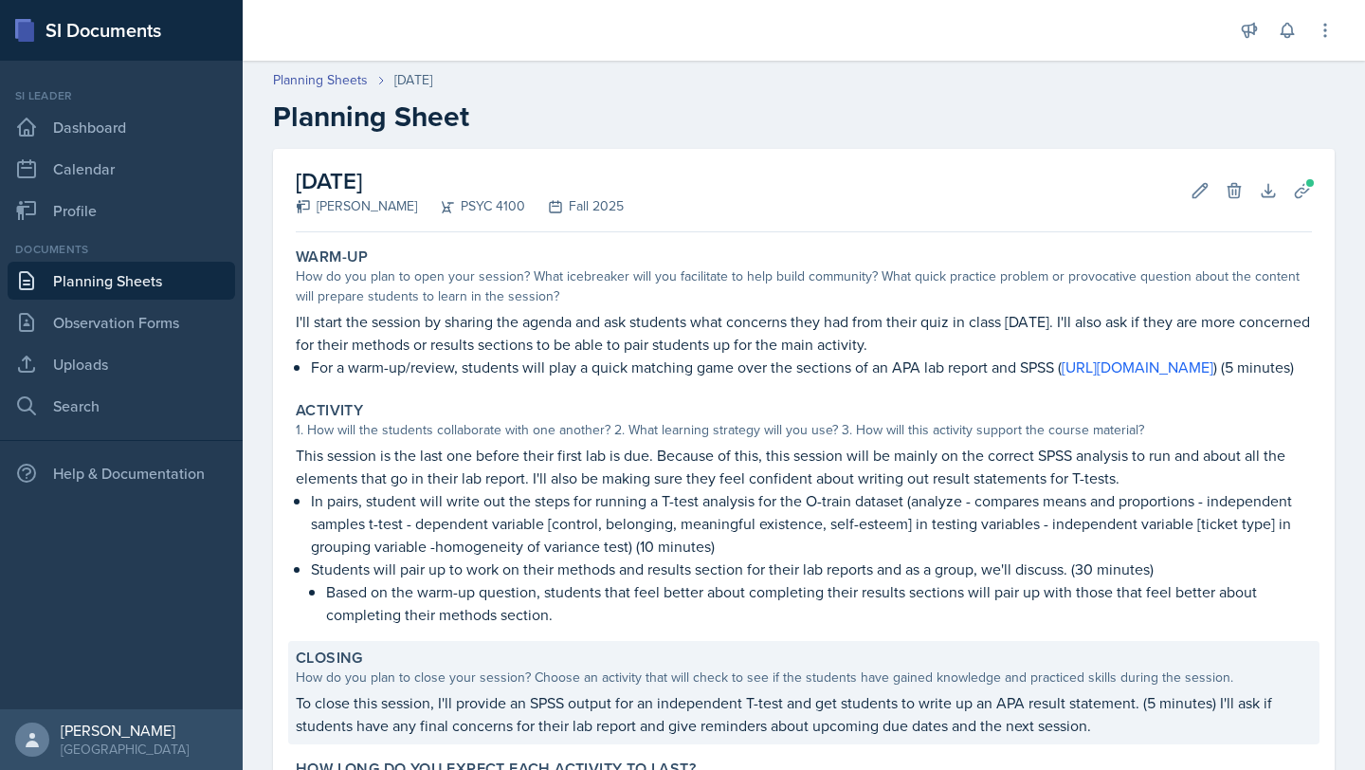
scroll to position [209, 0]
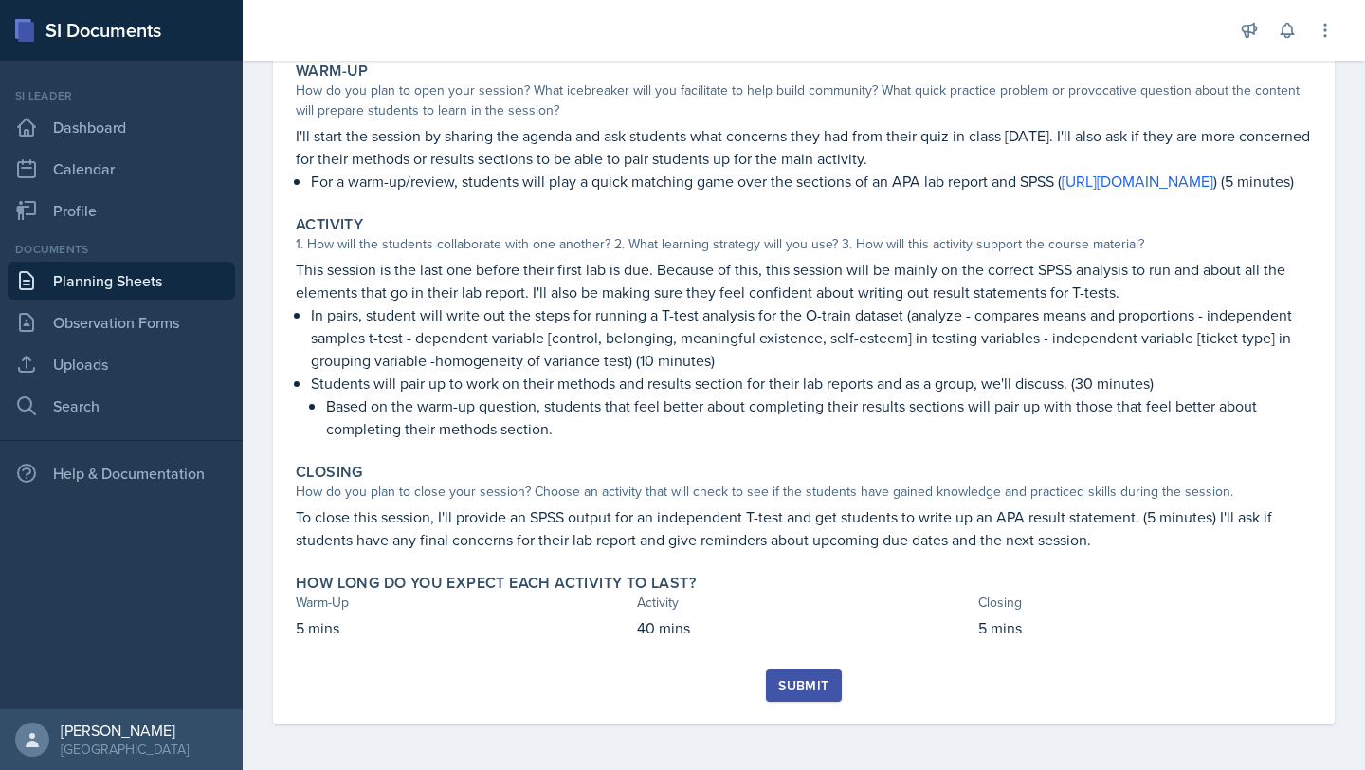
click at [810, 684] on div "Submit" at bounding box center [803, 685] width 50 height 15
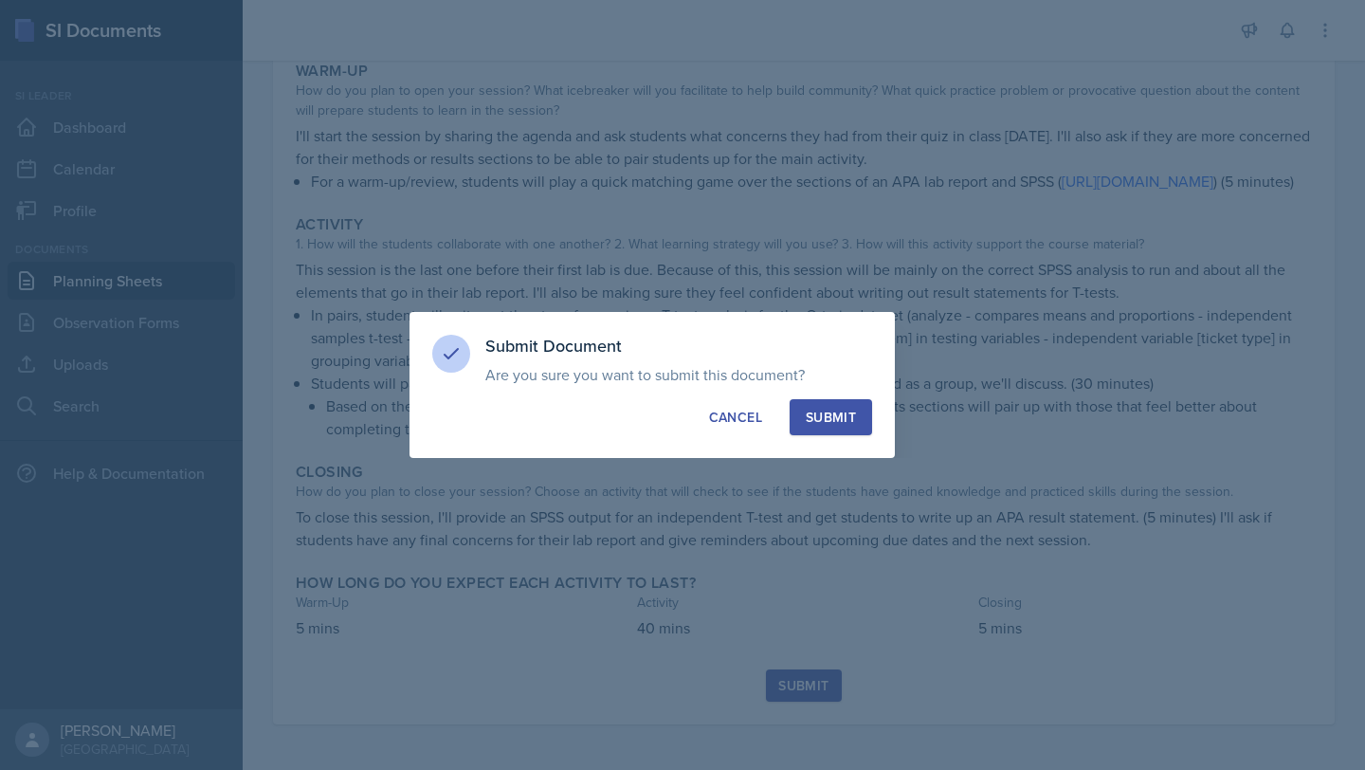
click at [857, 423] on button "Submit" at bounding box center [831, 417] width 82 height 36
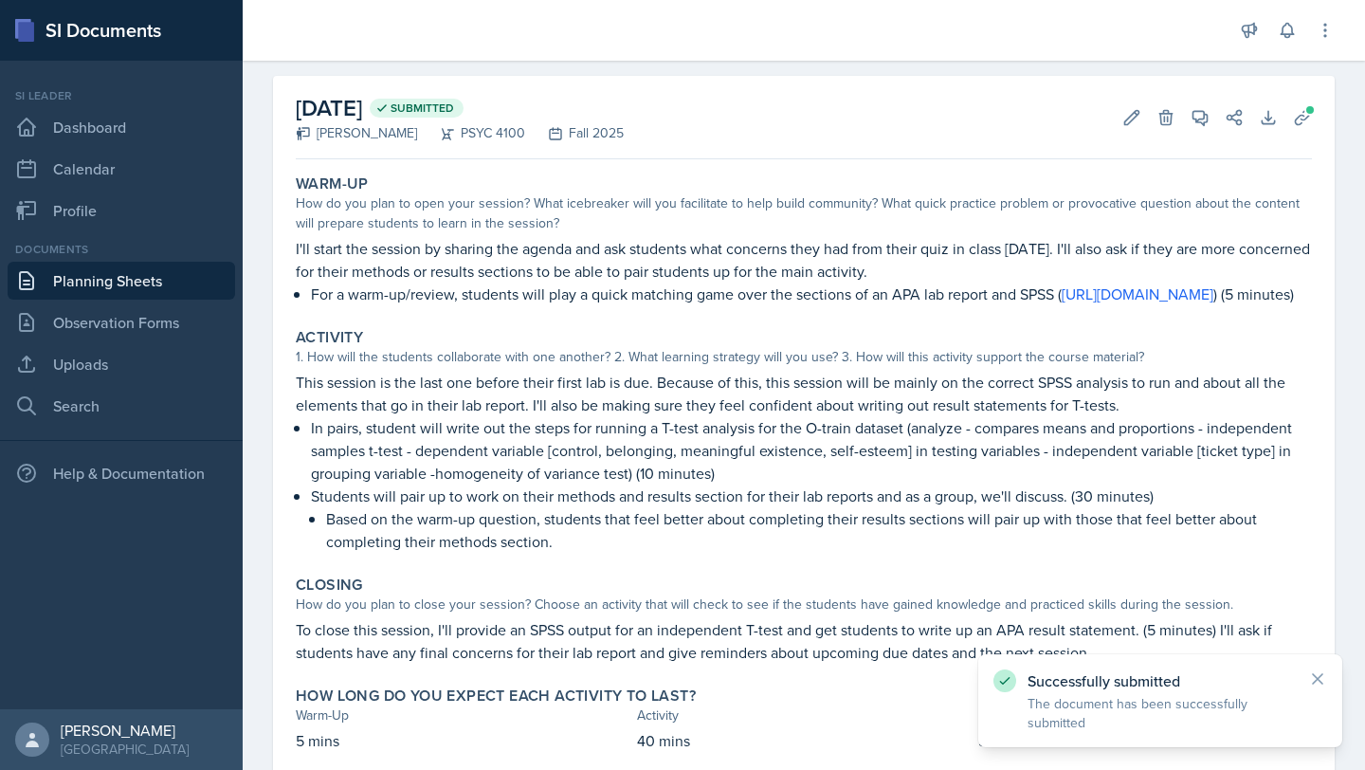
scroll to position [0, 0]
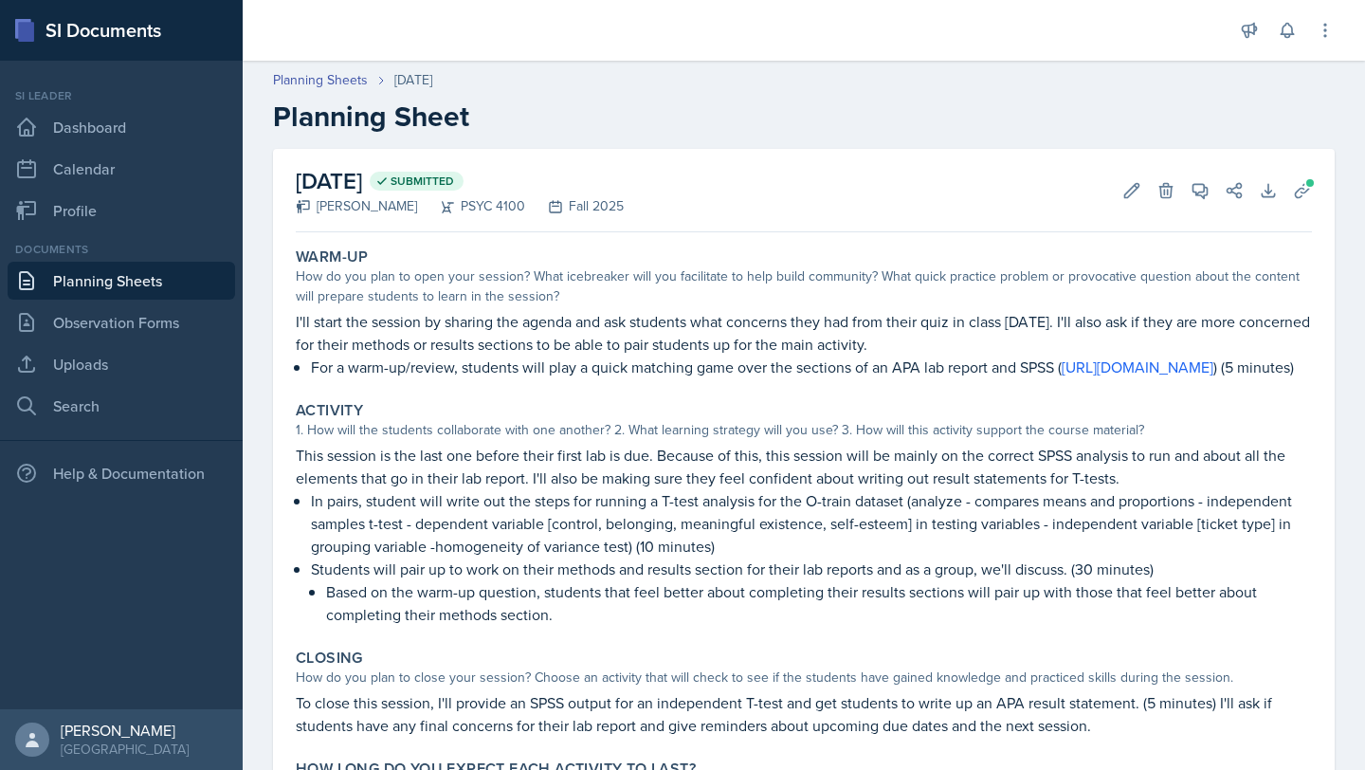
click at [81, 279] on link "Planning Sheets" at bounding box center [122, 281] width 228 height 38
